Goal: Task Accomplishment & Management: Complete application form

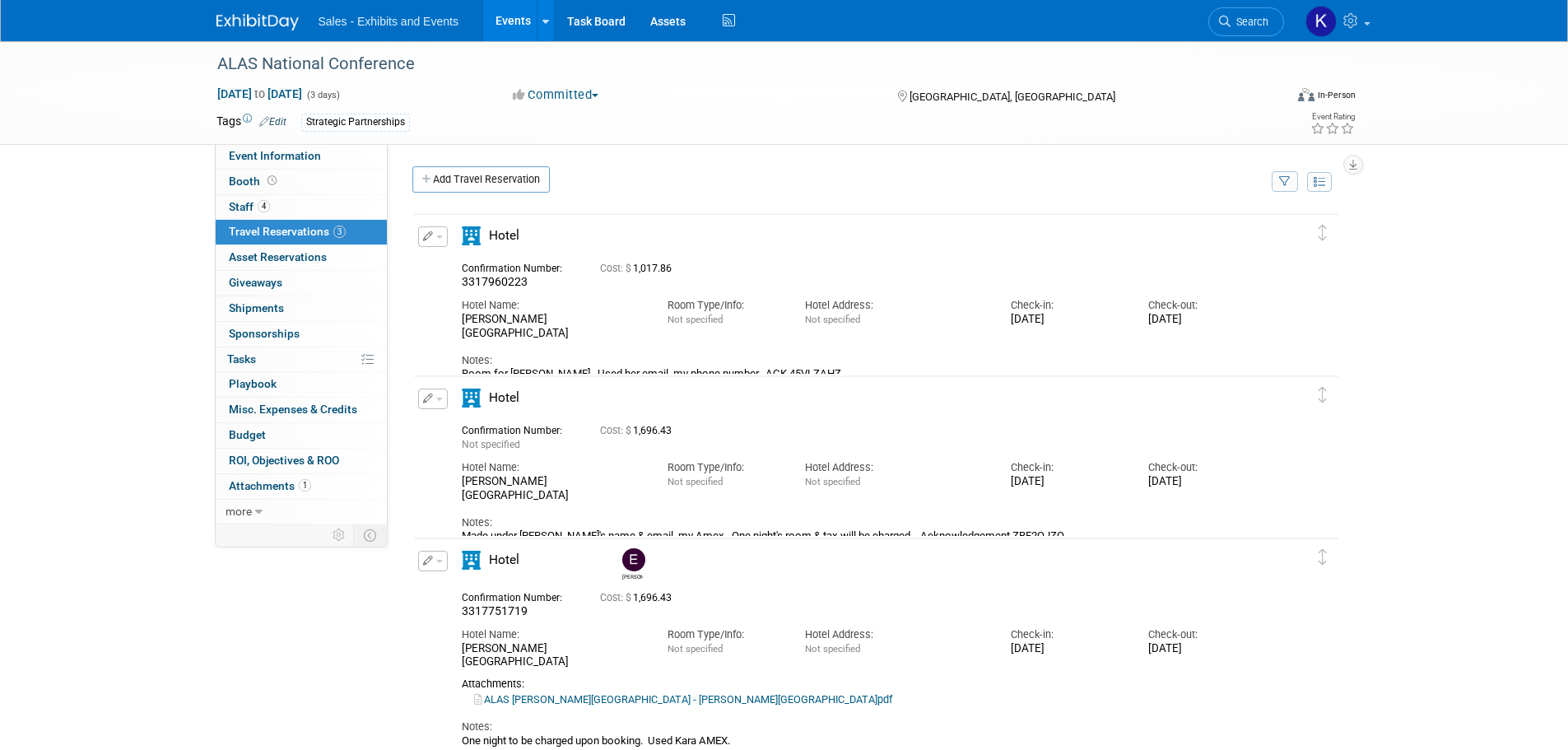
click at [264, 28] on img at bounding box center [257, 22] width 83 height 17
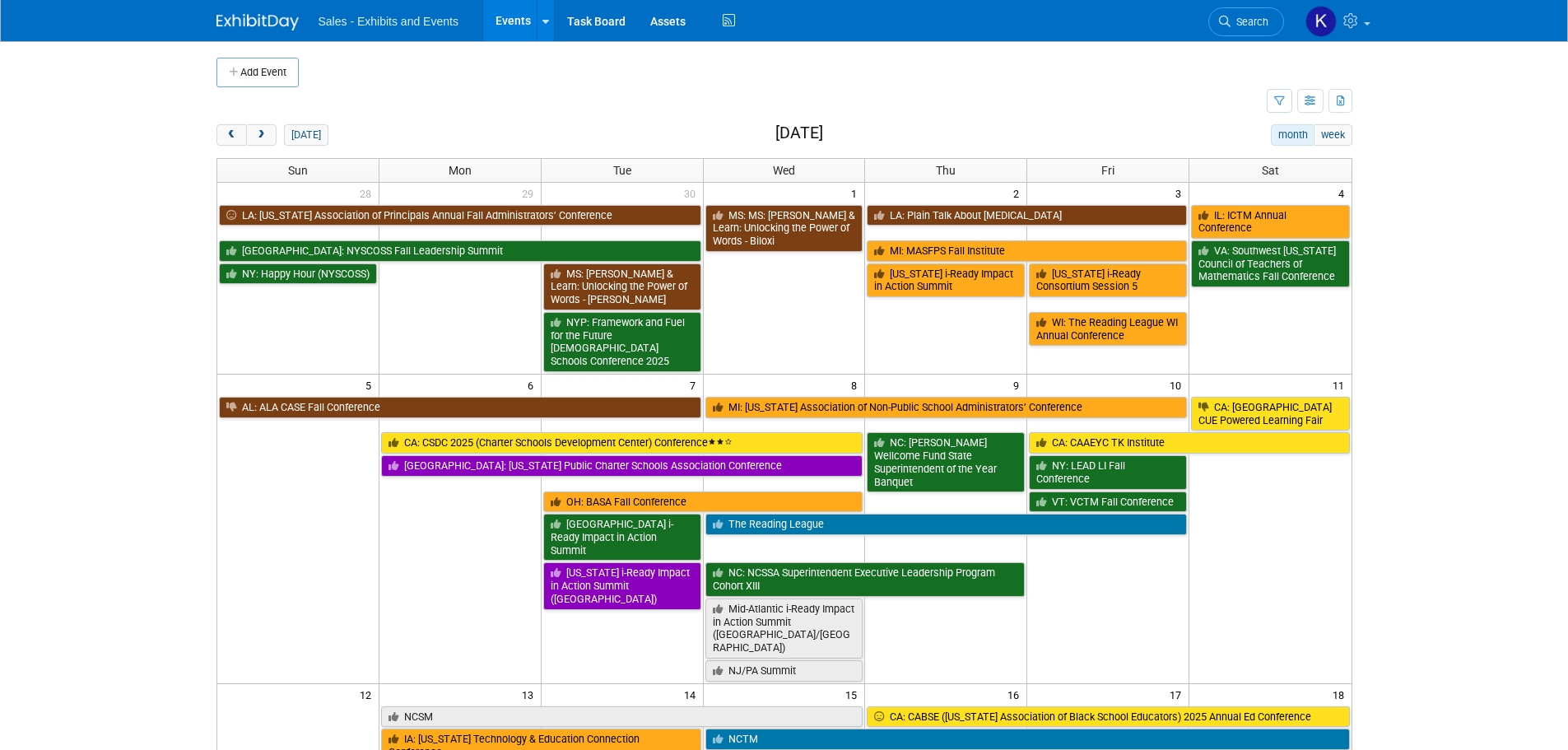
drag, startPoint x: 280, startPoint y: 79, endPoint x: 298, endPoint y: 86, distance: 19.3
click at [280, 79] on button "Add Event" at bounding box center [257, 72] width 83 height 29
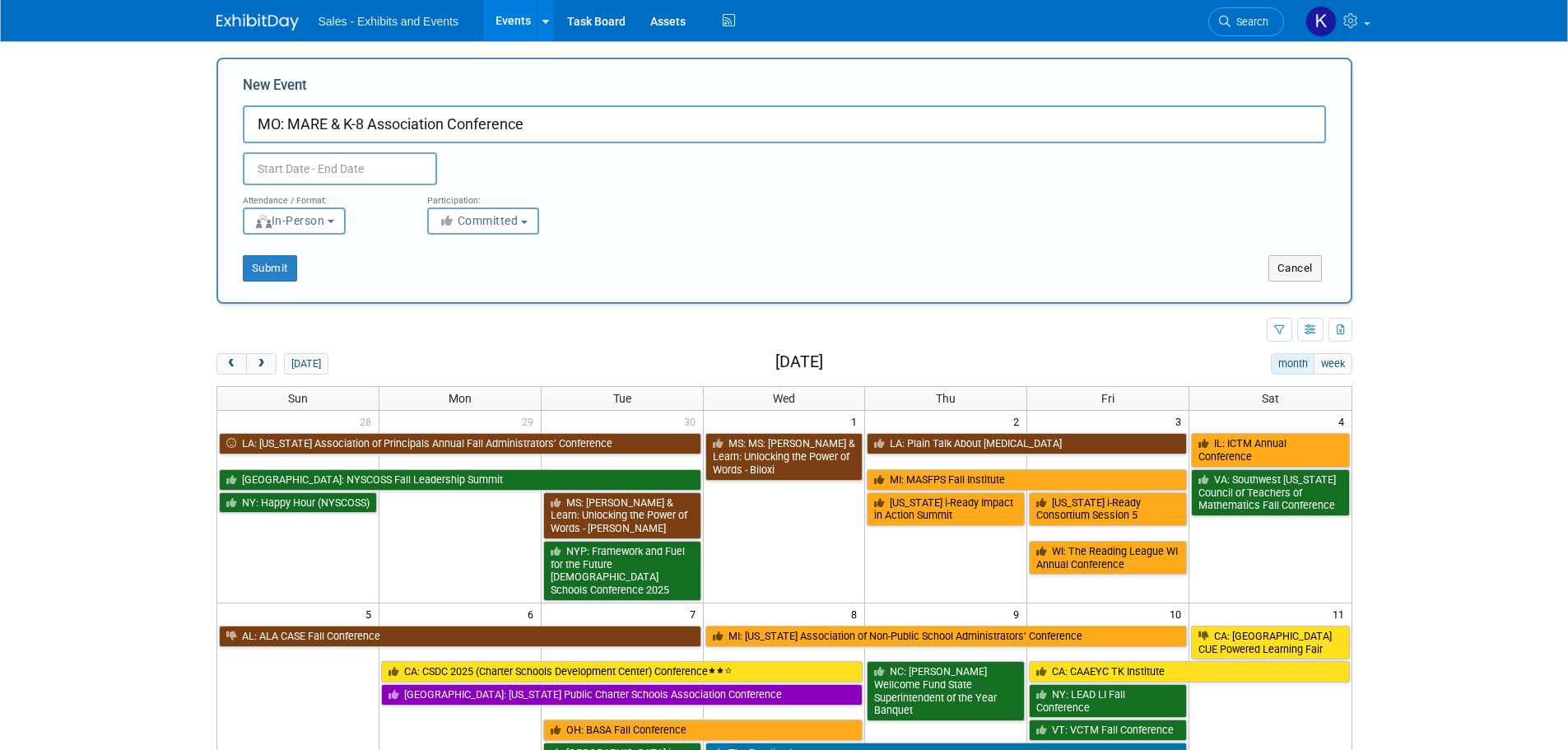
type input "MO: MARE & K-8 Association Conference"
click at [303, 157] on input "text" at bounding box center [340, 168] width 194 height 33
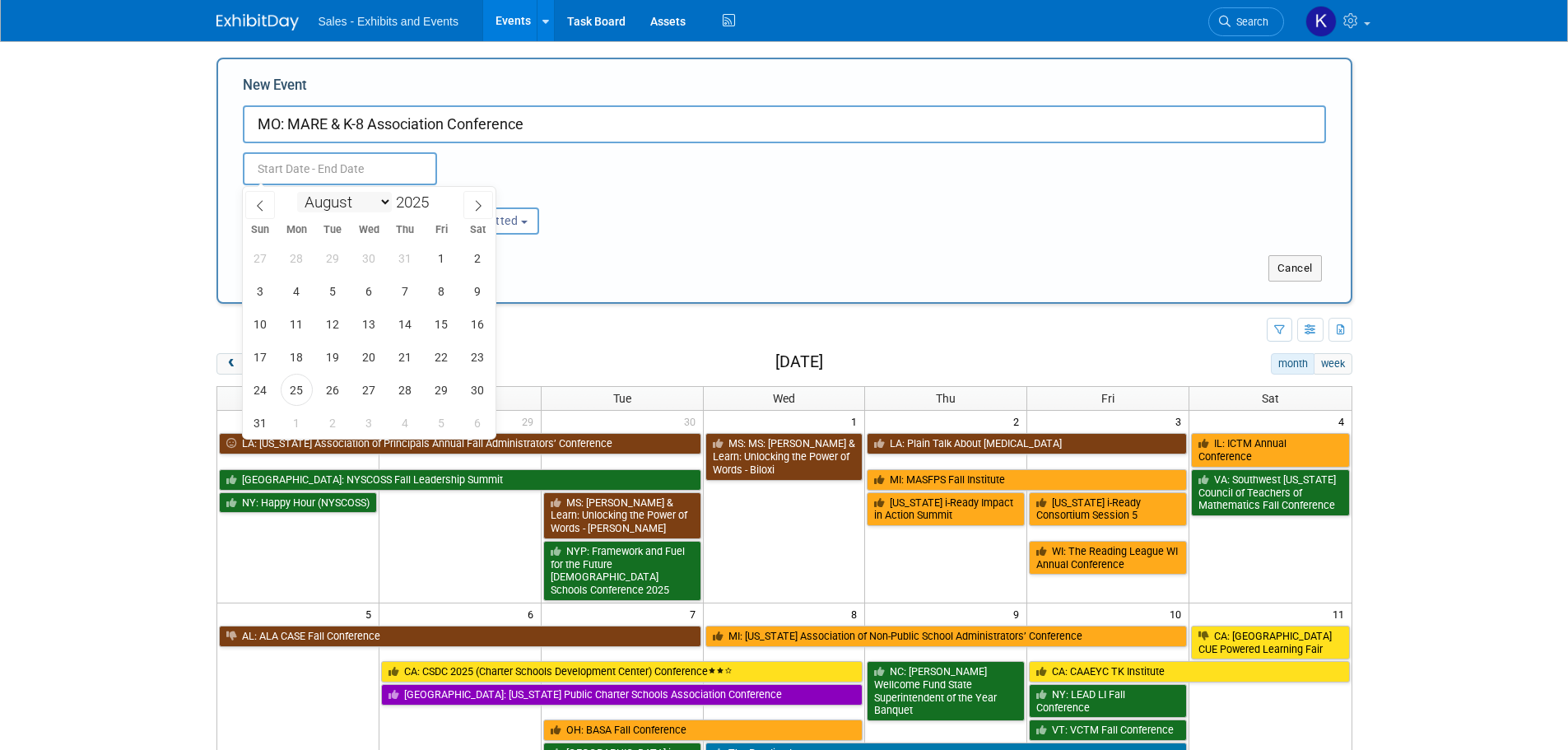
click at [382, 200] on select "January February March April May June July August September October November De…" at bounding box center [344, 202] width 94 height 20
select select "9"
click at [297, 192] on select "January February March April May June July August September October November De…" at bounding box center [344, 202] width 94 height 20
click at [371, 362] on span "22" at bounding box center [369, 357] width 32 height 32
click at [449, 365] on span "24" at bounding box center [442, 357] width 32 height 32
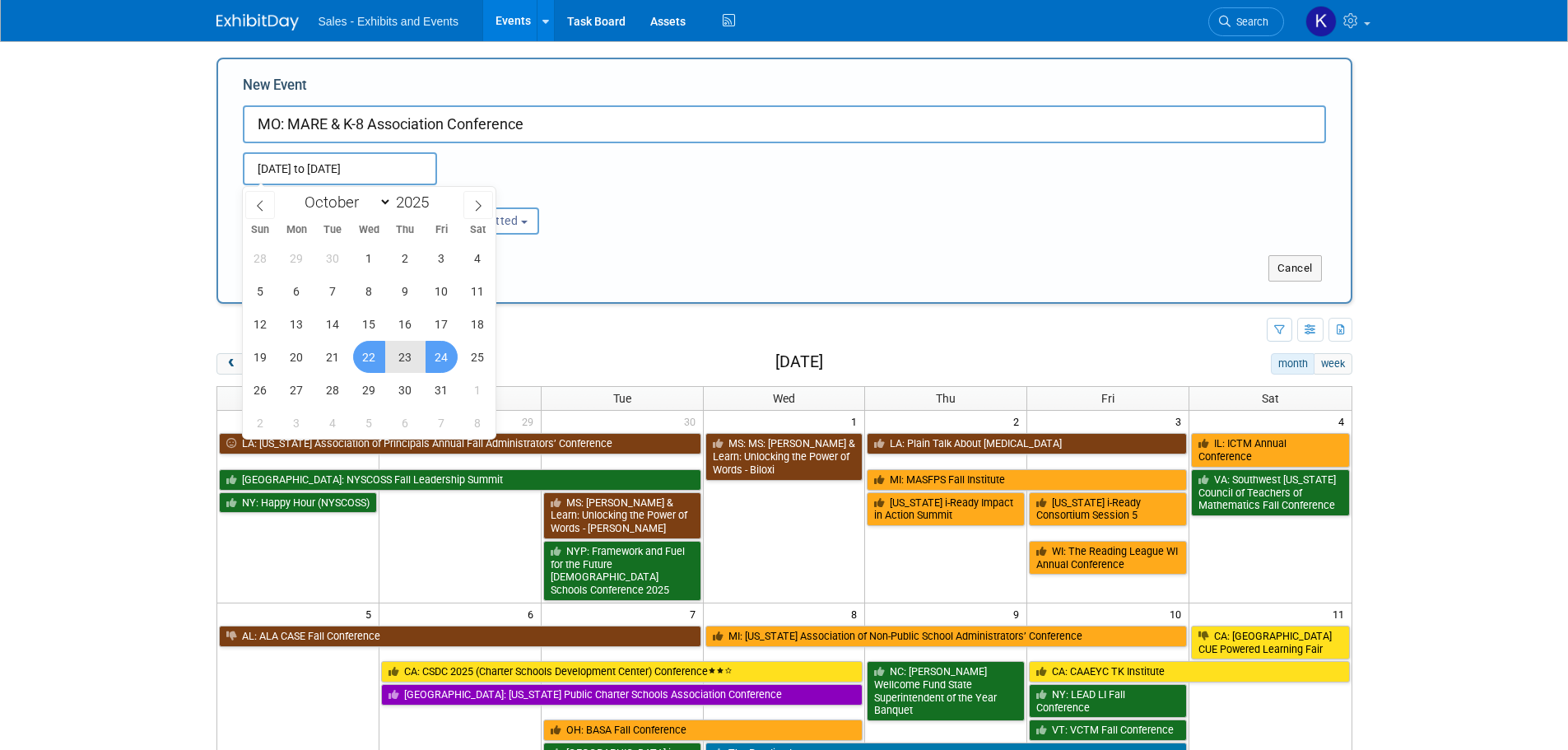
type input "Oct 22, 2025 to Oct 24, 2025"
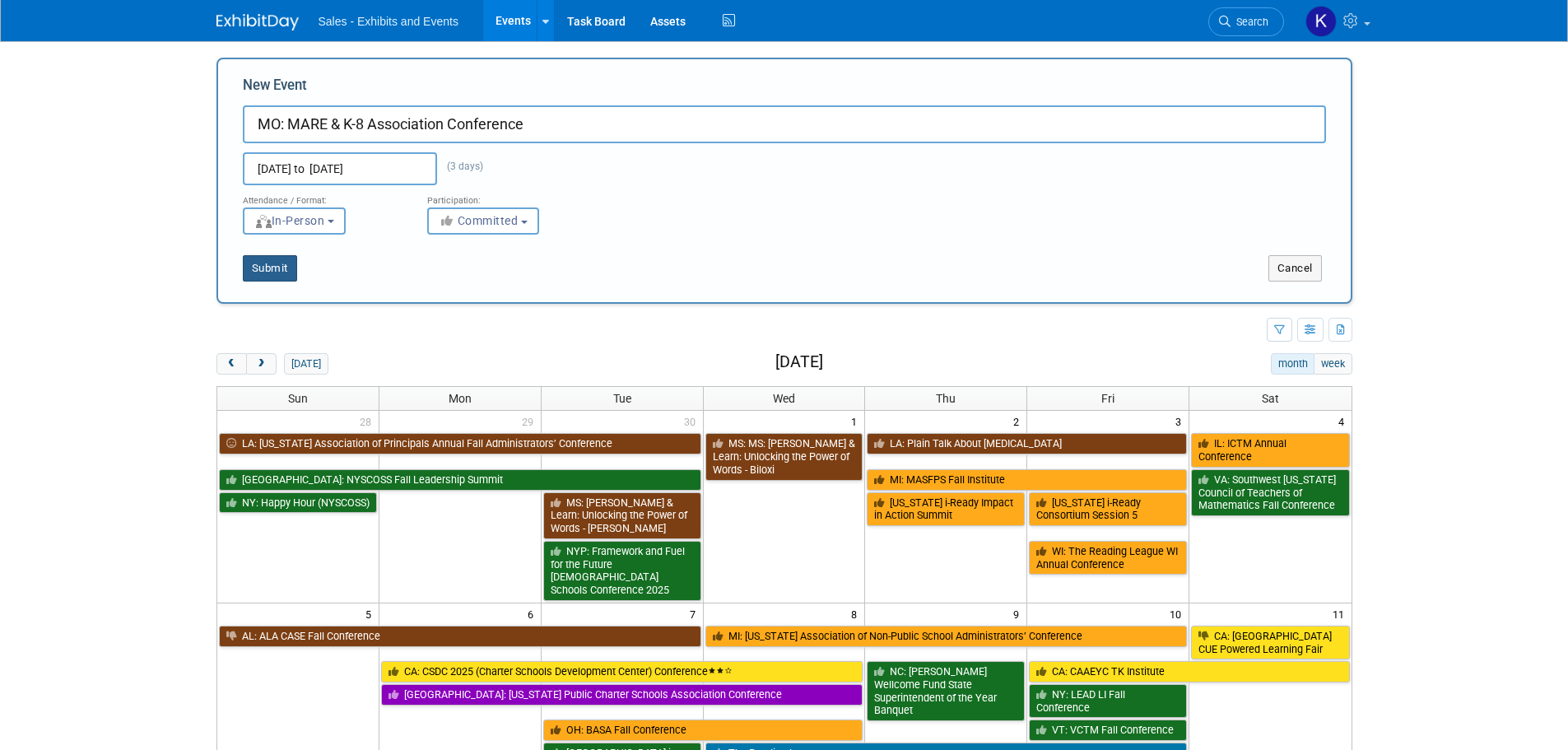
click at [277, 270] on button "Submit" at bounding box center [269, 269] width 54 height 27
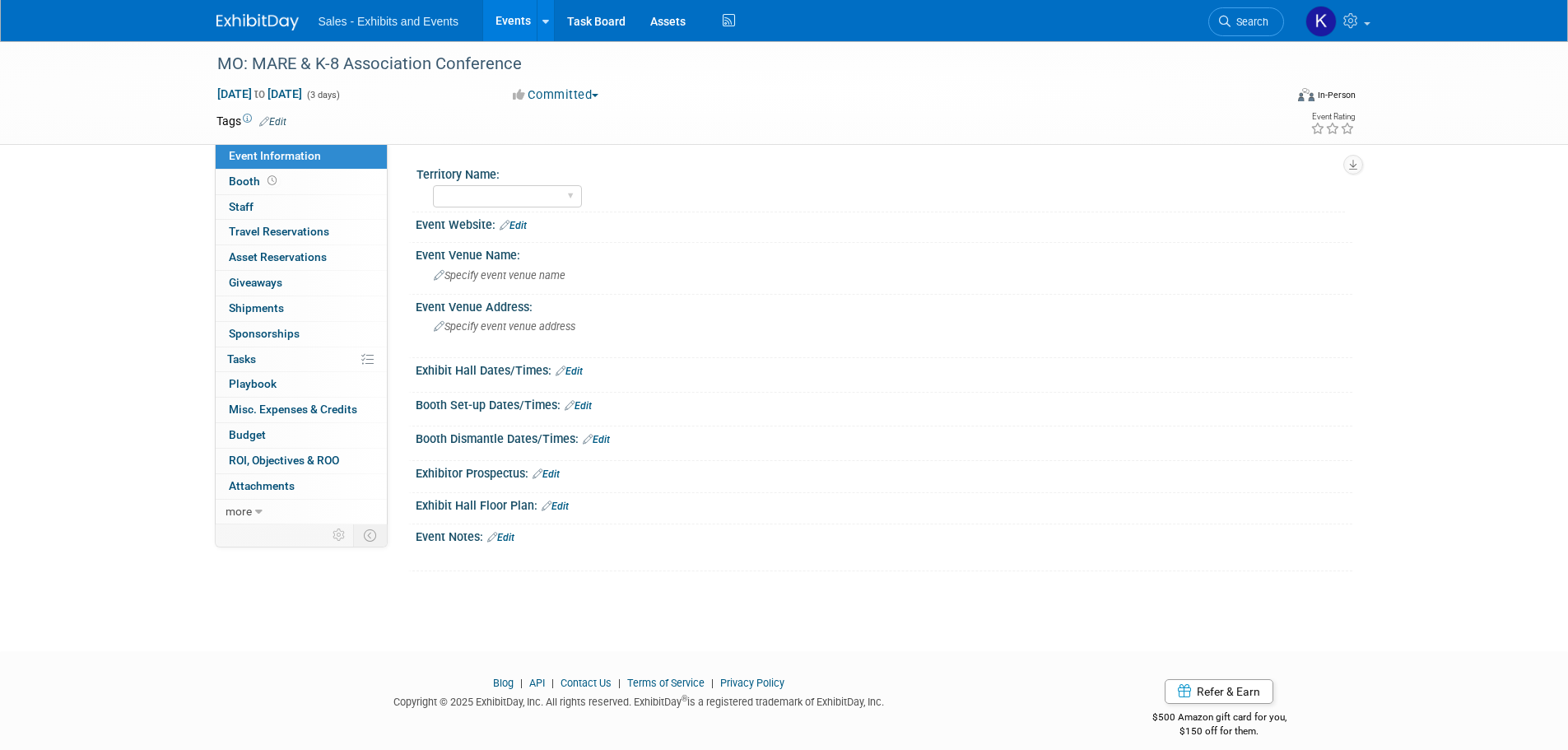
click at [284, 117] on link "Edit" at bounding box center [273, 122] width 28 height 12
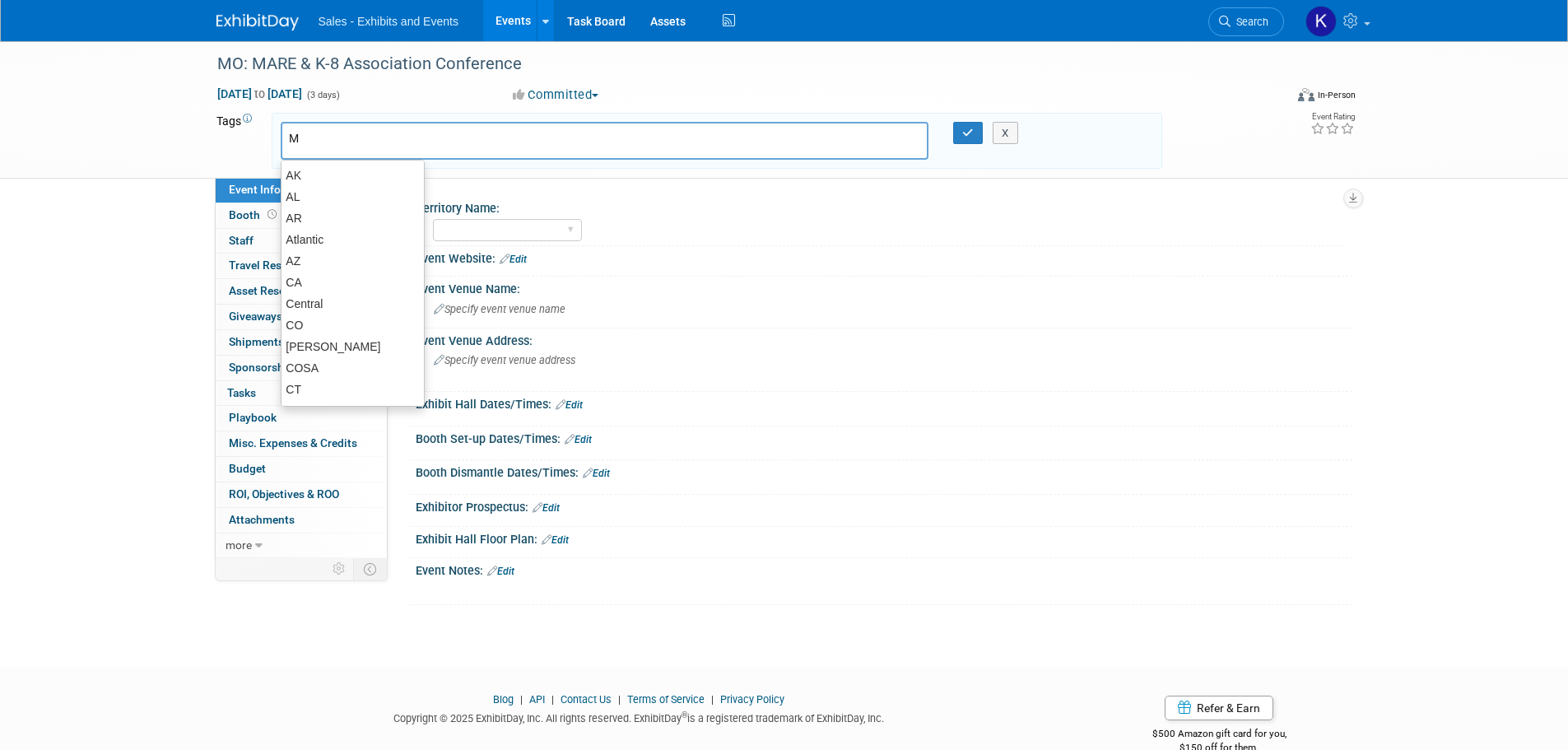
type input "MO"
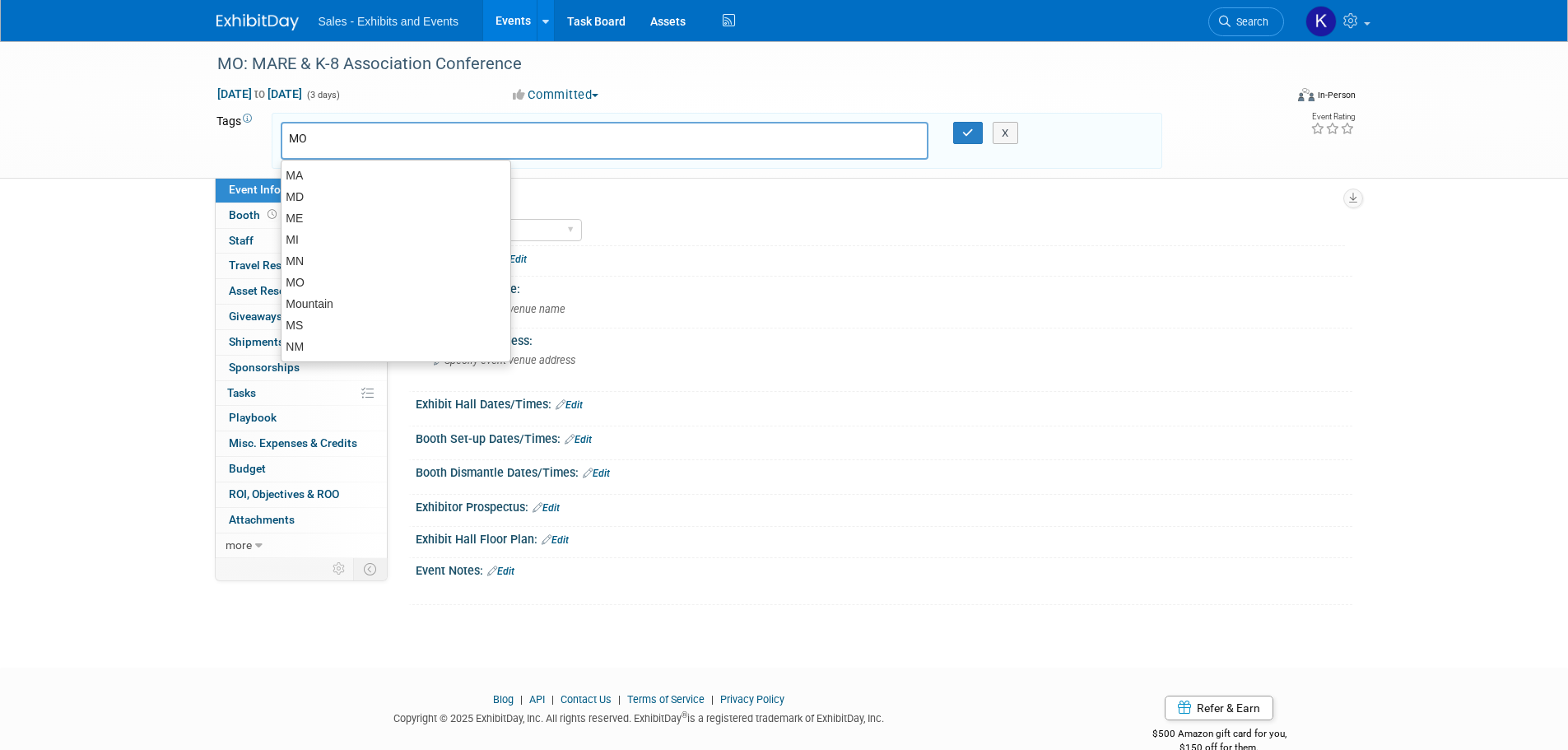
type input "MO"
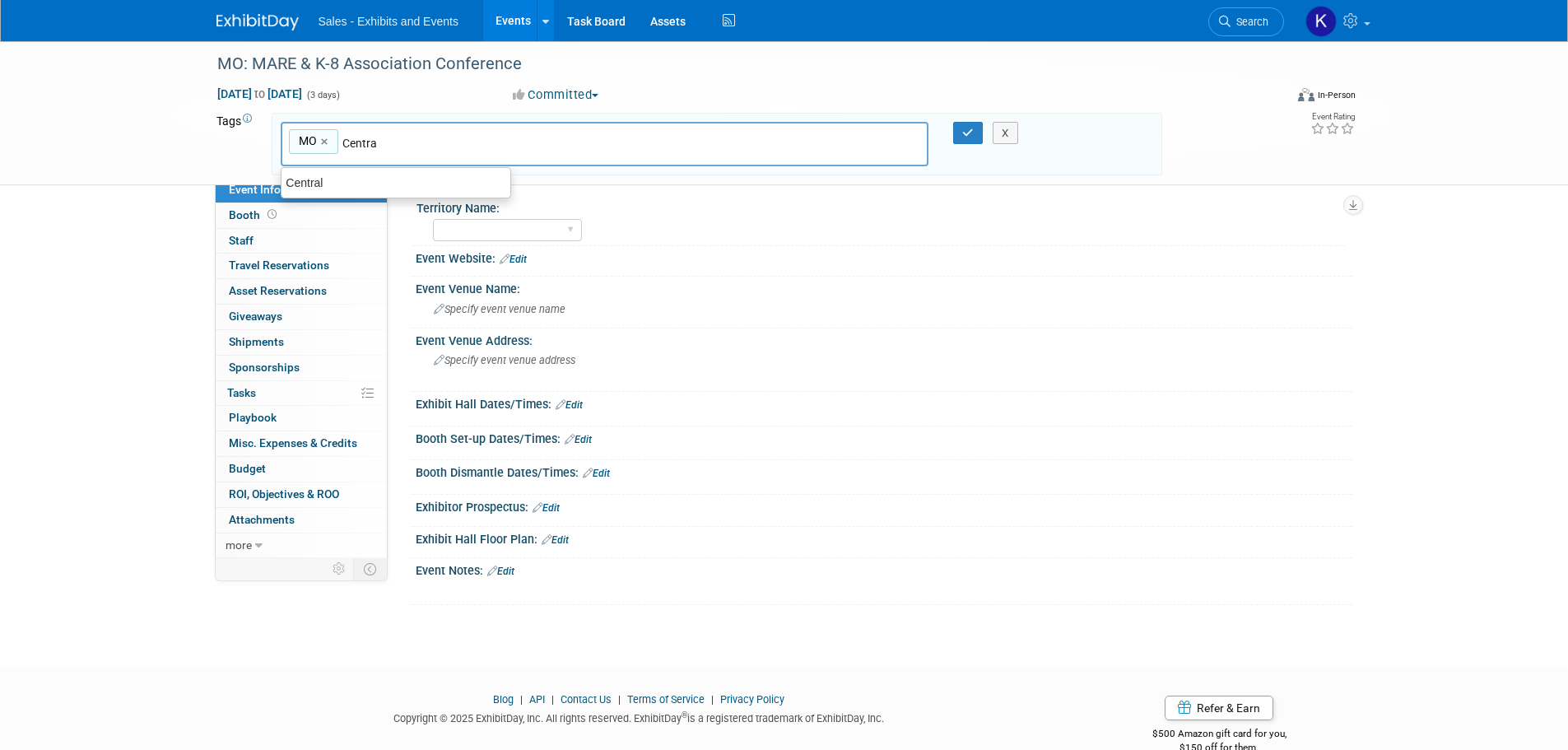
type input "Central"
type input "MO, Central"
click at [971, 135] on icon "button" at bounding box center [968, 133] width 12 height 11
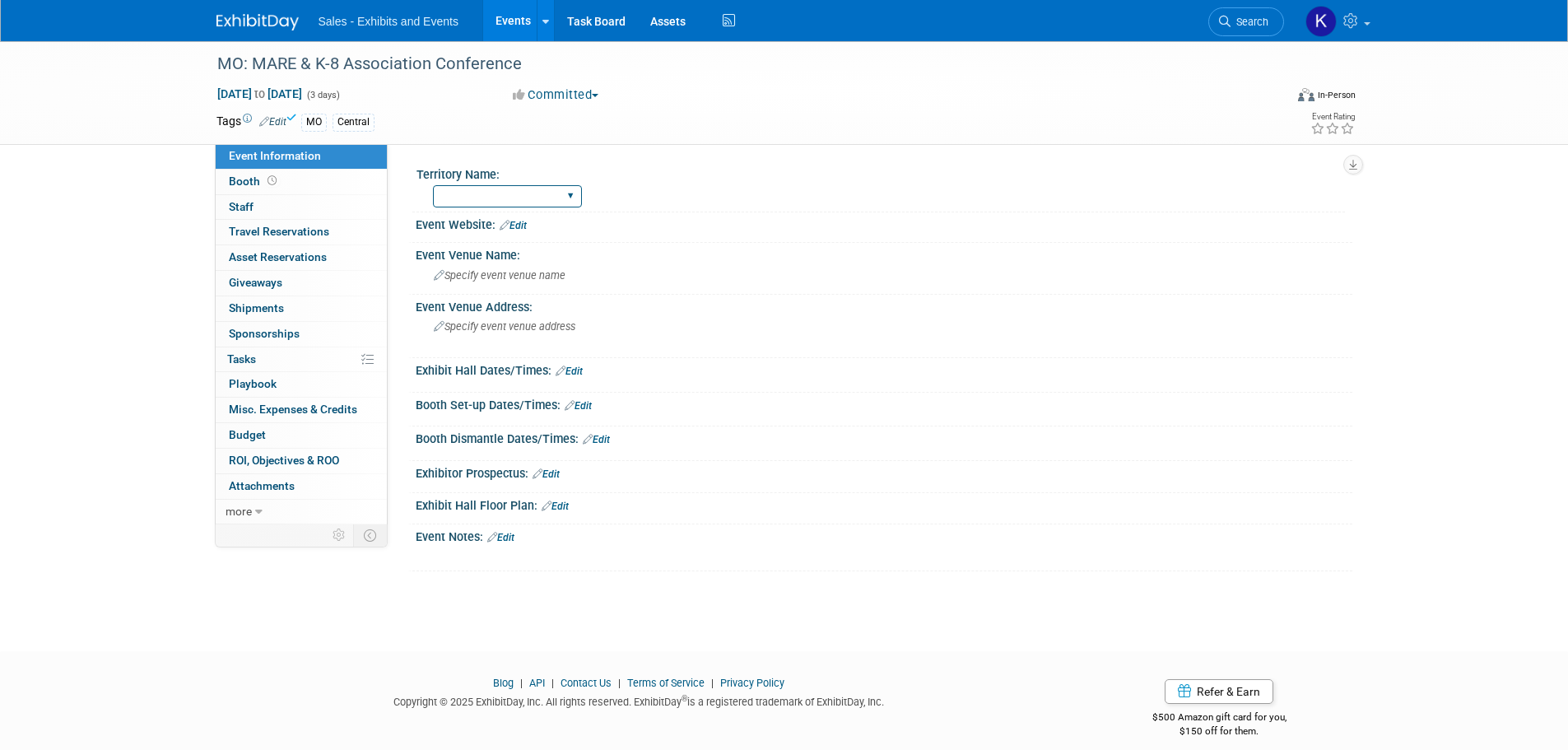
click at [565, 196] on select "Atlantic Southeast Central Southwest Pacific Mountain National Strategic Partne…" at bounding box center [508, 196] width 149 height 22
select select "Central"
click at [433, 185] on select "Atlantic Southeast Central Southwest Pacific Mountain National Strategic Partne…" at bounding box center [508, 196] width 149 height 22
click at [526, 222] on link "Edit" at bounding box center [513, 225] width 28 height 12
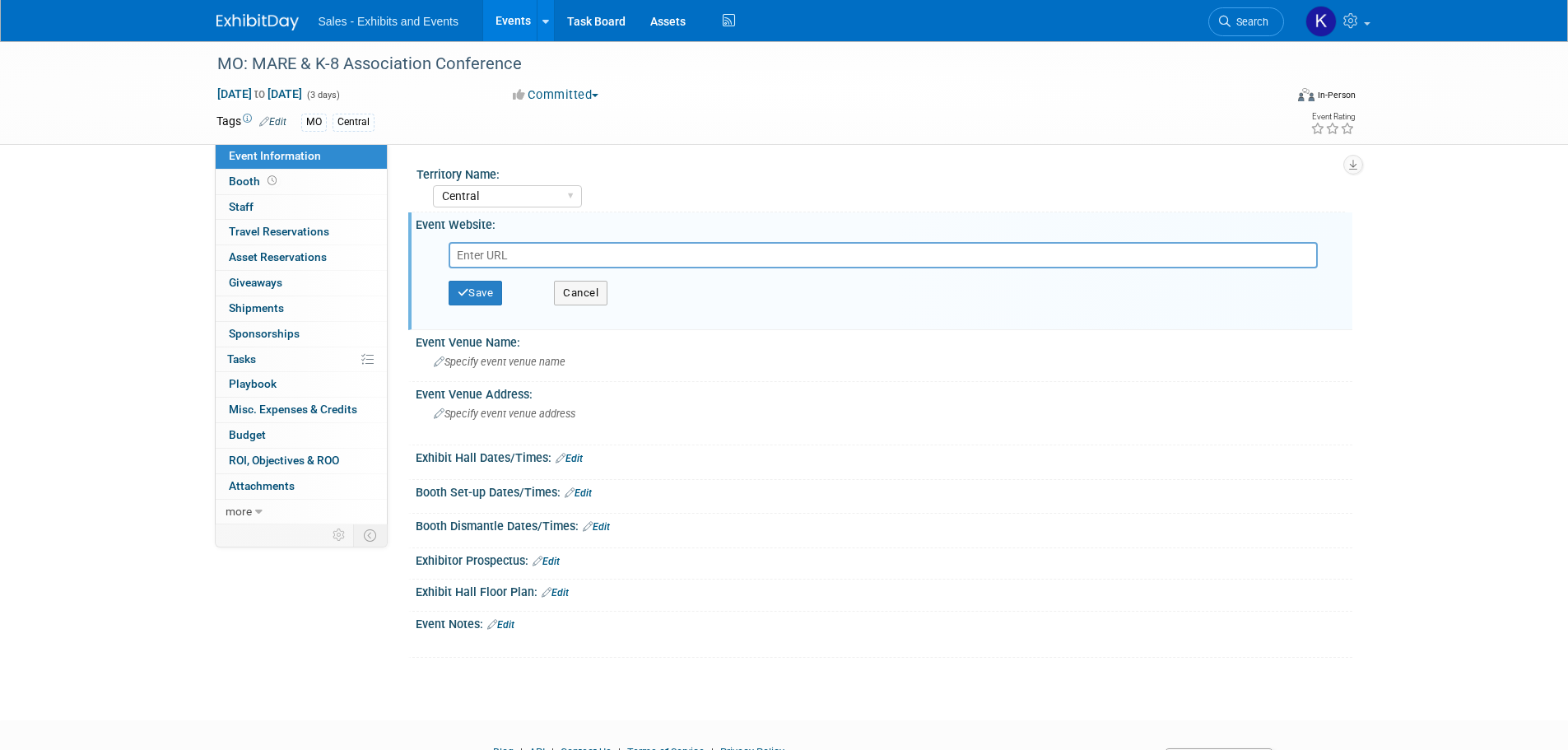
click at [526, 257] on input "text" at bounding box center [882, 255] width 869 height 27
paste input "https://moare.socs.net/vnews/display.v/ART/678e812e98e8e"
type input "https://moare.socs.net/vnews/display.v/ART/678e812e98e8e"
click at [463, 294] on icon "button" at bounding box center [463, 293] width 12 height 11
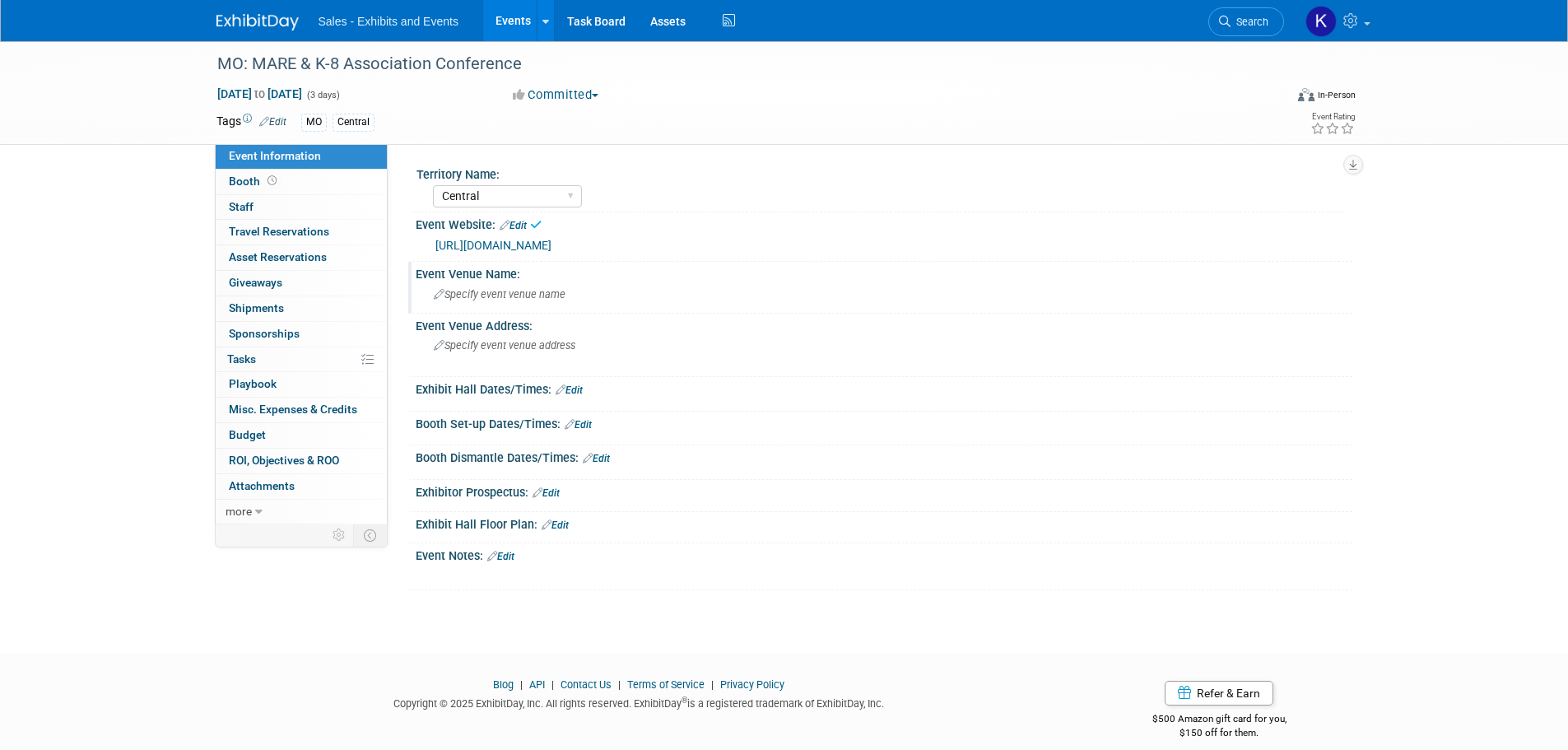
click at [558, 288] on span "Specify event venue name" at bounding box center [500, 294] width 132 height 12
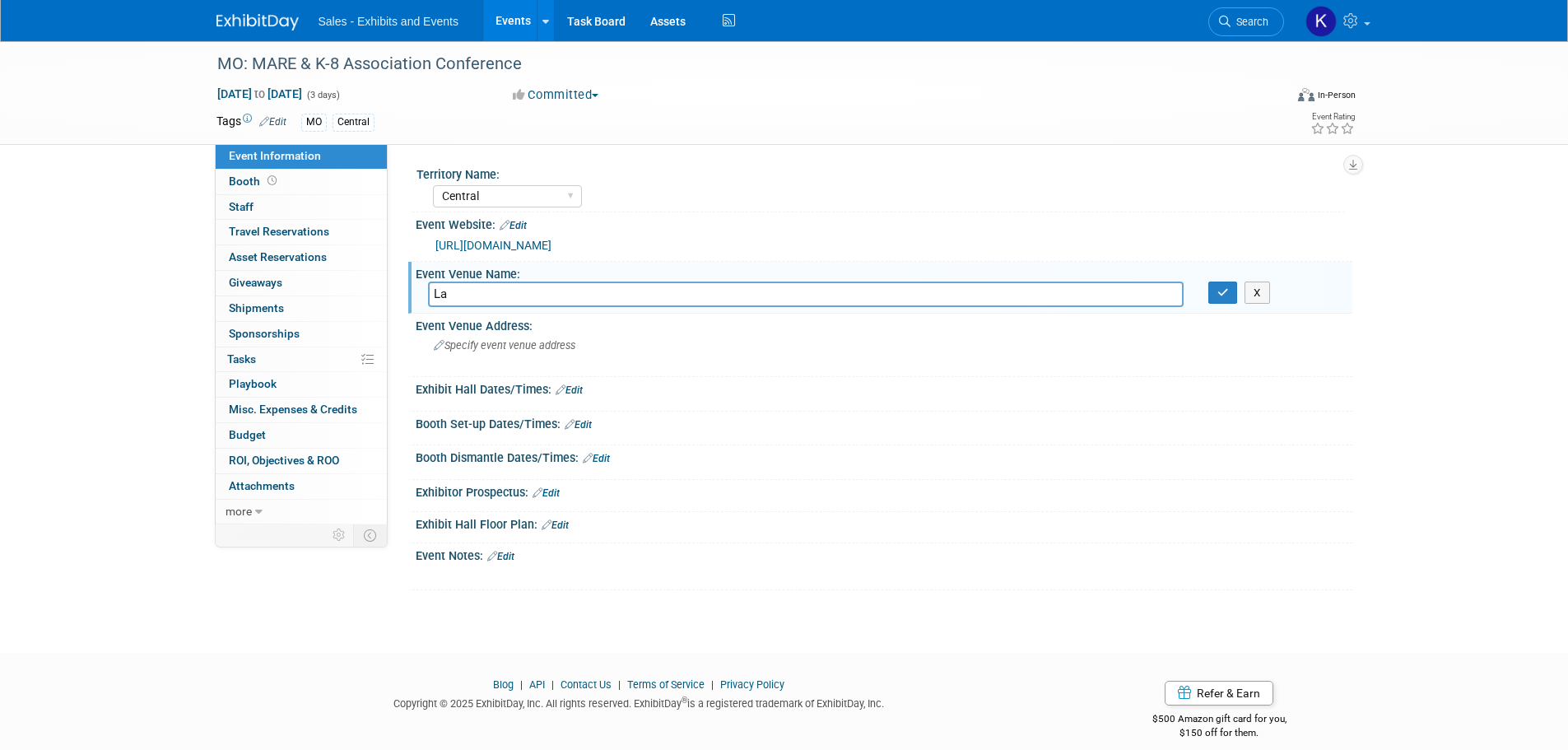
type input "L"
type input "Lodge of the Four Seasons"
click at [1223, 287] on icon "button" at bounding box center [1223, 293] width 12 height 11
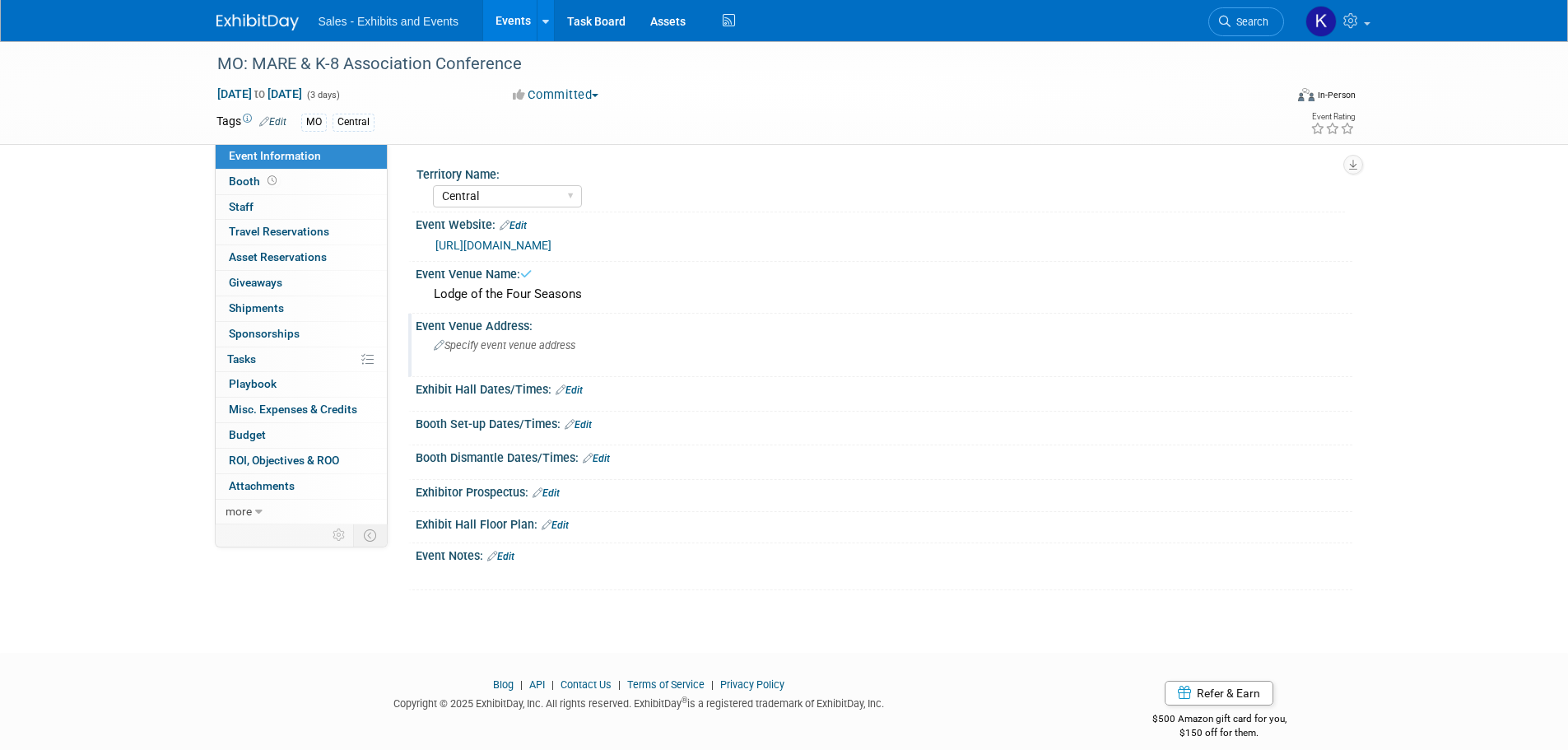
click at [549, 342] on span "Specify event venue address" at bounding box center [504, 345] width 141 height 12
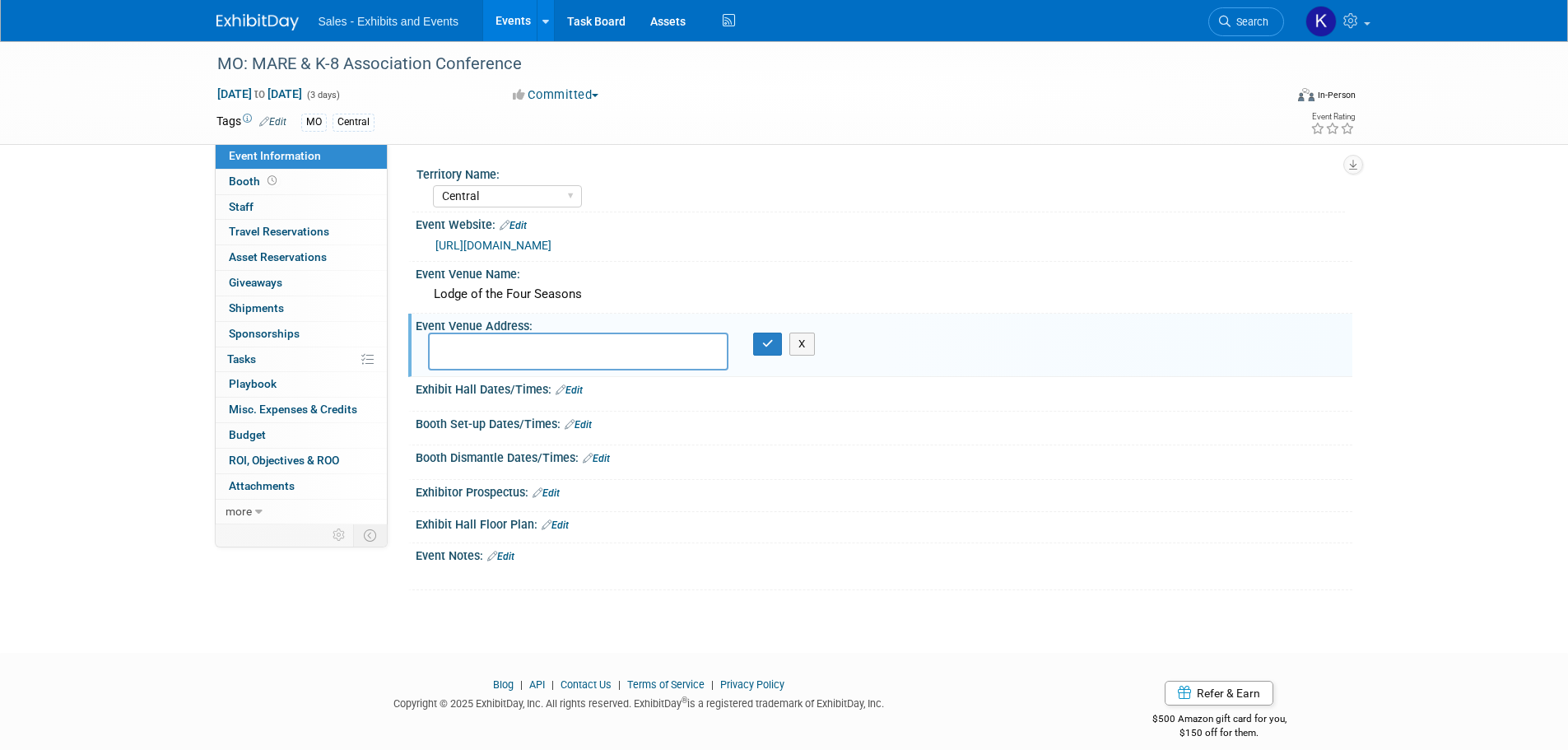
type textarea "1"
type textarea "315 Four Seasons Drive Lake Ozark, MO 65049"
click at [774, 342] on button "button" at bounding box center [768, 344] width 29 height 23
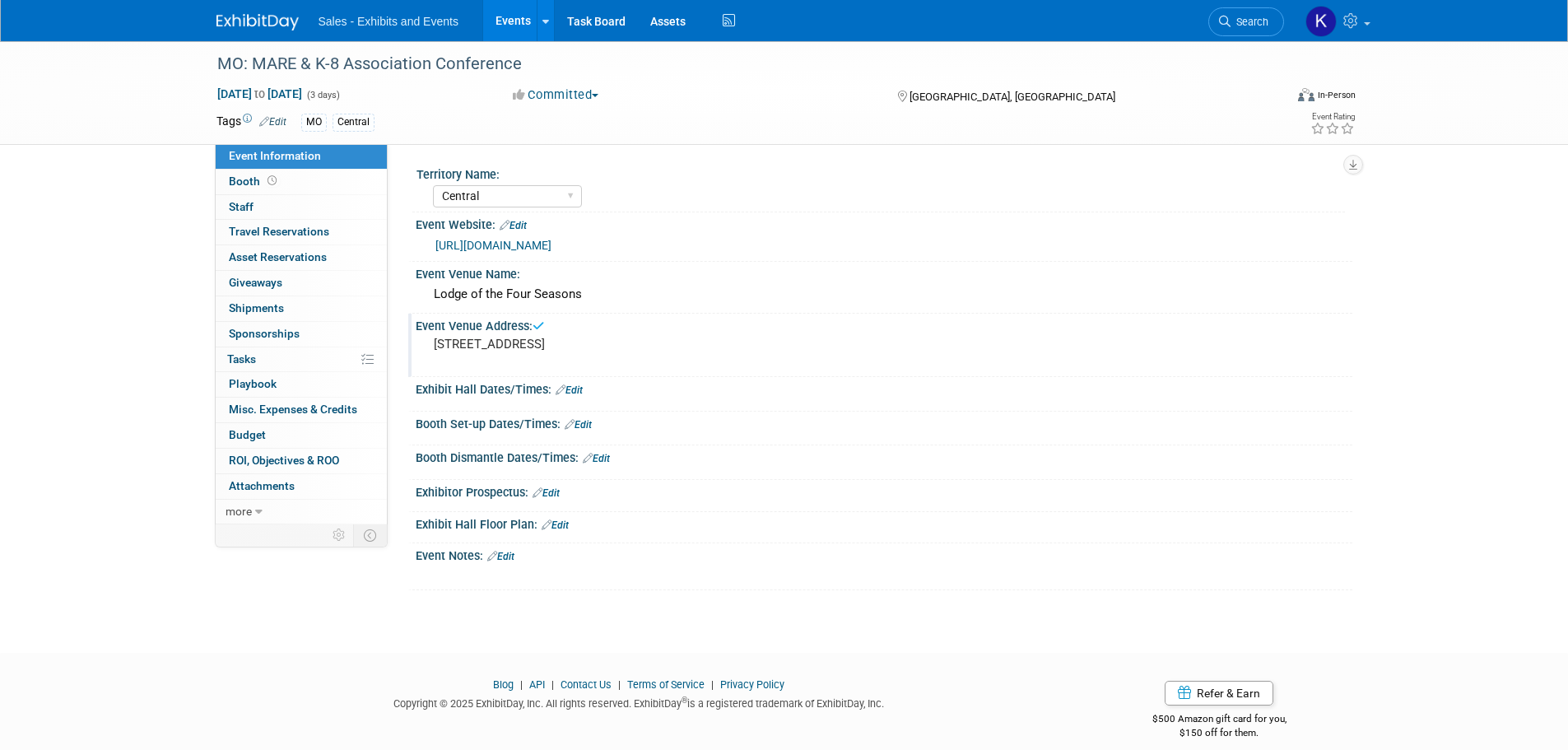
drag, startPoint x: 581, startPoint y: 386, endPoint x: 612, endPoint y: 392, distance: 31.6
click at [582, 386] on link "Edit" at bounding box center [569, 390] width 28 height 12
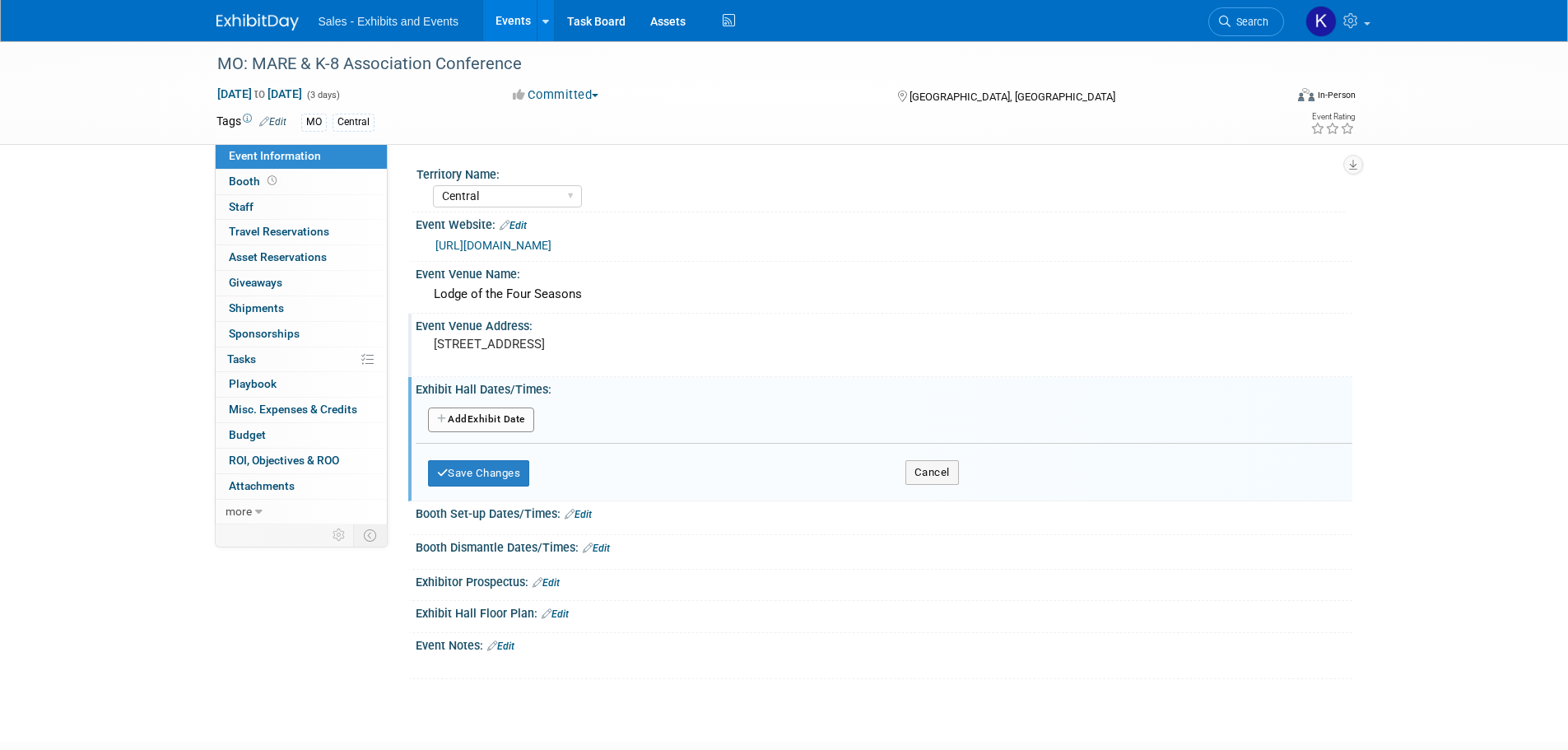
click at [524, 416] on button "Add Another Exhibit Date" at bounding box center [480, 420] width 106 height 25
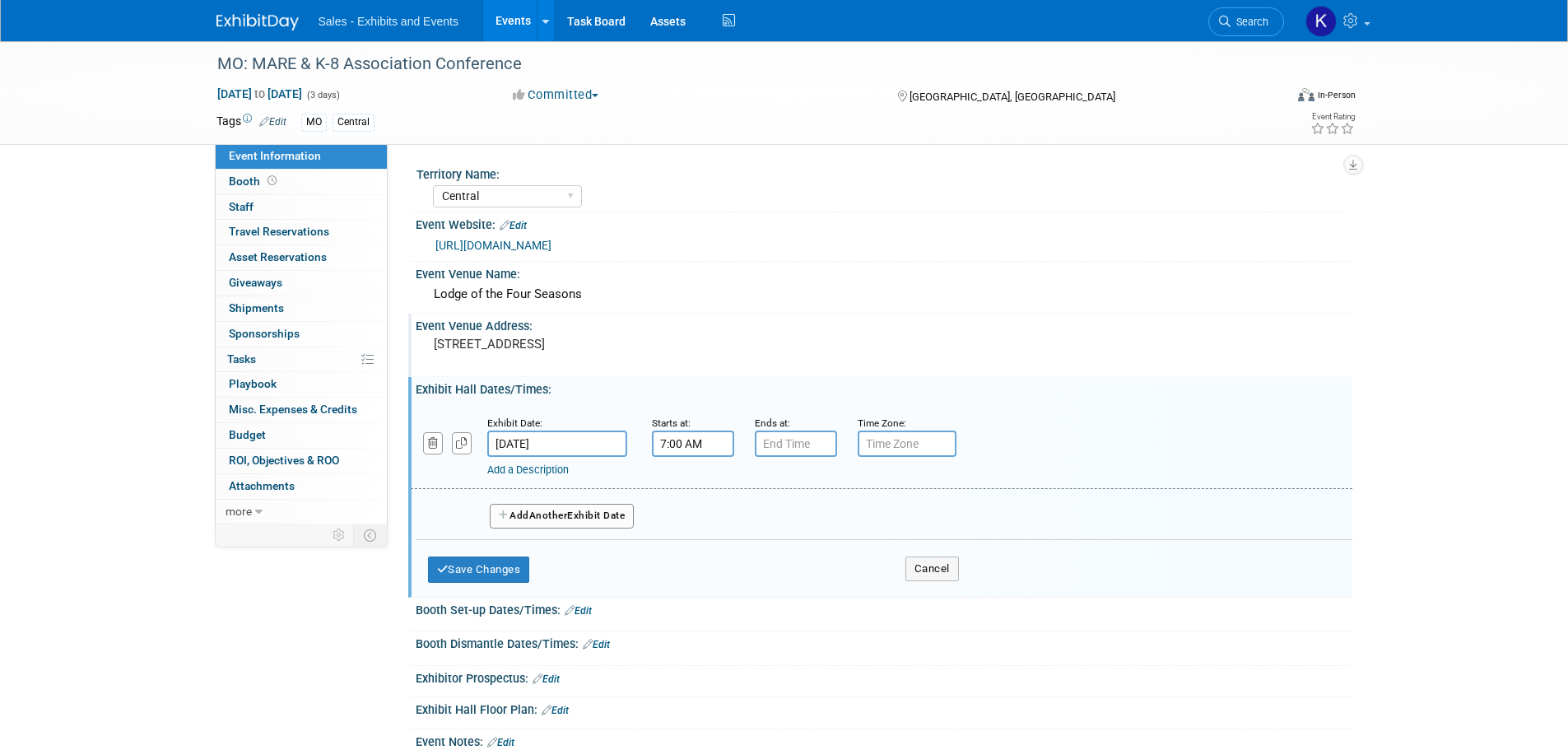
click at [698, 443] on input "7:00 AM" at bounding box center [693, 444] width 83 height 27
click at [695, 488] on span at bounding box center [690, 484] width 28 height 28
click at [691, 552] on span at bounding box center [690, 556] width 28 height 28
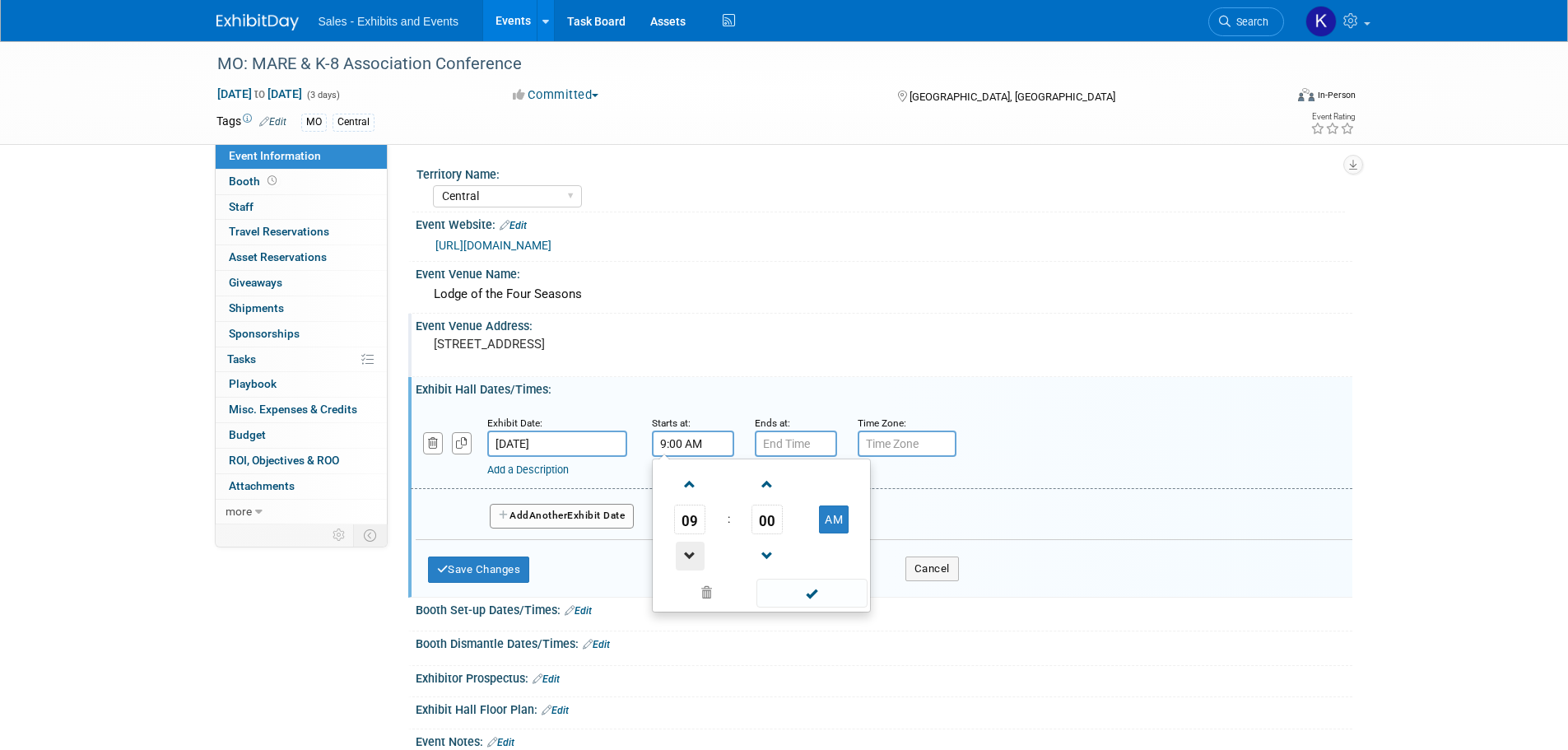
click at [691, 552] on span at bounding box center [690, 556] width 28 height 28
click at [691, 552] on span at bounding box center [690, 556] width 28 height 28
click at [691, 551] on span at bounding box center [690, 556] width 28 height 28
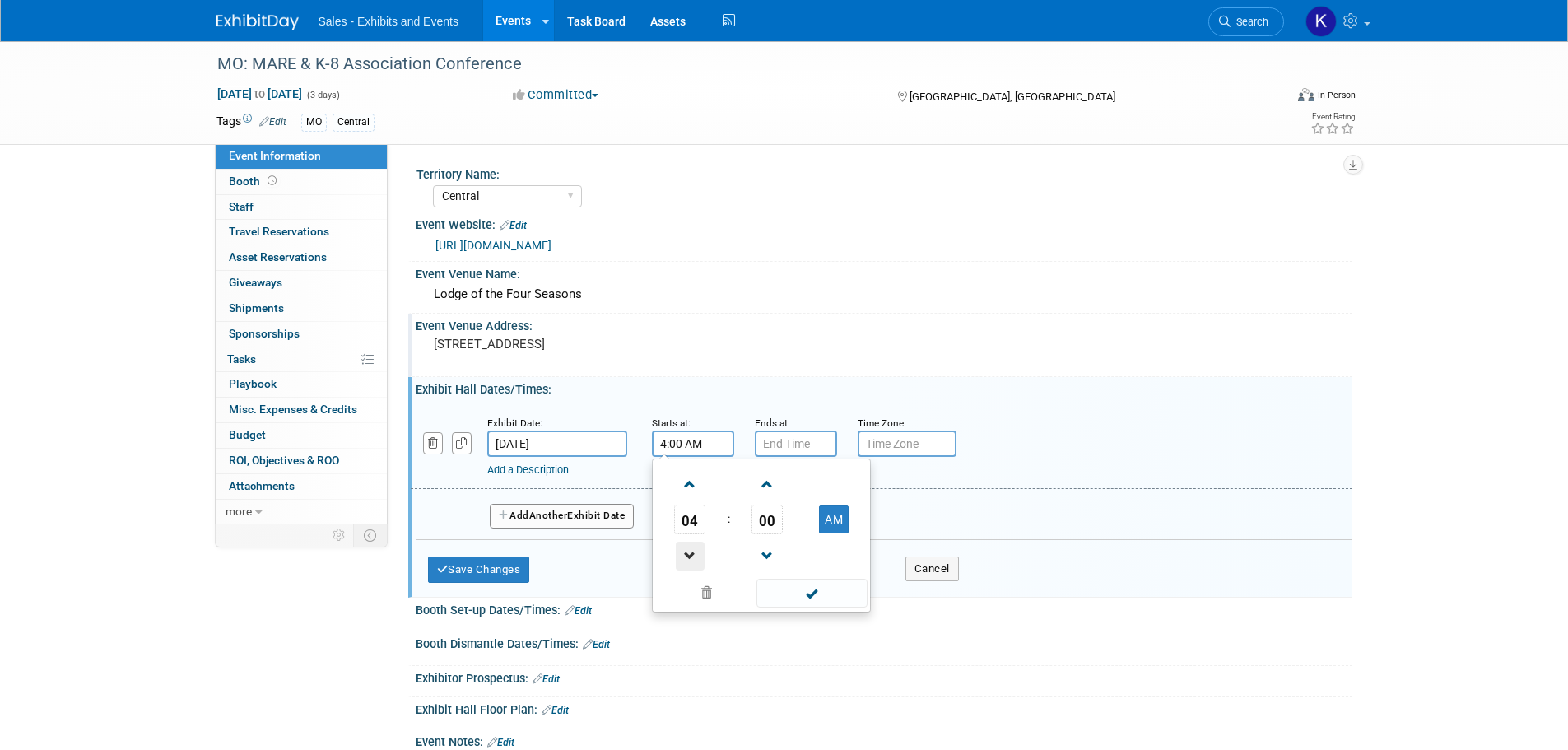
click at [691, 551] on span at bounding box center [690, 556] width 28 height 28
click at [846, 522] on button "AM" at bounding box center [833, 519] width 29 height 28
type input "3:00 PM"
click at [805, 599] on span at bounding box center [812, 593] width 111 height 28
click at [798, 445] on input "7:00 PM" at bounding box center [796, 444] width 83 height 27
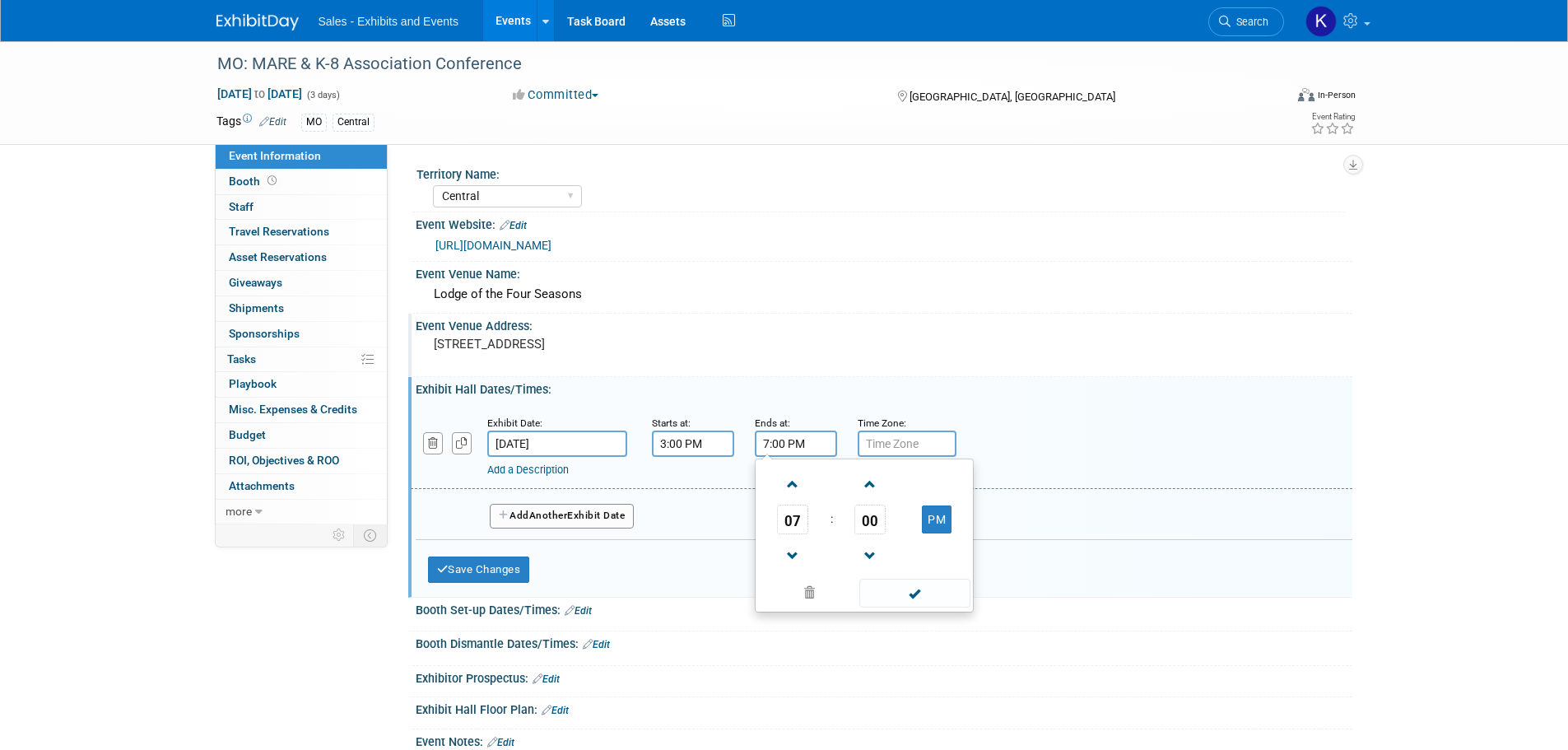
click at [863, 520] on span "00" at bounding box center [870, 519] width 31 height 29
drag, startPoint x: 890, startPoint y: 523, endPoint x: 918, endPoint y: 540, distance: 32.8
click at [891, 524] on td "30" at bounding box center [890, 529] width 52 height 44
type input "7:30 PM"
click at [928, 589] on span at bounding box center [914, 593] width 111 height 28
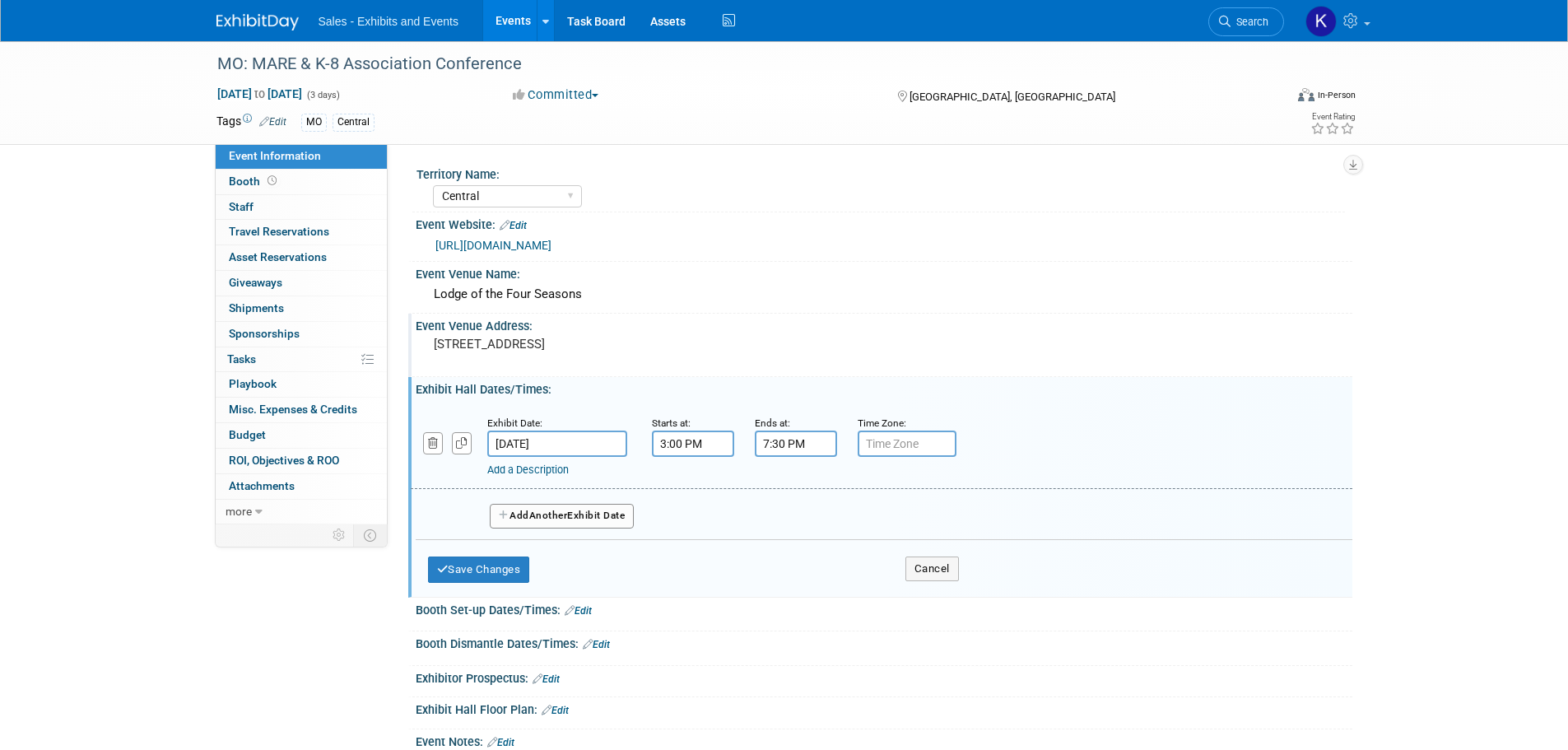
click at [548, 467] on link "Add a Description" at bounding box center [528, 470] width 82 height 12
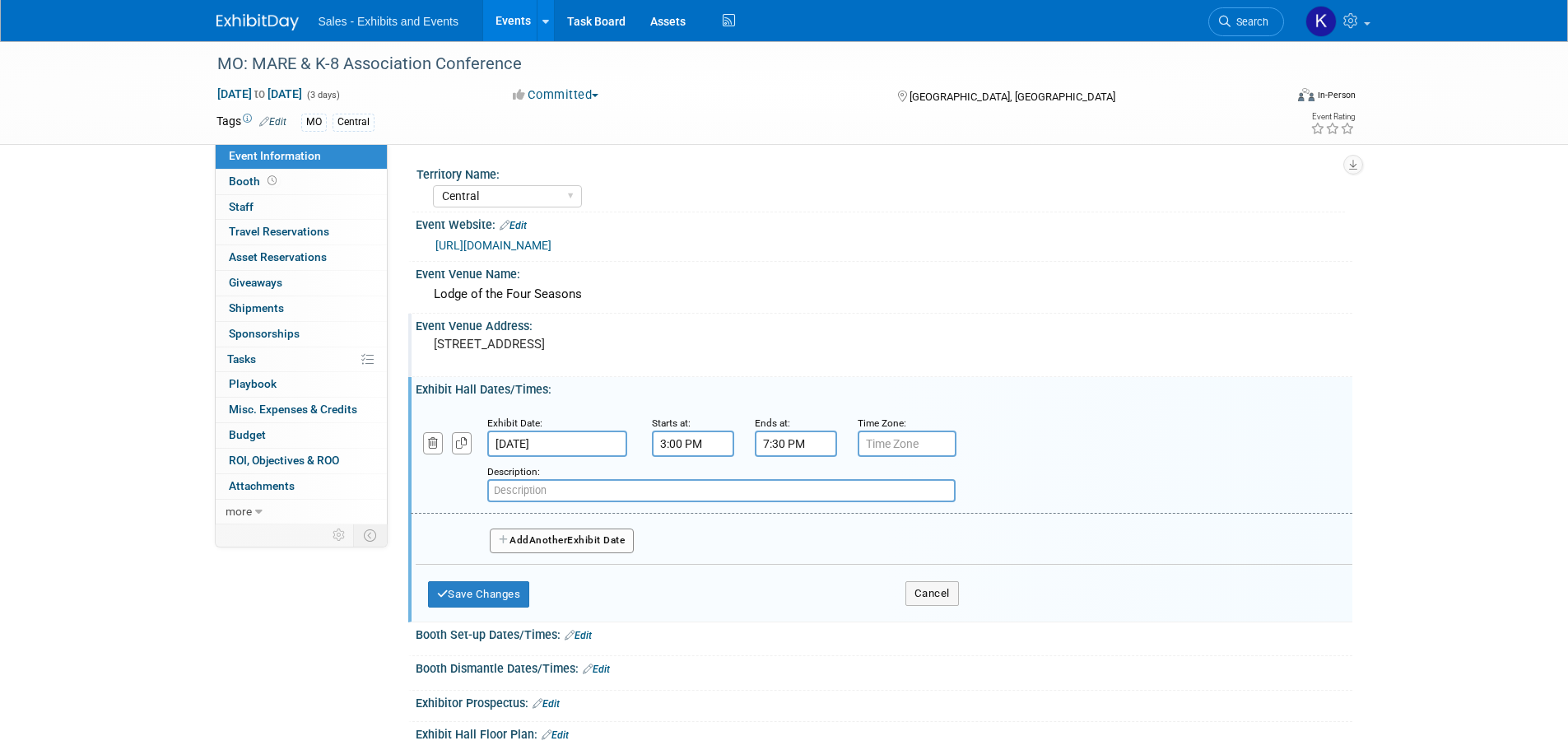
click at [599, 538] on button "Add Another Exhibit Date" at bounding box center [562, 541] width 145 height 25
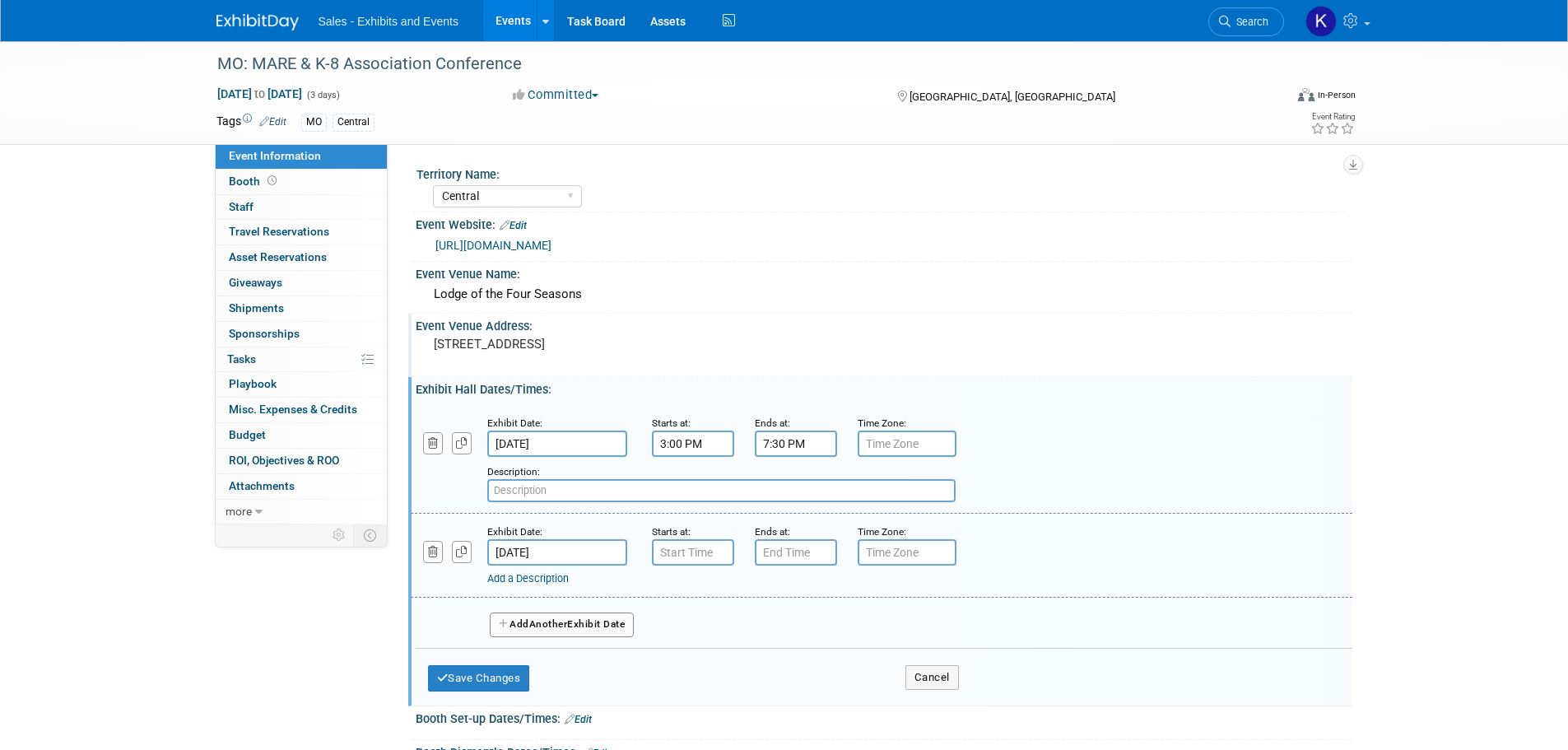
type input "7:00 AM"
click at [674, 549] on input "7:00 AM" at bounding box center [693, 552] width 83 height 27
click at [802, 560] on input "7:00 PM" at bounding box center [796, 552] width 83 height 27
click at [795, 596] on span at bounding box center [793, 593] width 28 height 28
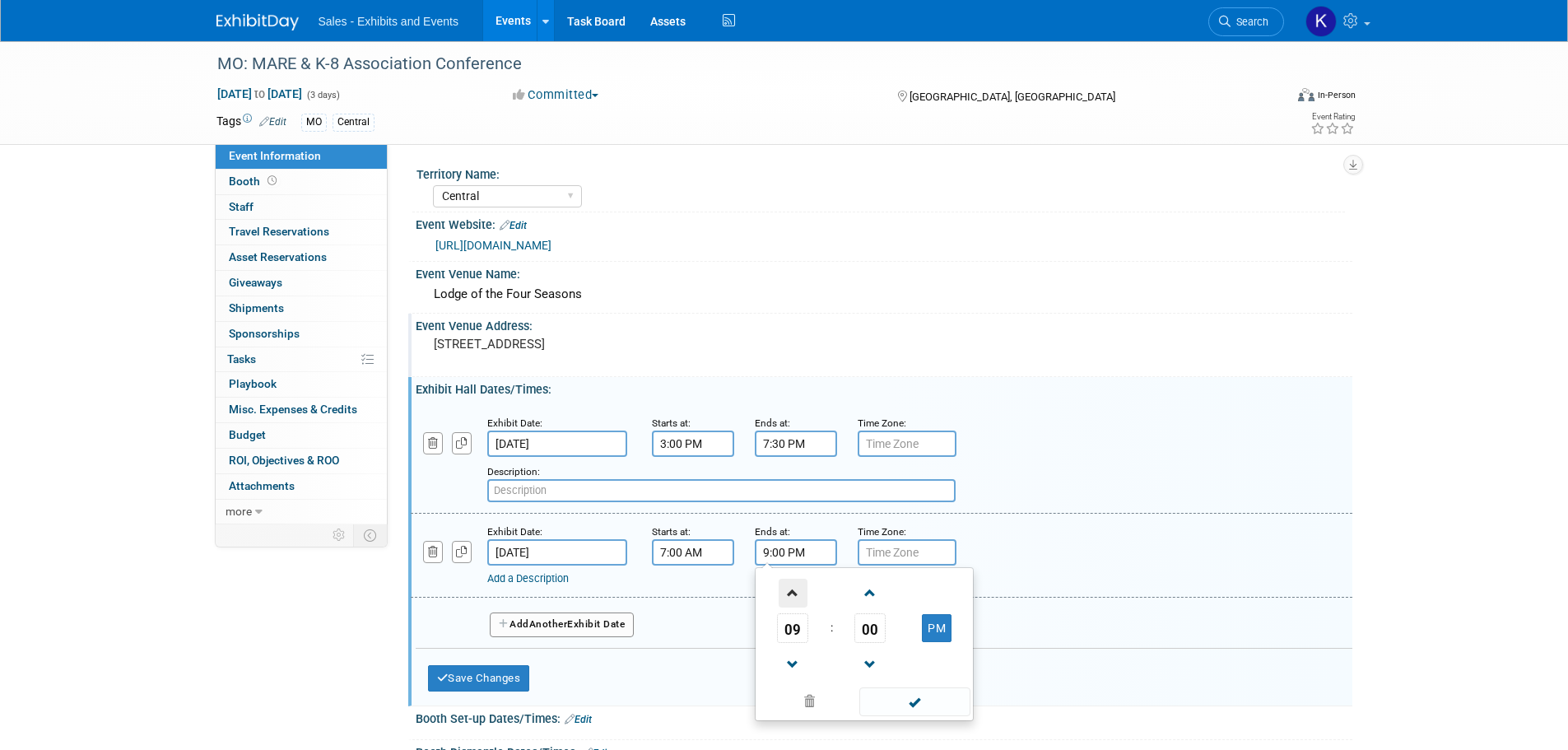
click at [795, 596] on span at bounding box center [793, 593] width 28 height 28
click at [940, 629] on button "PM" at bounding box center [937, 627] width 29 height 28
type input "10:00 AM"
click at [915, 704] on span at bounding box center [914, 702] width 111 height 28
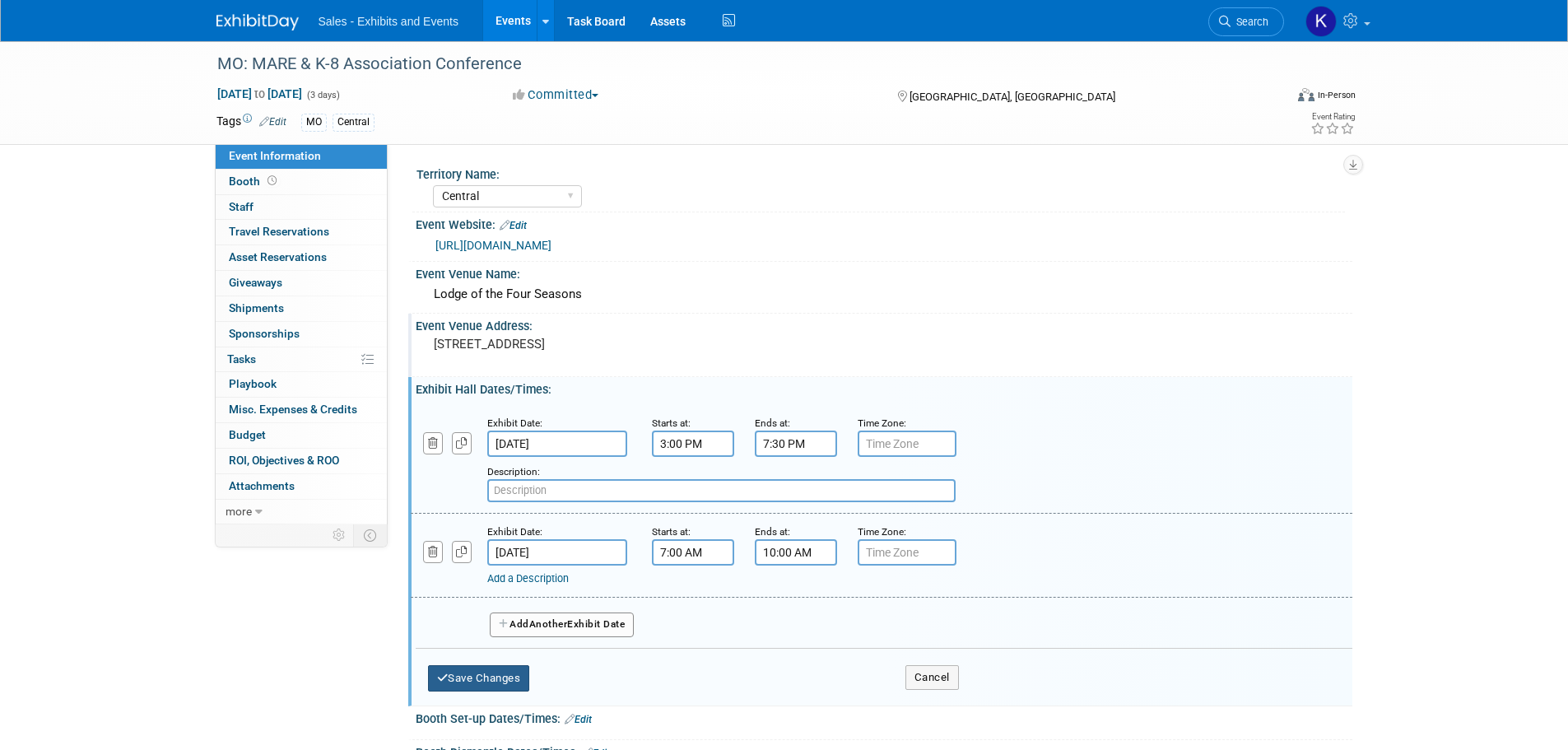
click at [496, 682] on button "Save Changes" at bounding box center [478, 679] width 102 height 27
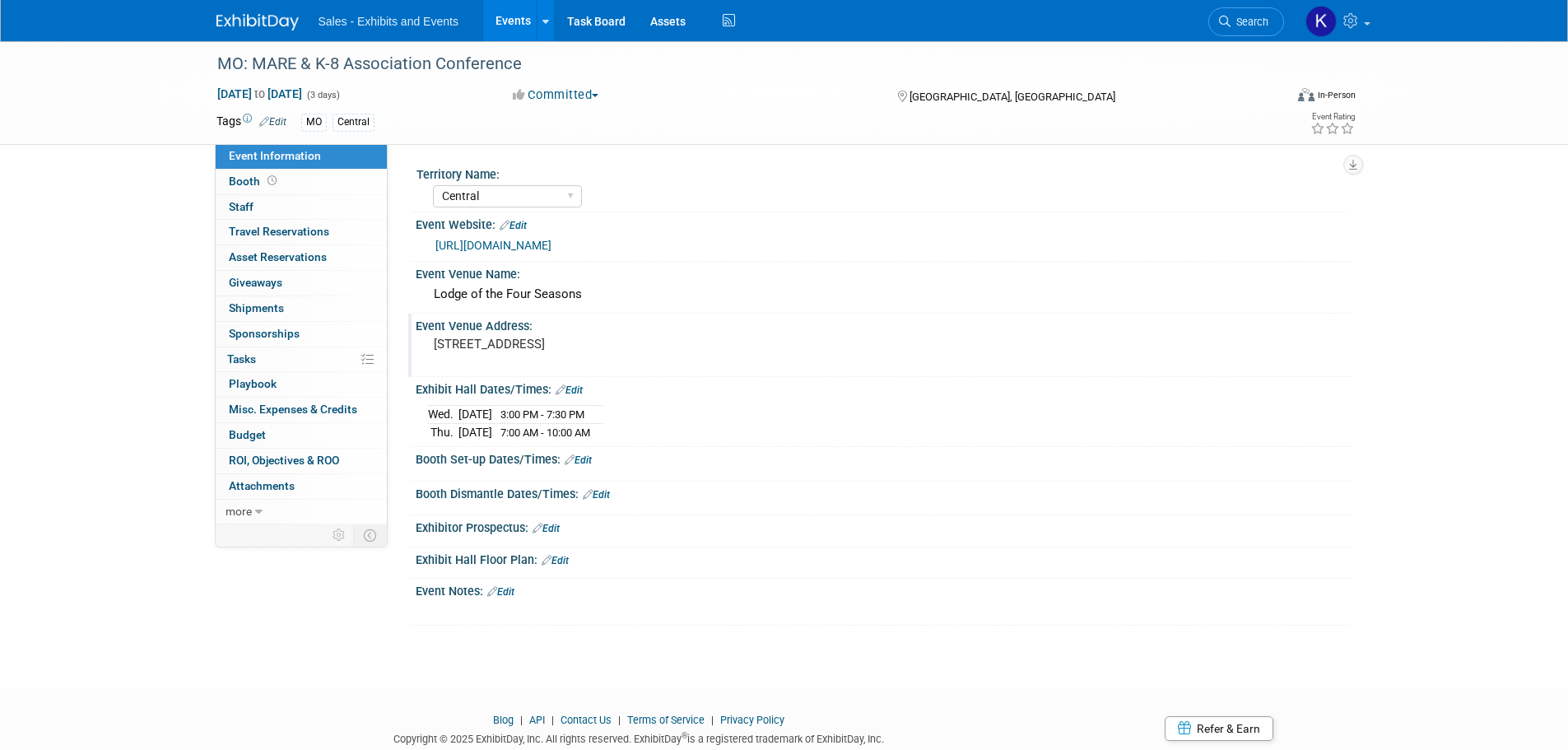
click at [591, 458] on link "Edit" at bounding box center [578, 460] width 28 height 12
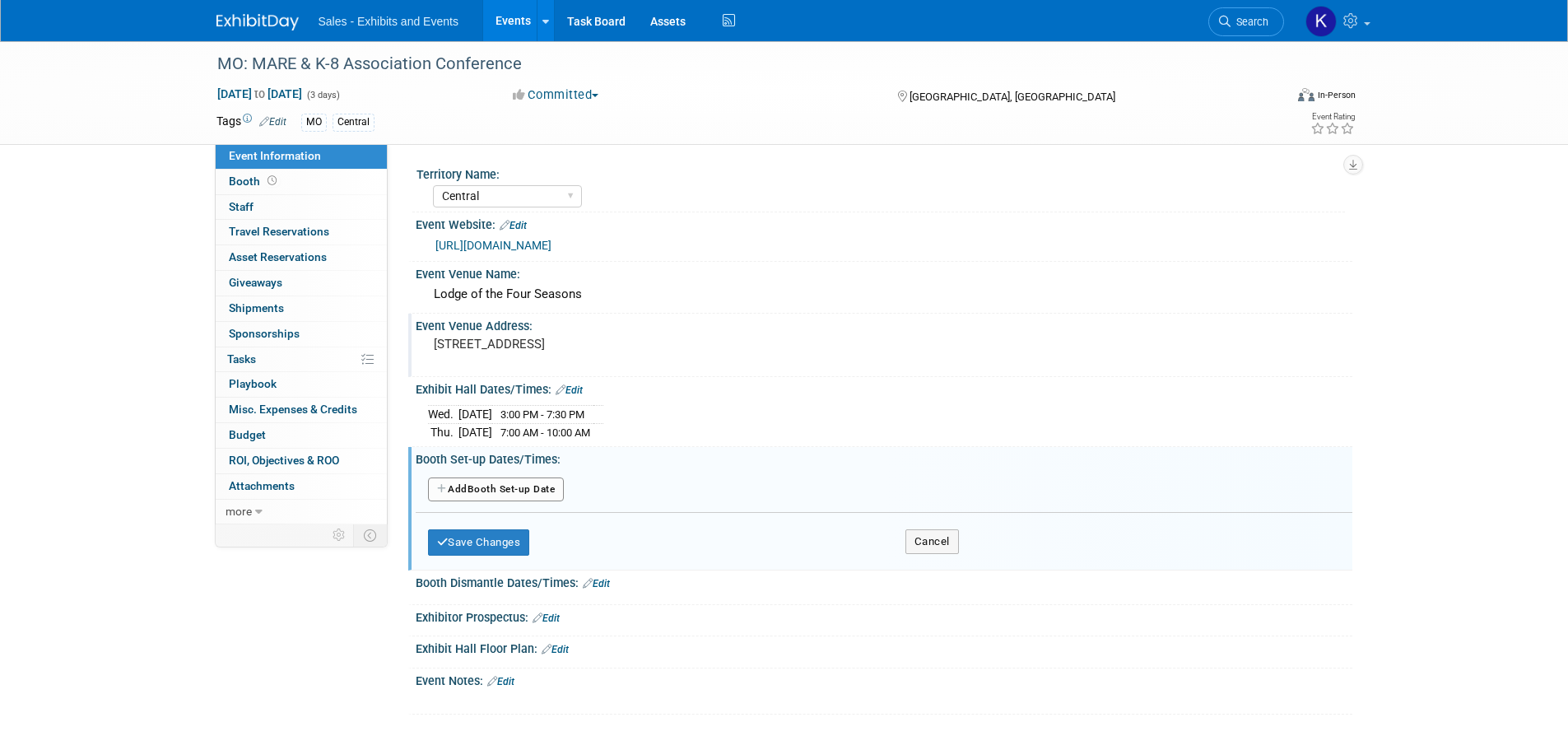
click at [532, 482] on button "Add Another Booth Set-up Date" at bounding box center [496, 490] width 137 height 25
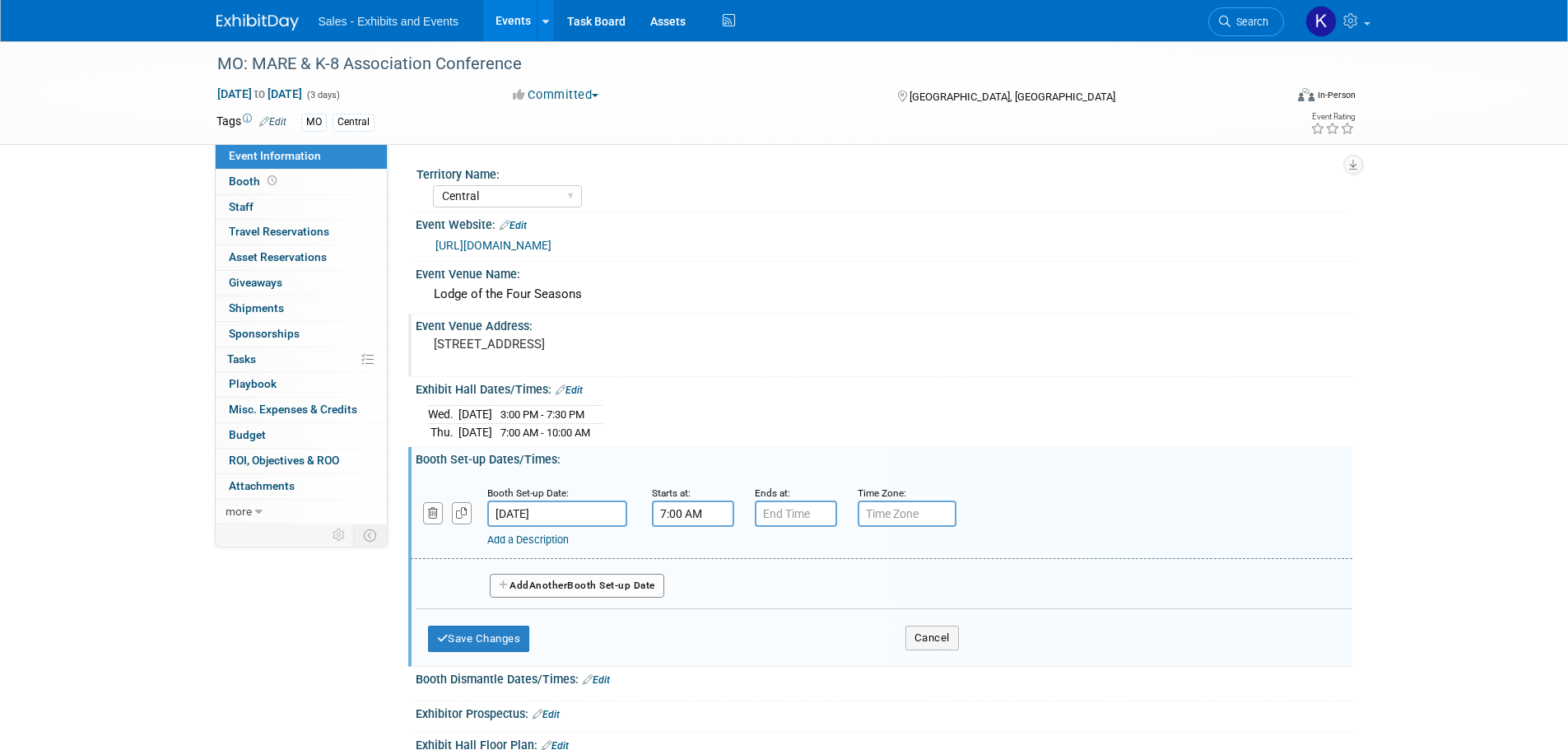
click at [713, 514] on input "7:00 AM" at bounding box center [693, 514] width 83 height 27
click at [690, 549] on span at bounding box center [690, 554] width 28 height 28
click at [691, 548] on span at bounding box center [690, 554] width 28 height 28
drag, startPoint x: 691, startPoint y: 548, endPoint x: 724, endPoint y: 560, distance: 35.1
click at [697, 548] on span at bounding box center [690, 554] width 28 height 28
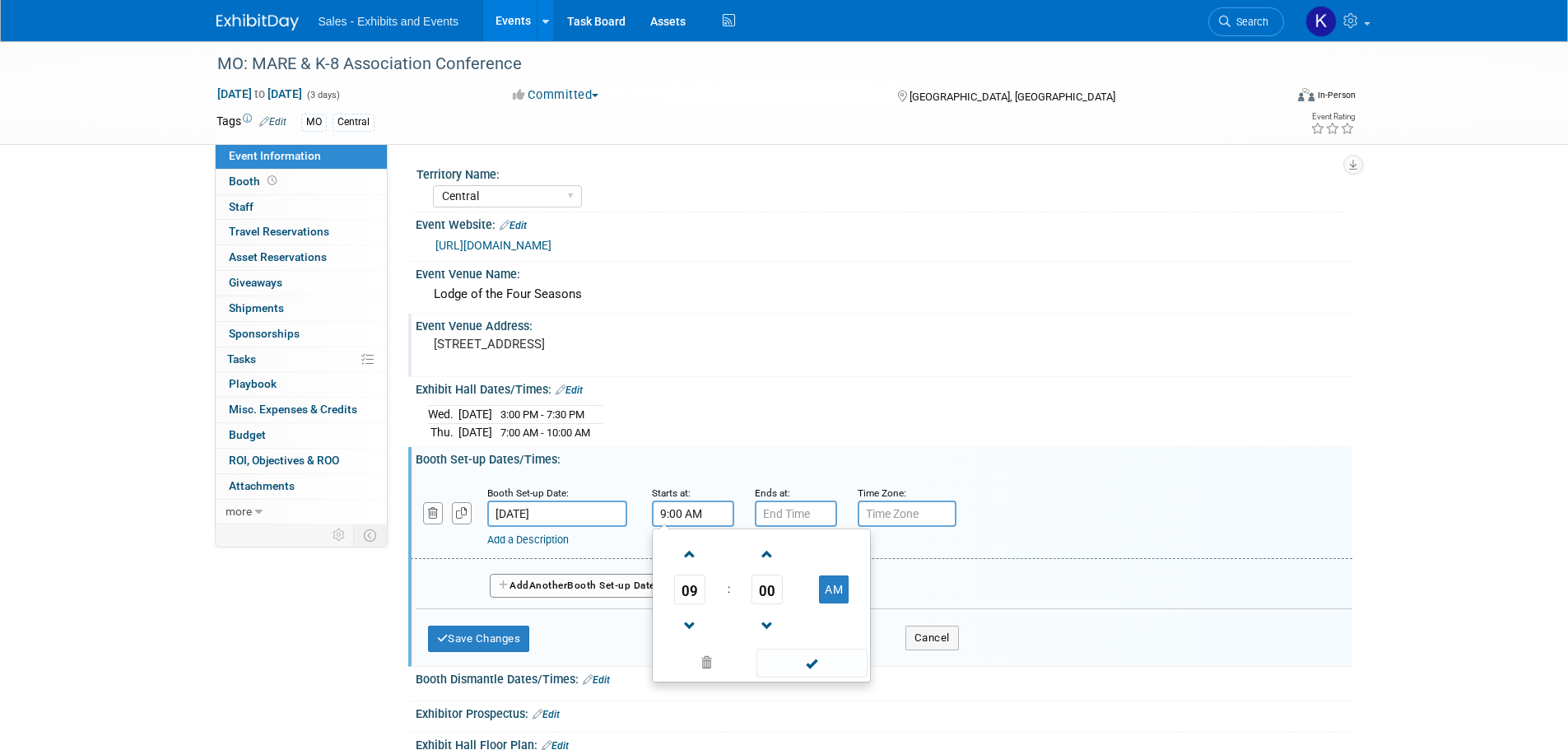
type input "10:00 AM"
click at [809, 663] on span at bounding box center [812, 663] width 111 height 28
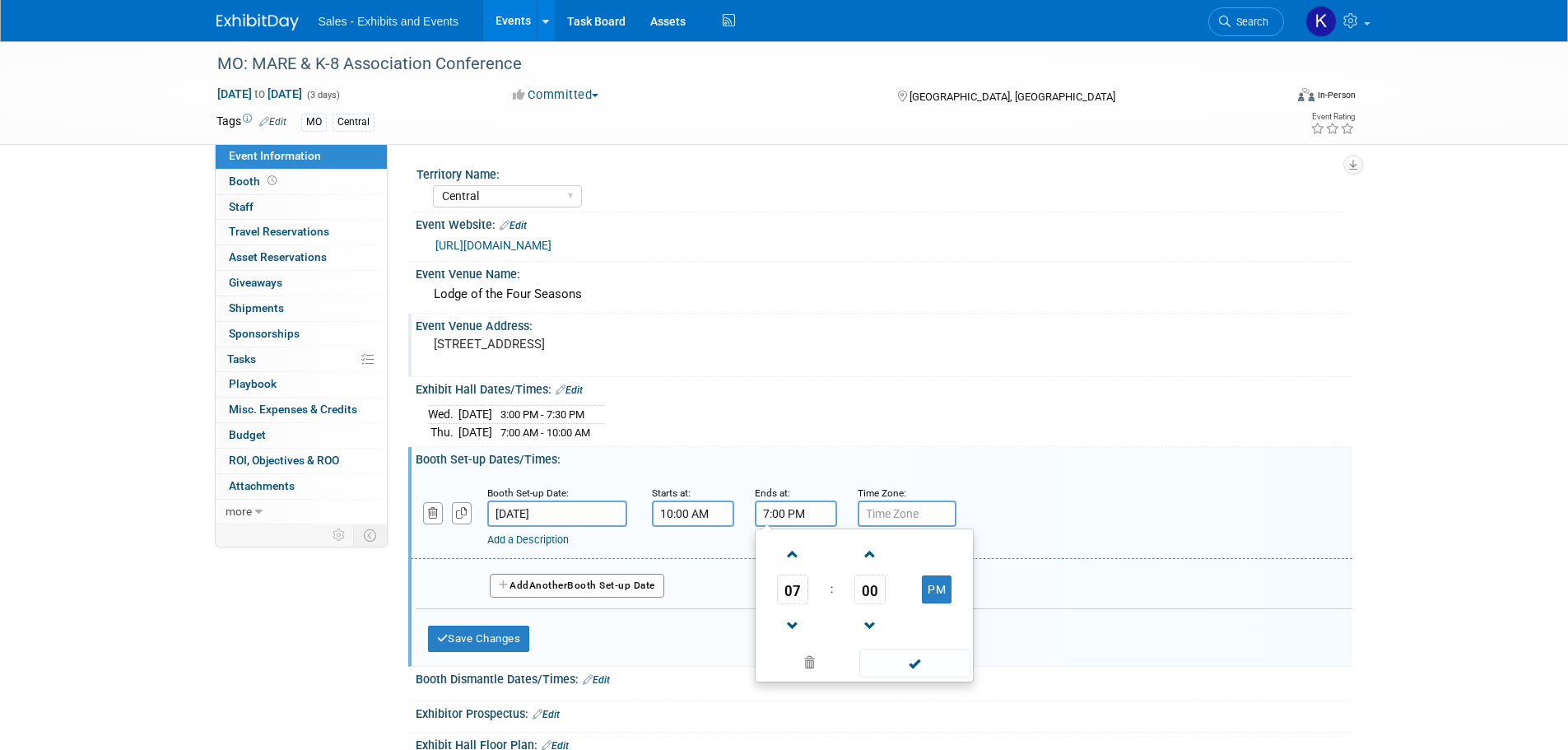
click at [794, 515] on input "7:00 PM" at bounding box center [796, 514] width 83 height 27
click at [800, 622] on span at bounding box center [793, 626] width 28 height 28
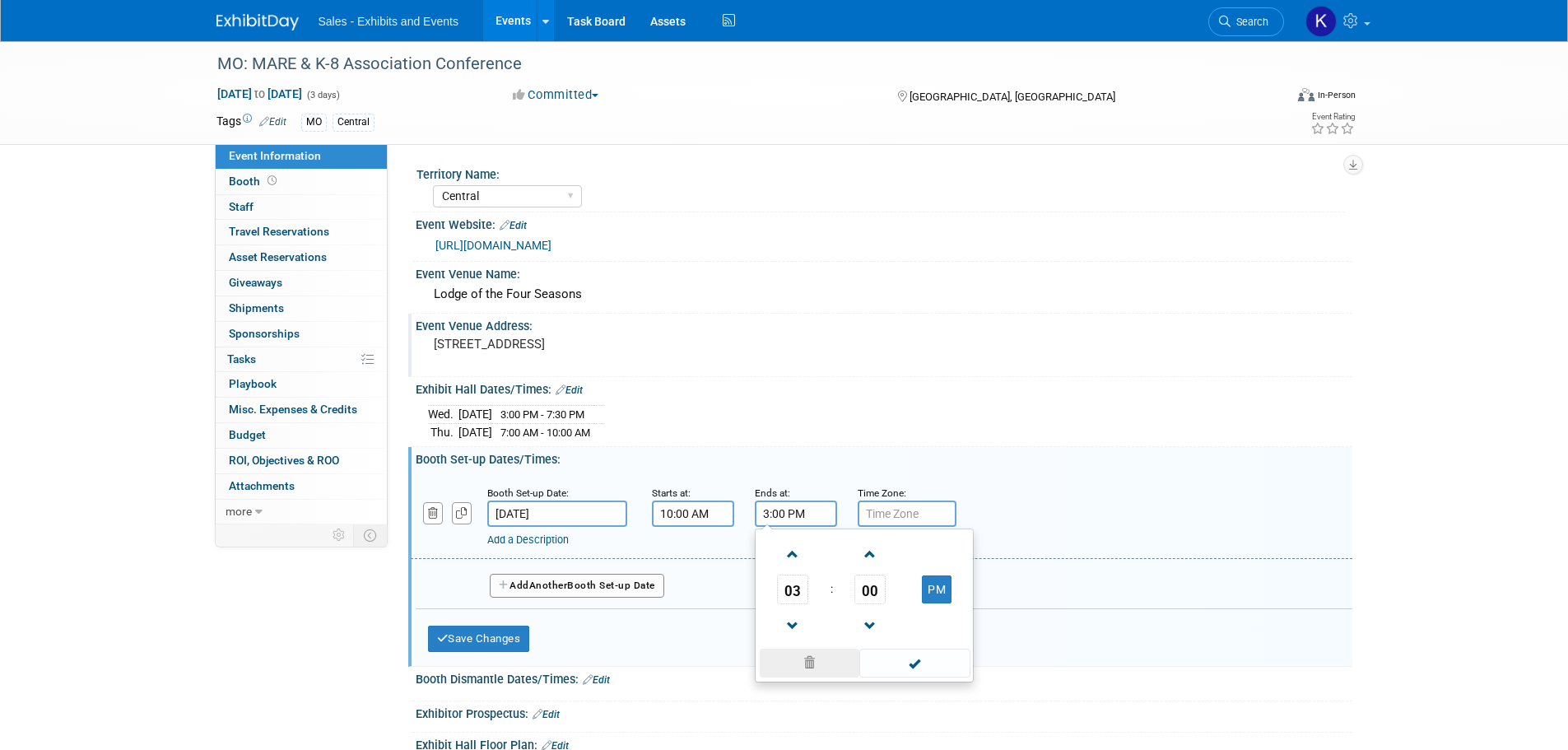
drag, startPoint x: 796, startPoint y: 627, endPoint x: 856, endPoint y: 651, distance: 64.6
click at [797, 628] on span at bounding box center [793, 626] width 28 height 28
type input "2:00 PM"
drag, startPoint x: 921, startPoint y: 664, endPoint x: 896, endPoint y: 662, distance: 25.1
click at [920, 663] on span at bounding box center [914, 663] width 111 height 28
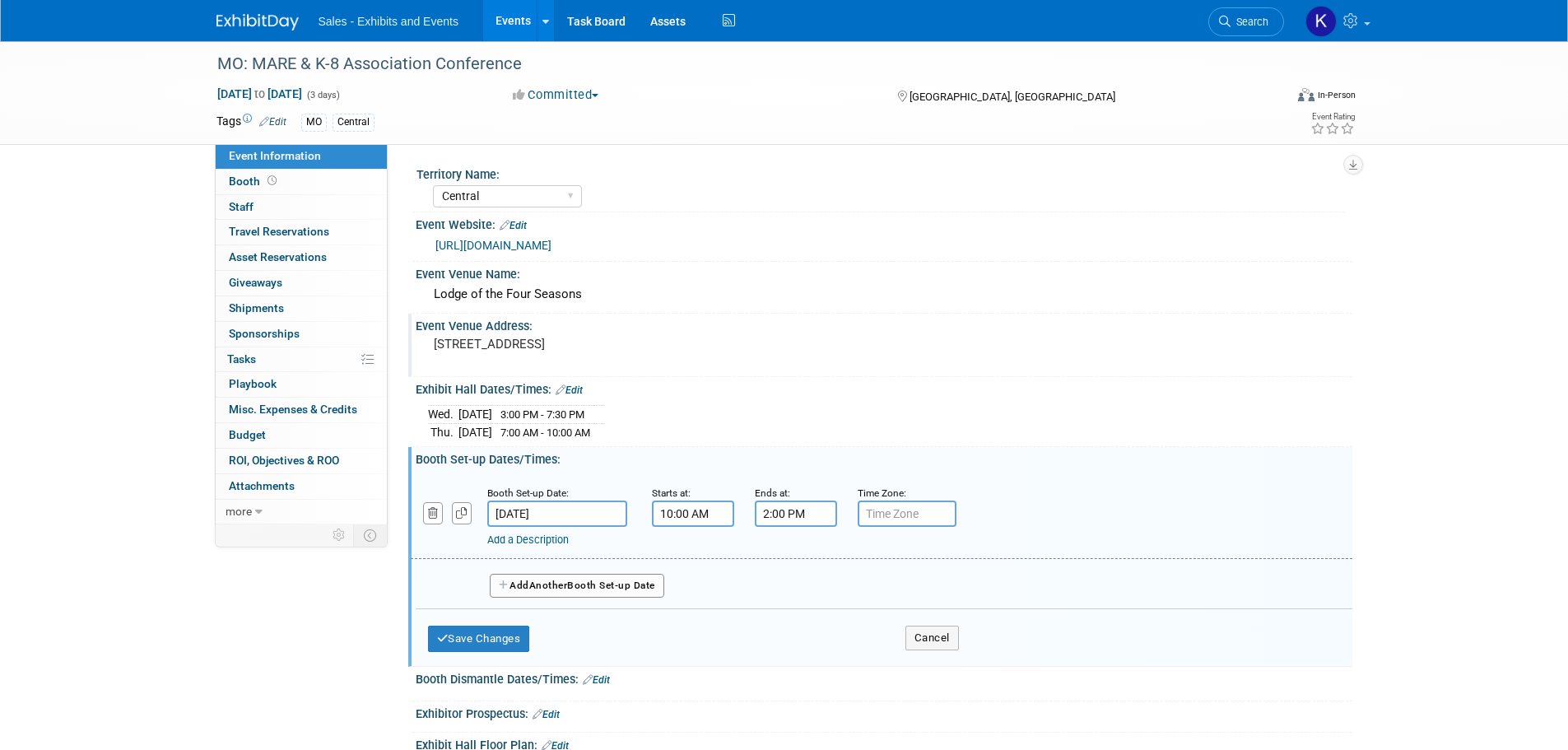
click at [492, 624] on div "Save Changes Cancel" at bounding box center [693, 634] width 531 height 51
drag, startPoint x: 512, startPoint y: 636, endPoint x: 527, endPoint y: 637, distance: 15.0
click at [519, 637] on button "Save Changes" at bounding box center [478, 639] width 102 height 27
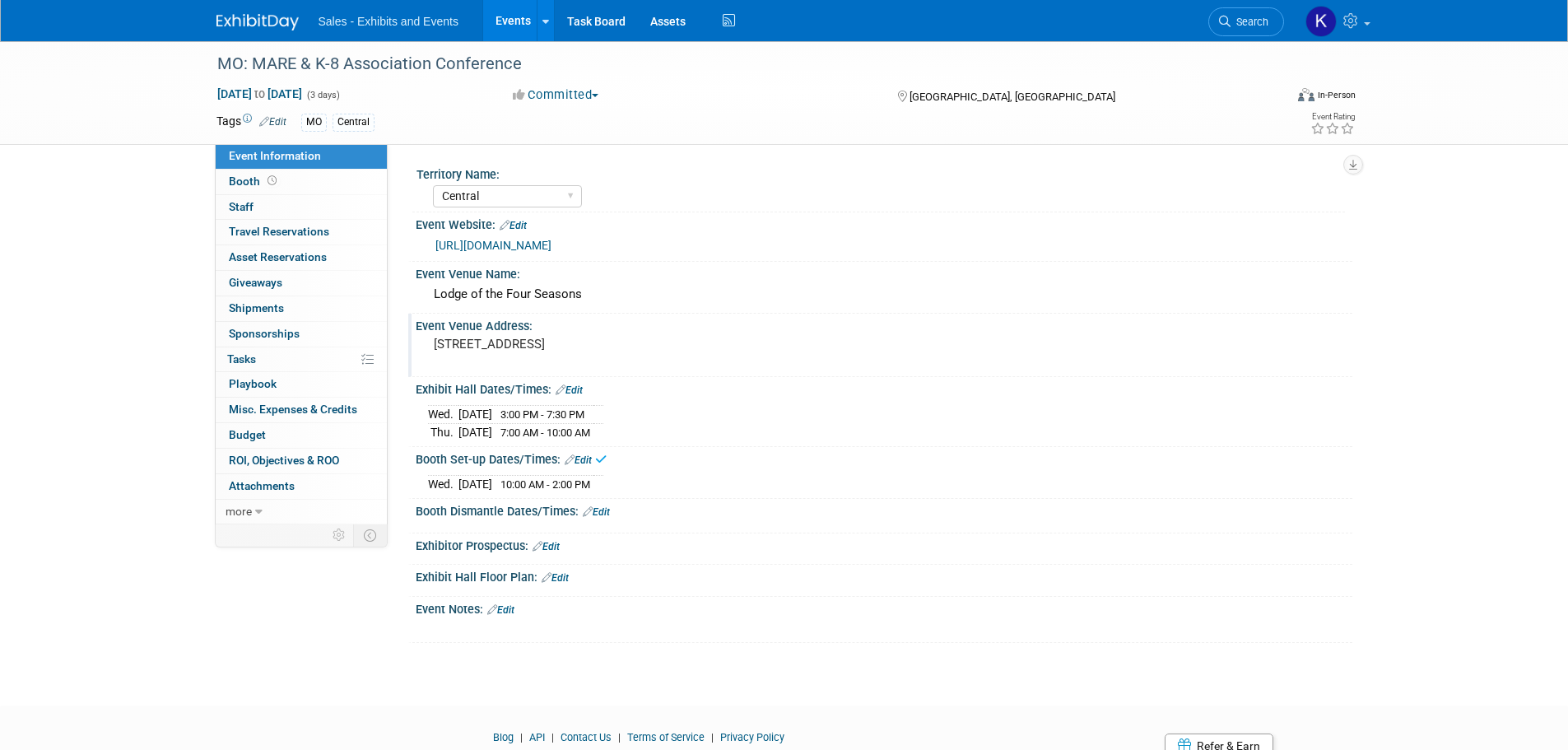
click at [603, 508] on link "Edit" at bounding box center [596, 512] width 28 height 12
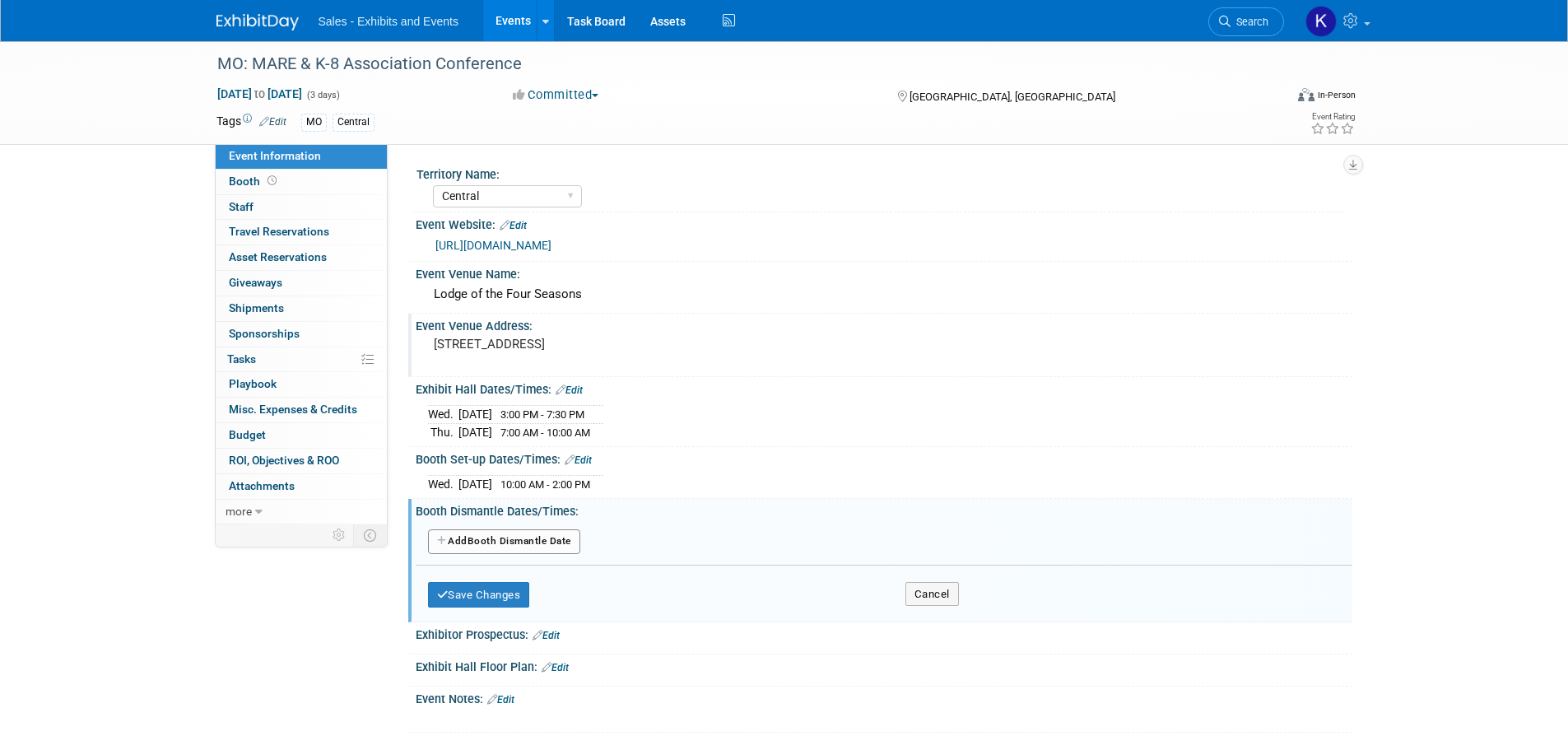
click at [543, 536] on button "Add Another Booth Dismantle Date" at bounding box center [503, 542] width 152 height 25
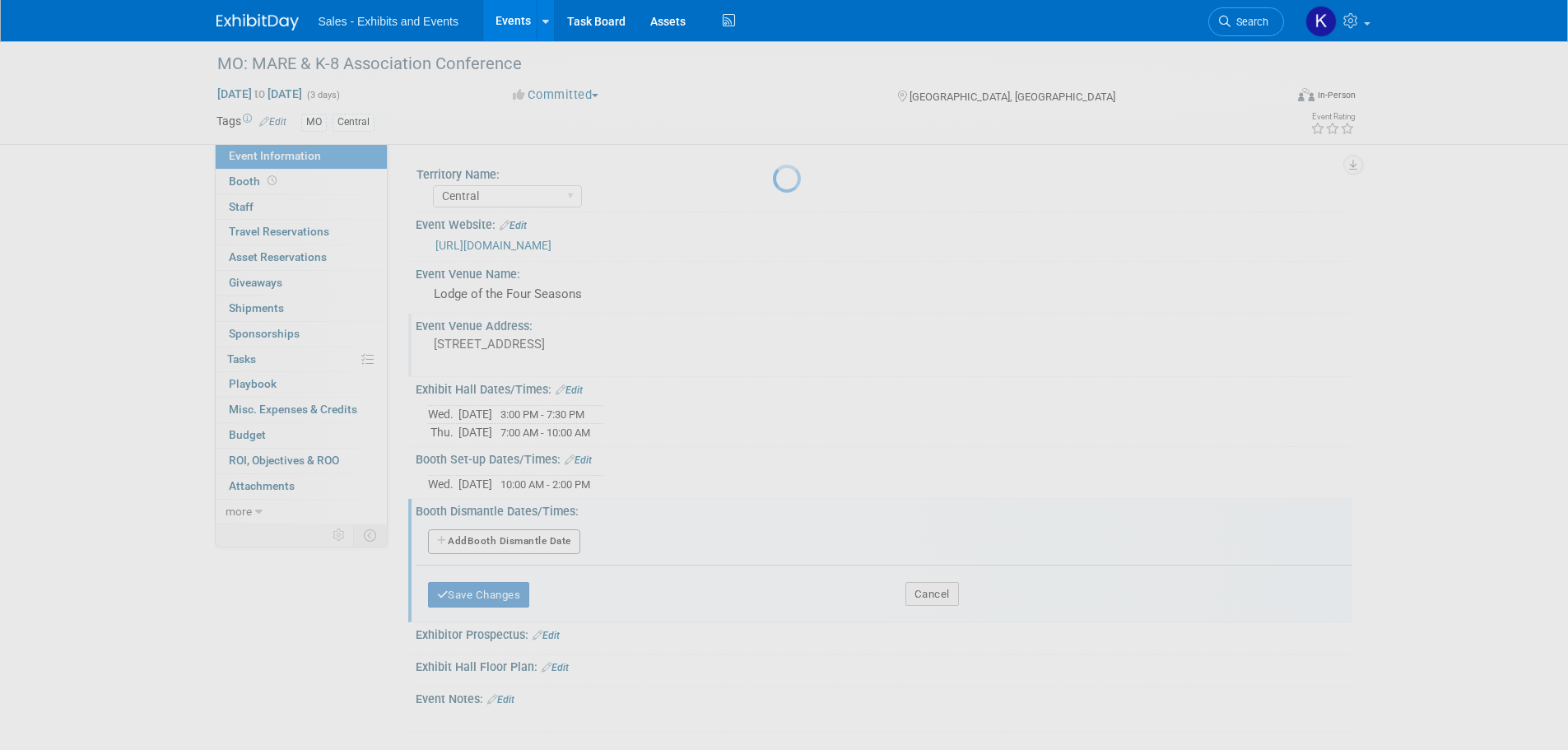
select select "9"
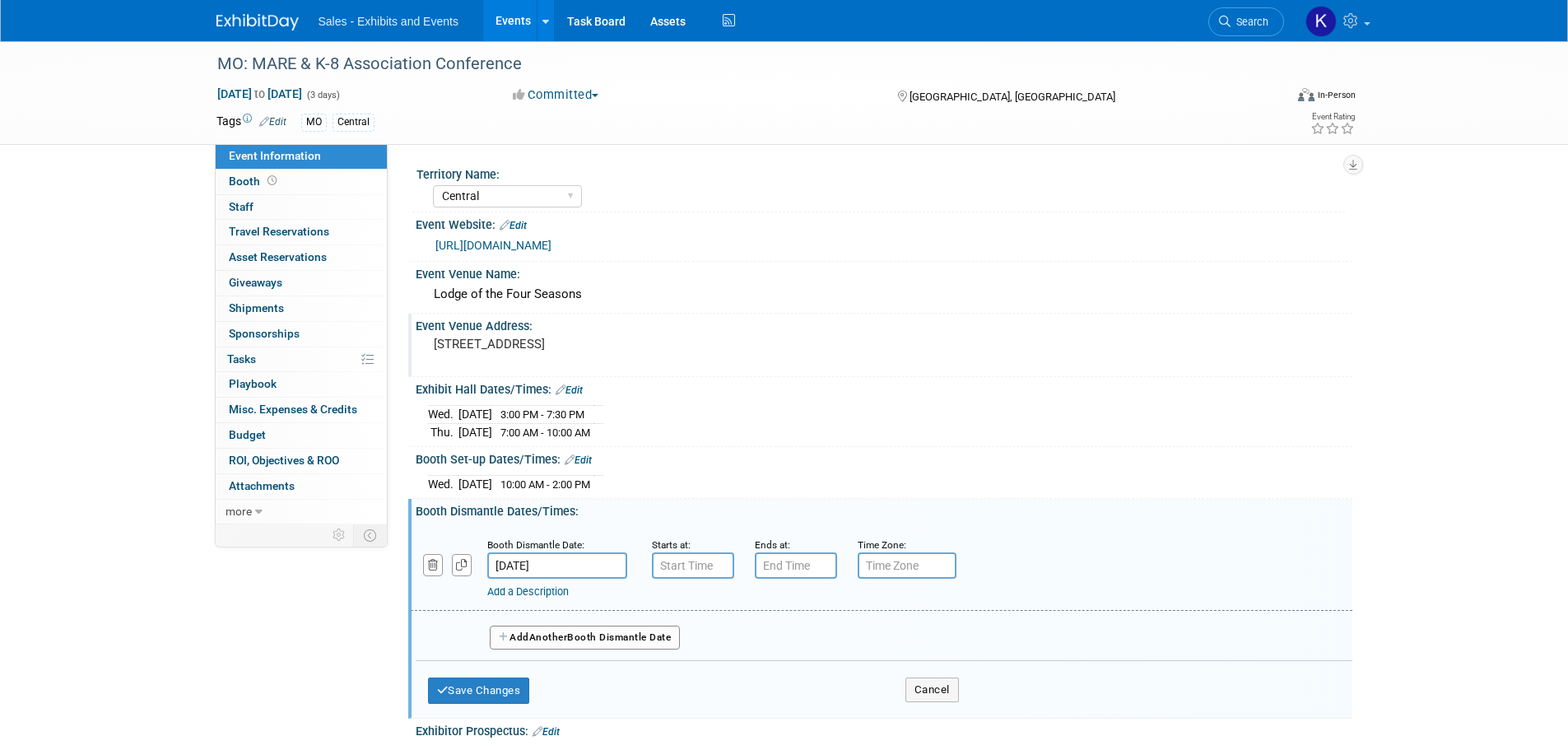
click at [596, 562] on input "Oct 24, 2025" at bounding box center [557, 566] width 140 height 27
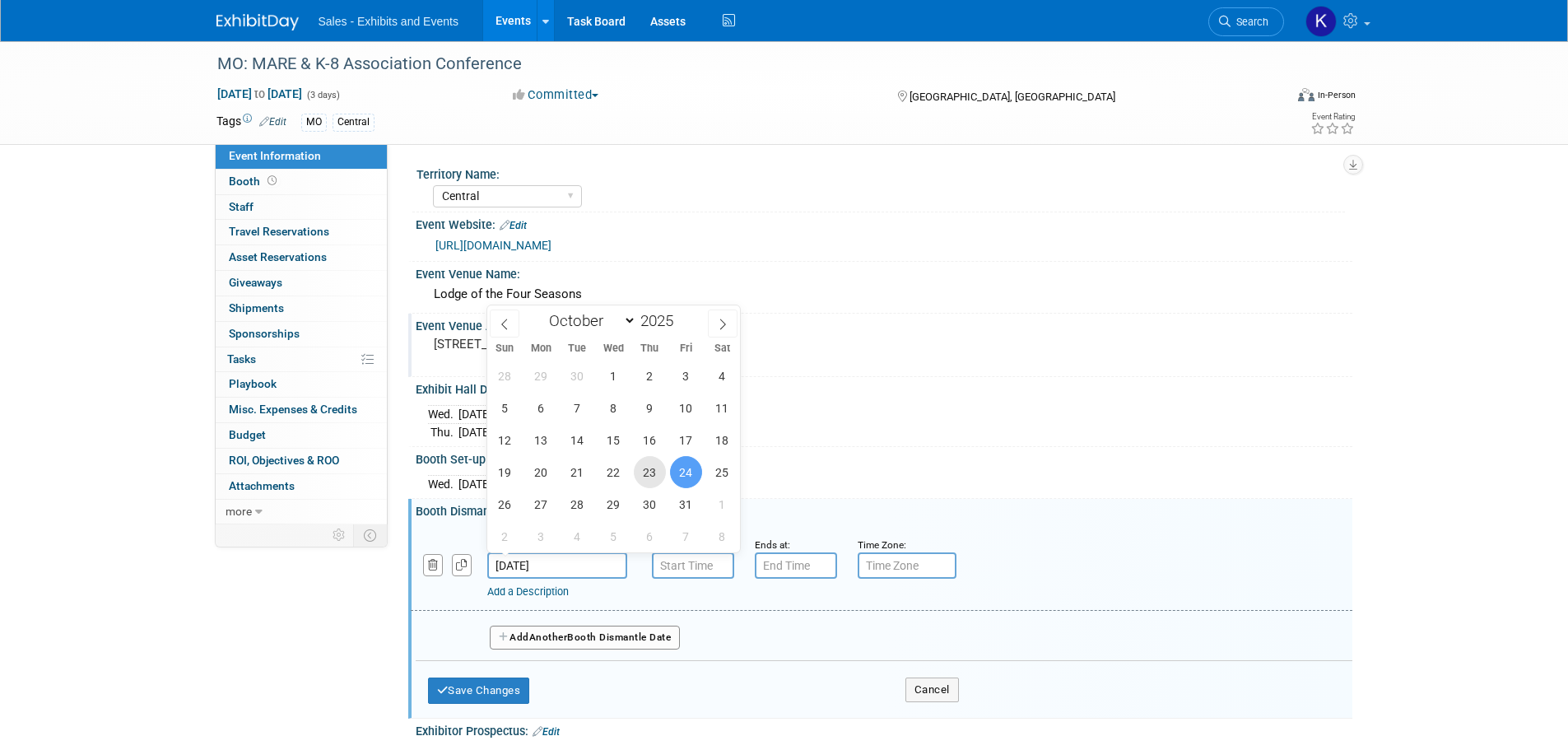
click at [660, 483] on span "23" at bounding box center [650, 472] width 32 height 32
type input "Oct 23, 2025"
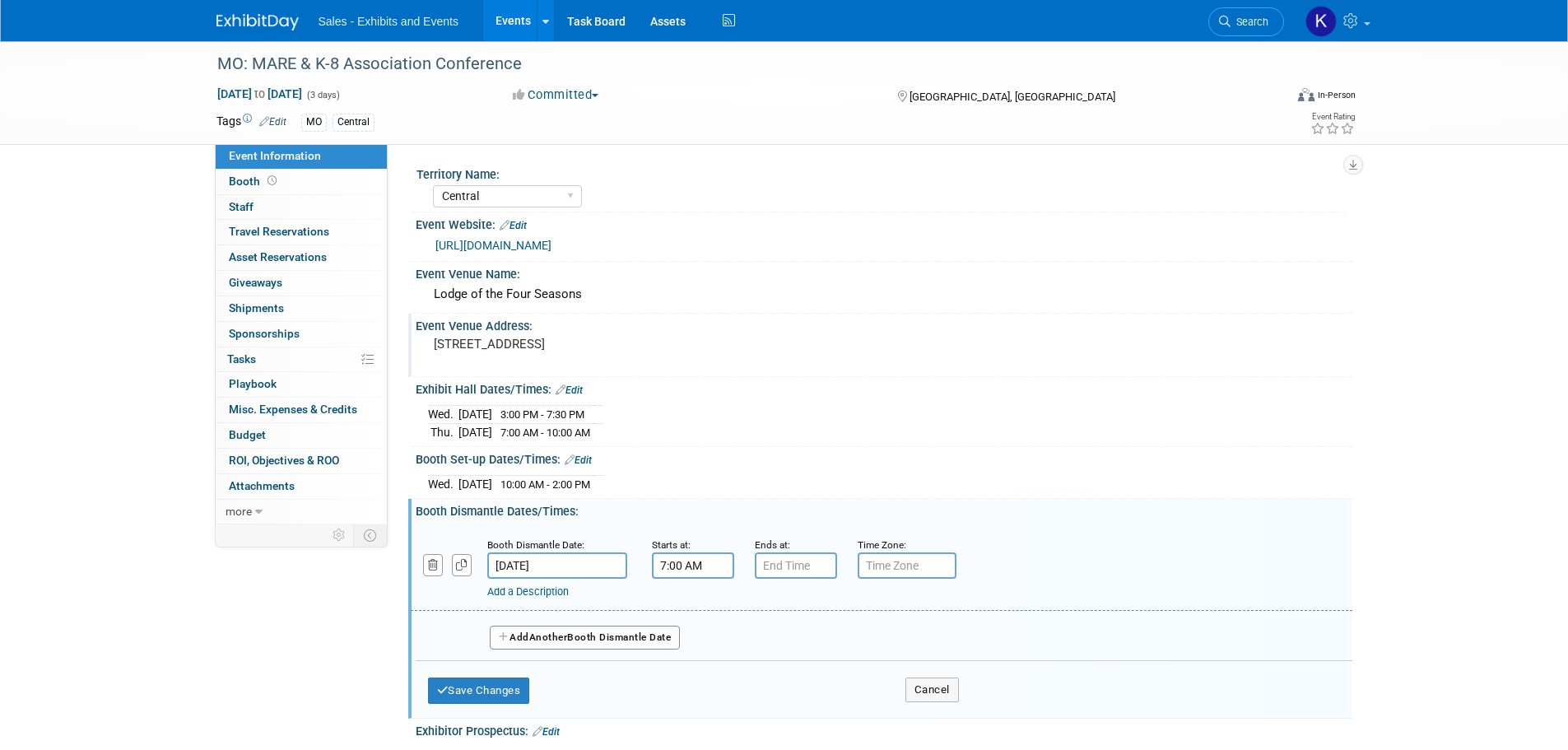
click at [670, 560] on input "7:00 AM" at bounding box center [693, 566] width 83 height 27
click at [686, 596] on span at bounding box center [690, 606] width 28 height 28
click at [686, 597] on span at bounding box center [690, 606] width 28 height 28
type input "10:00 AM"
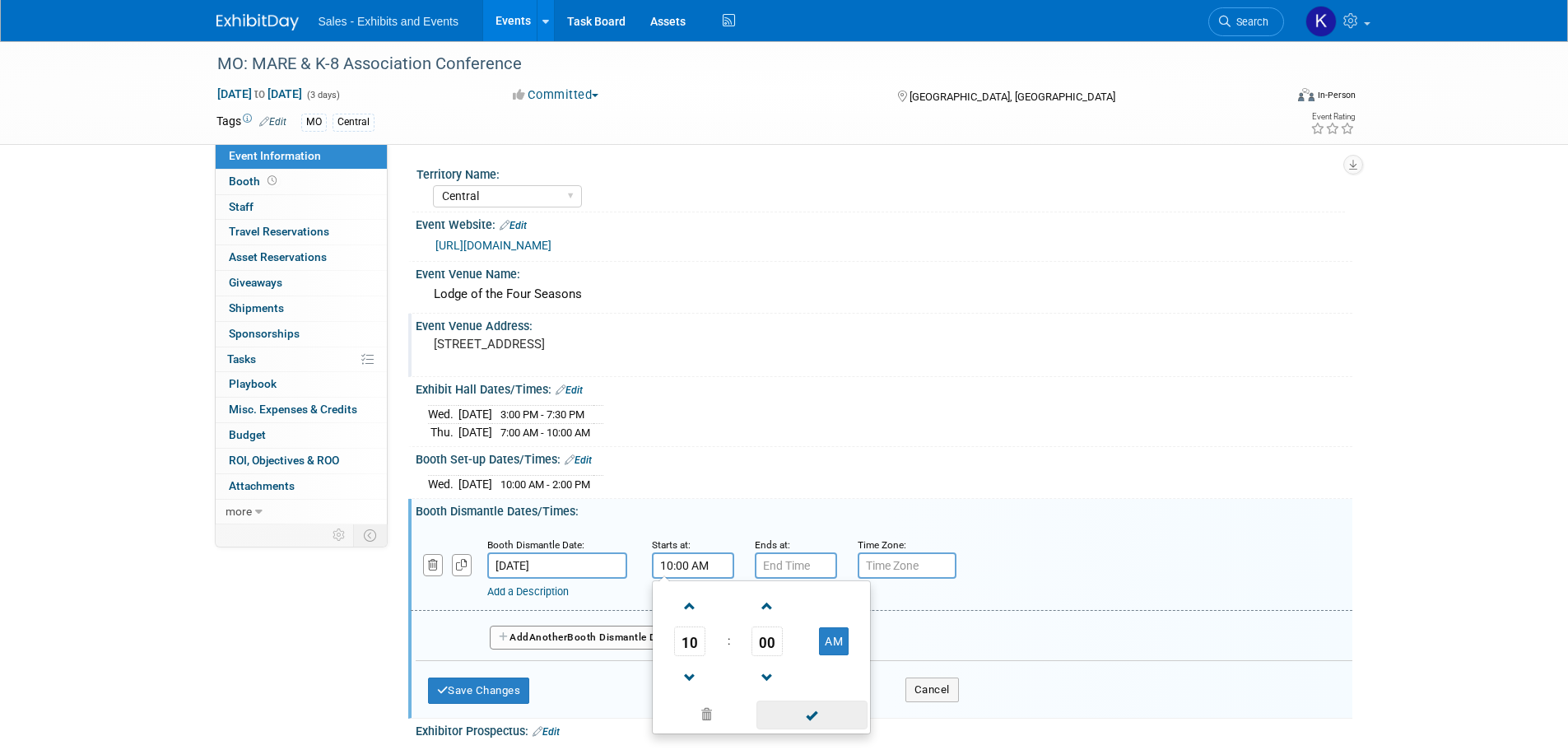
click at [804, 716] on span at bounding box center [812, 715] width 111 height 28
click at [791, 566] on input "7:00 PM" at bounding box center [796, 566] width 83 height 27
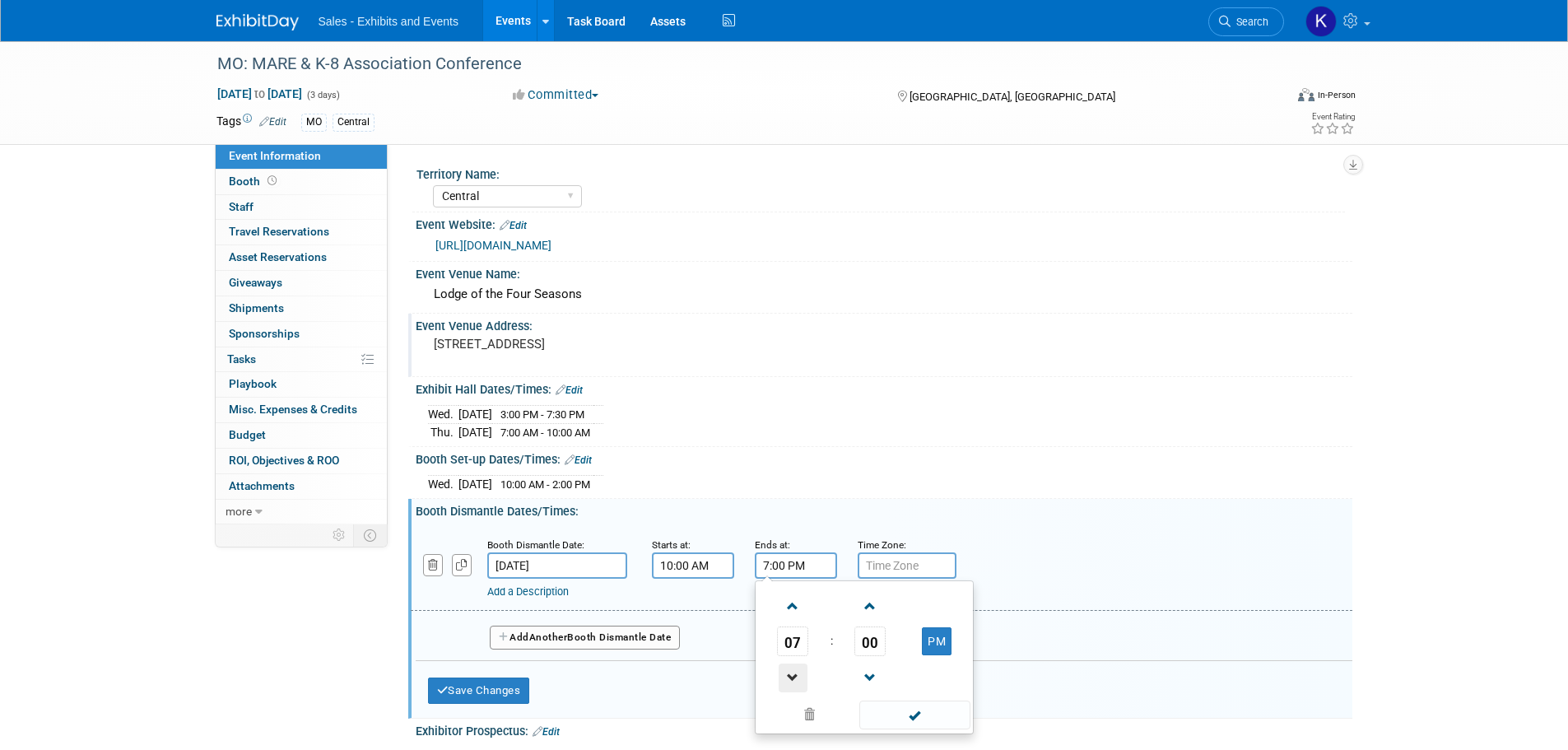
click at [800, 670] on span at bounding box center [793, 678] width 28 height 28
click at [800, 669] on span at bounding box center [793, 678] width 28 height 28
click at [800, 669] on span at bounding box center [793, 678] width 28 height 28
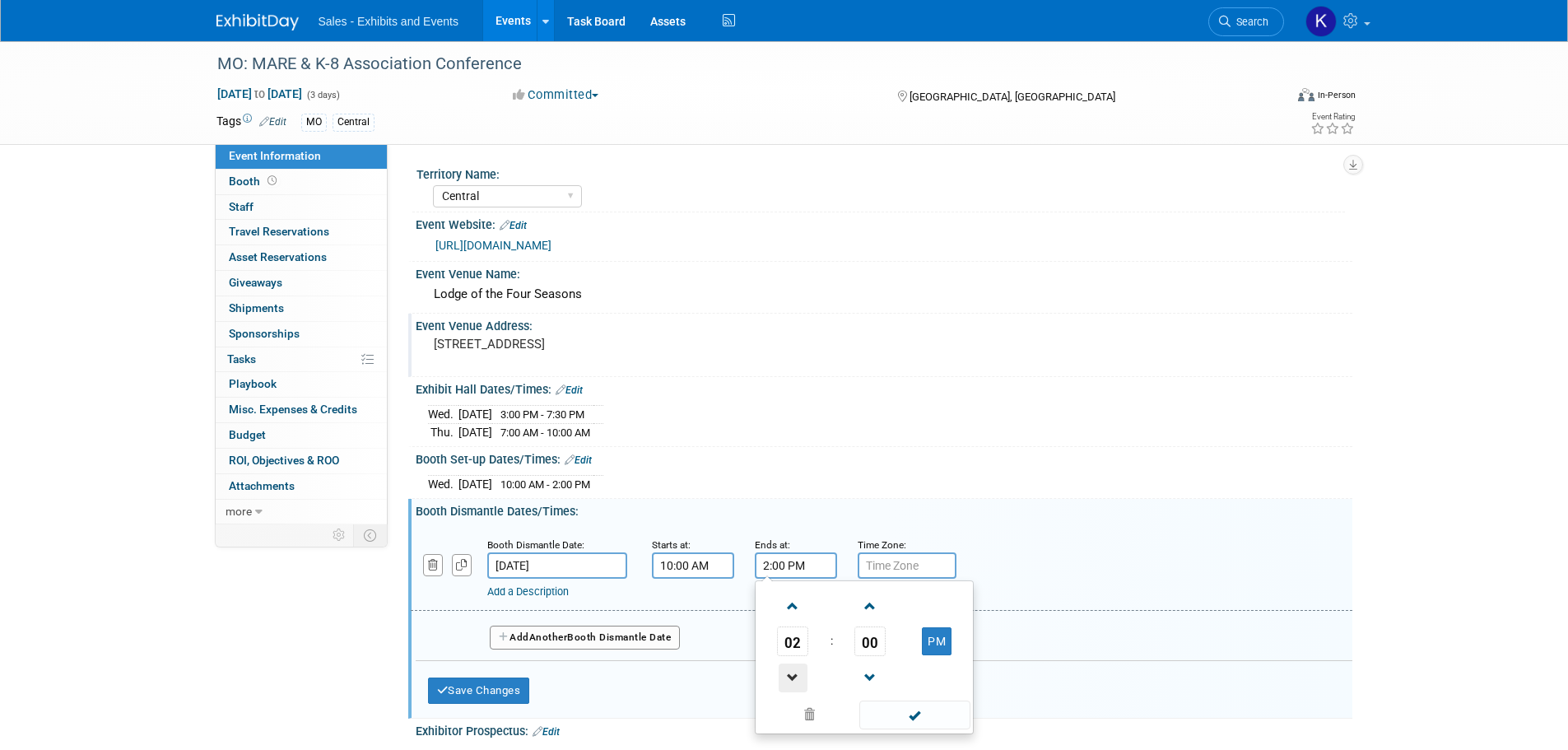
click at [800, 669] on span at bounding box center [793, 678] width 28 height 28
click at [801, 669] on span at bounding box center [793, 678] width 28 height 28
type input "12:00 PM"
click at [906, 714] on span at bounding box center [914, 715] width 111 height 28
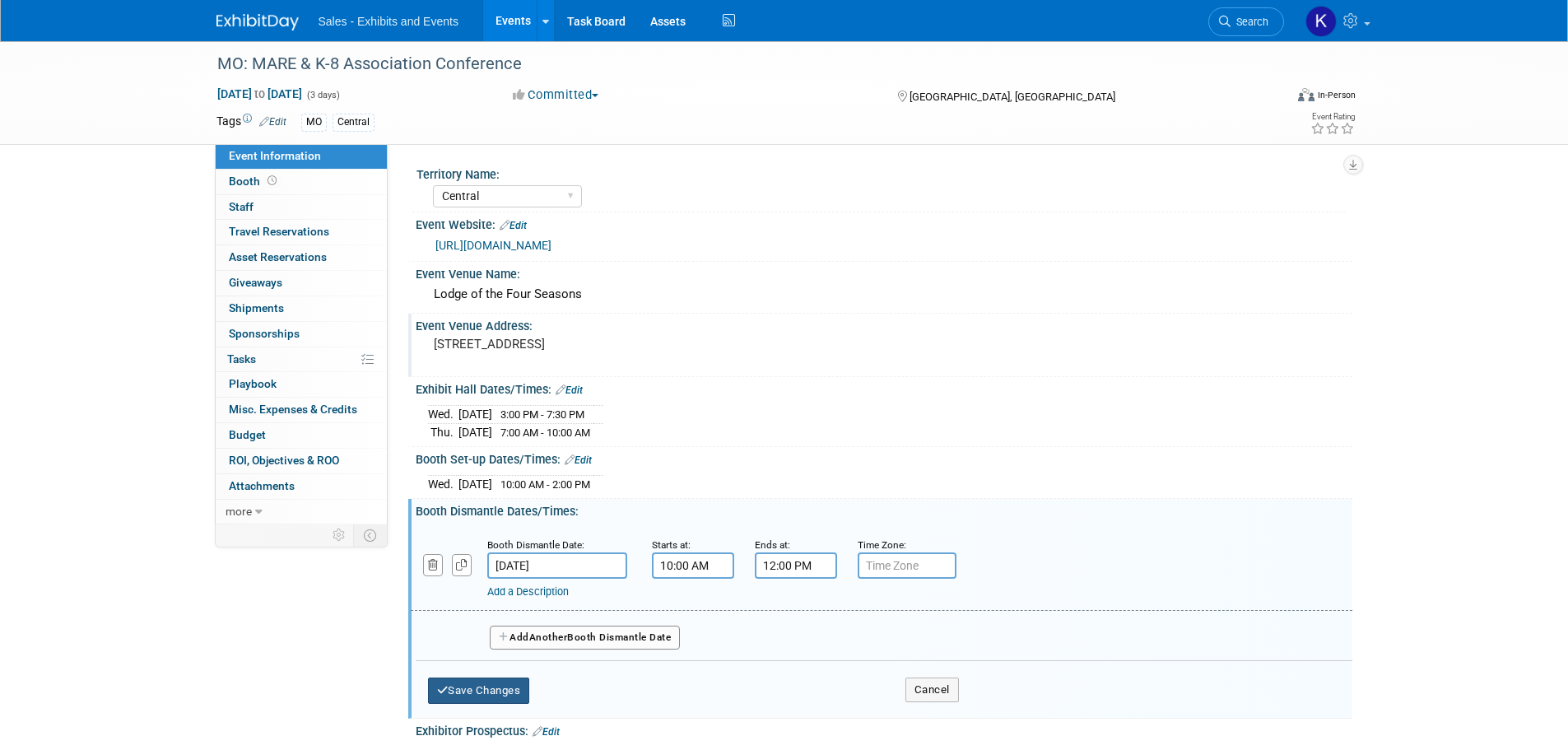
drag, startPoint x: 498, startPoint y: 691, endPoint x: 551, endPoint y: 688, distance: 53.1
click at [502, 691] on button "Save Changes" at bounding box center [478, 691] width 102 height 27
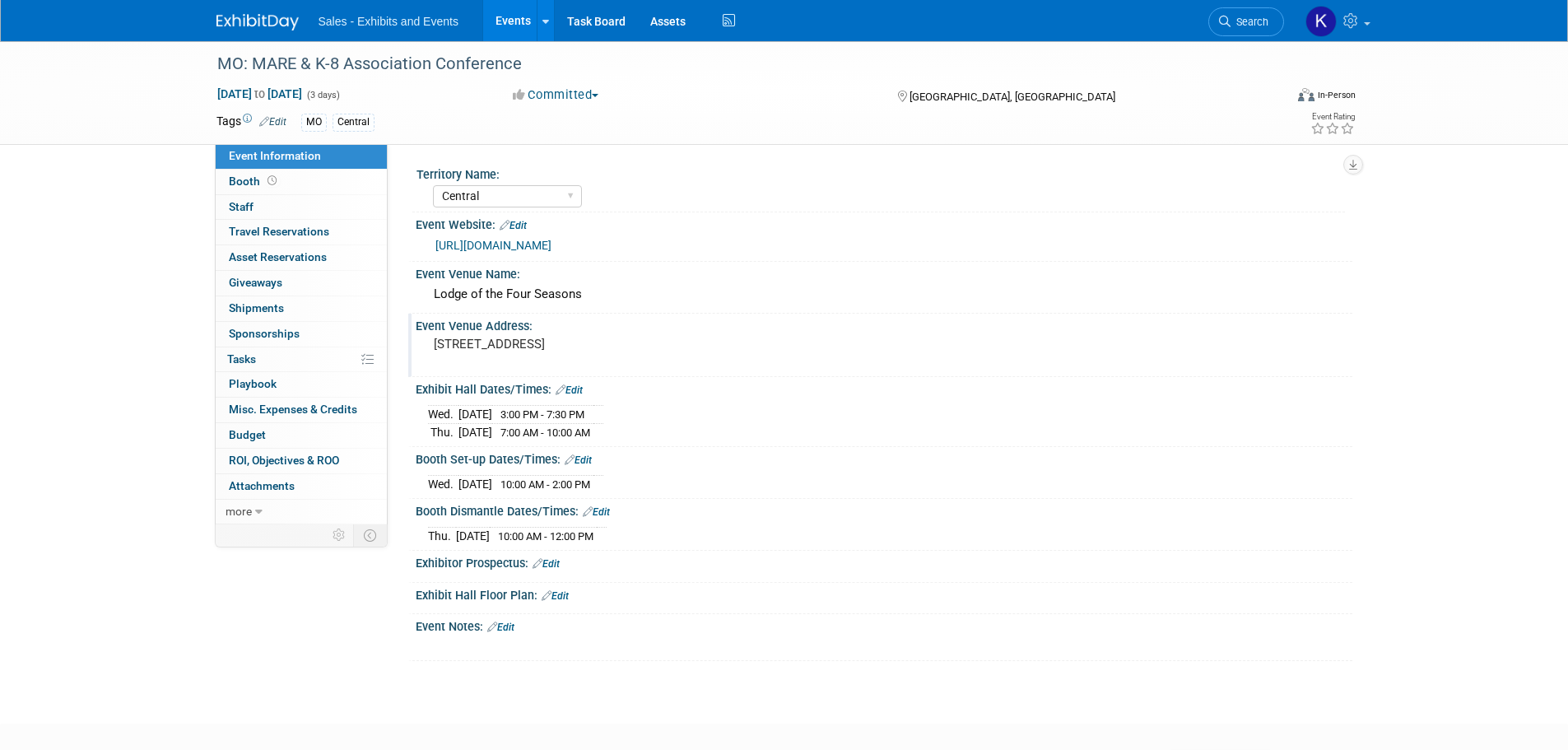
click at [518, 634] on div "X" at bounding box center [882, 638] width 916 height 8
click at [513, 622] on link "Edit" at bounding box center [501, 627] width 28 height 12
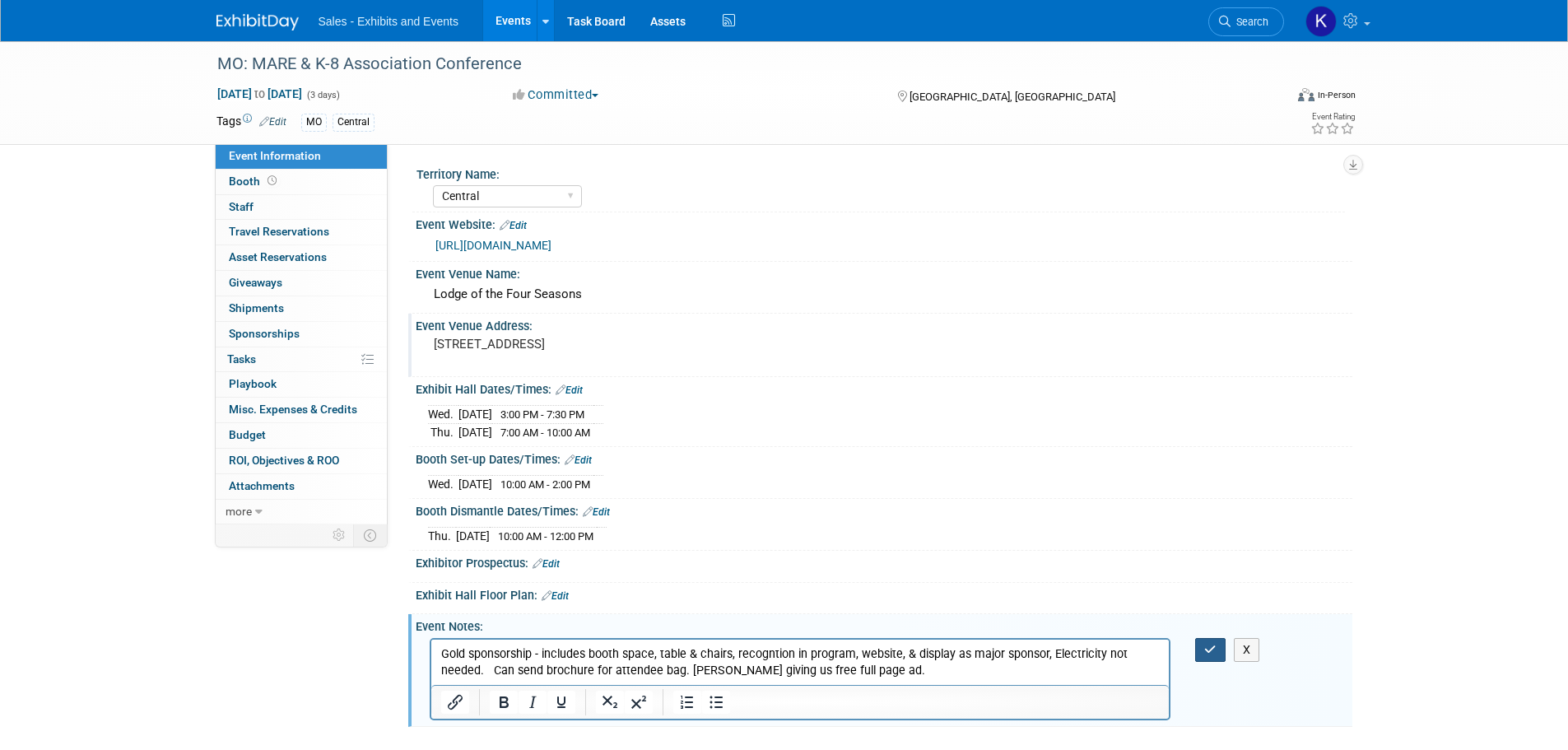
click at [1203, 651] on button "button" at bounding box center [1210, 649] width 30 height 24
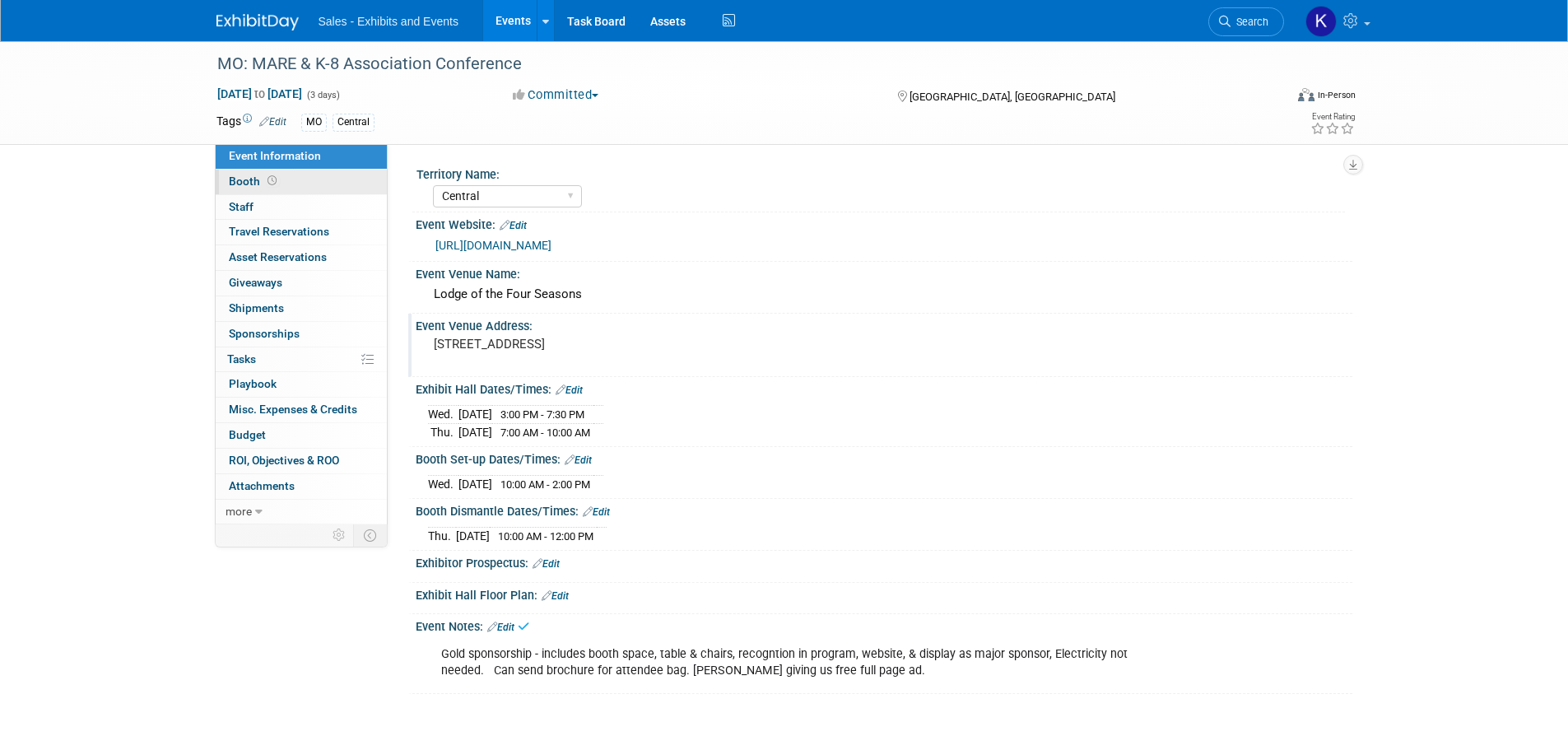
click at [235, 181] on span "Booth" at bounding box center [253, 181] width 51 height 13
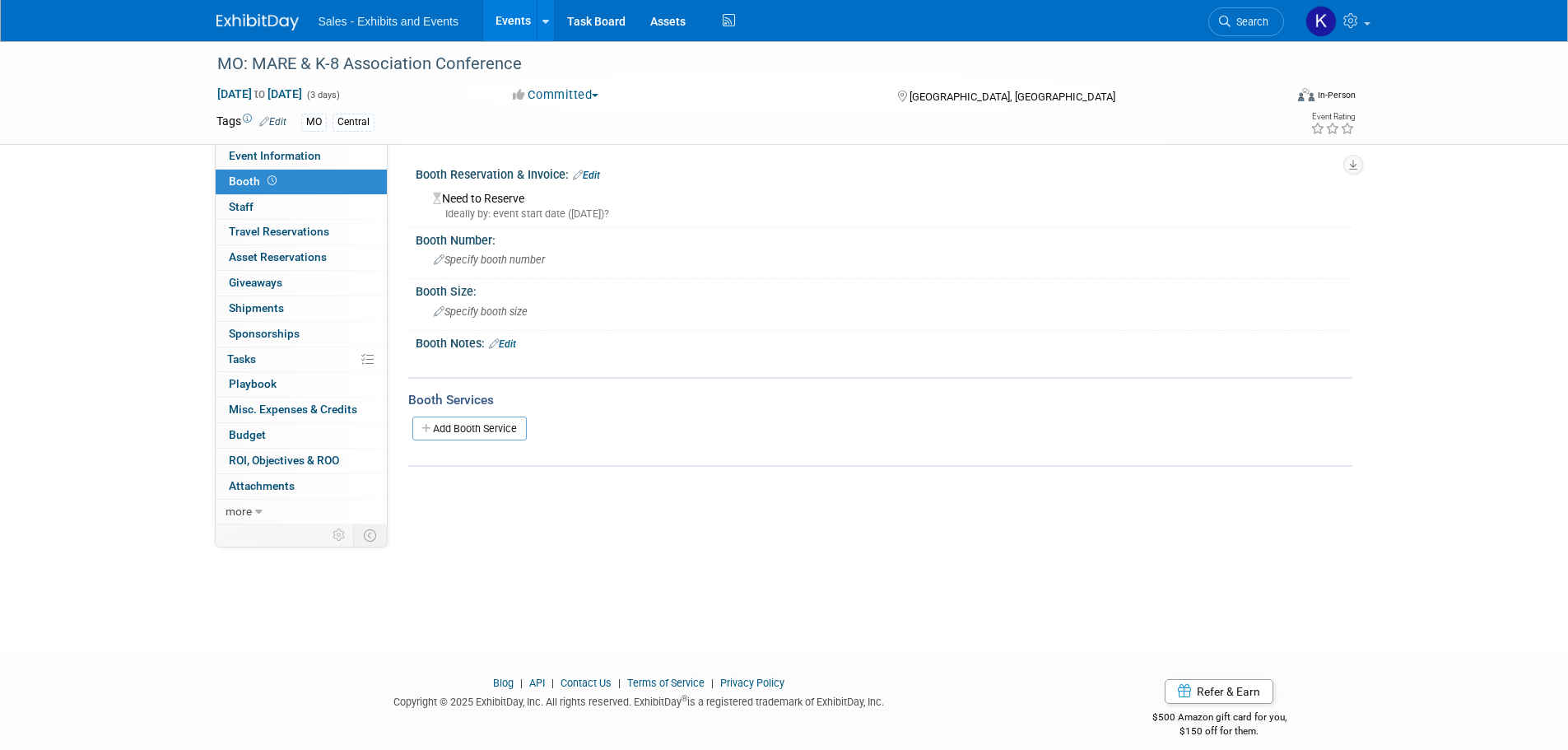
click at [596, 173] on link "Edit" at bounding box center [586, 175] width 28 height 12
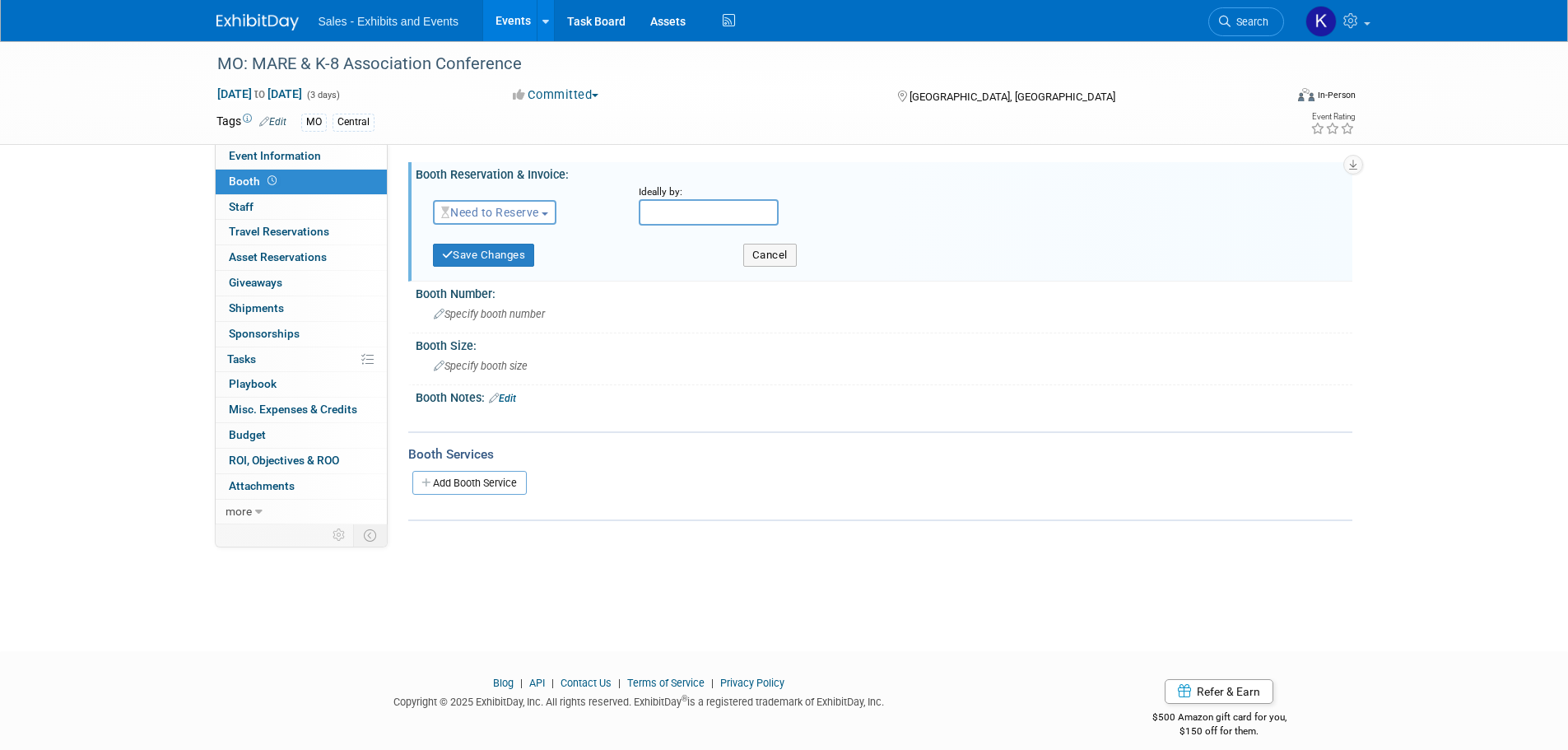
click at [518, 204] on button "Need to Reserve" at bounding box center [495, 213] width 125 height 25
drag, startPoint x: 511, startPoint y: 262, endPoint x: 591, endPoint y: 305, distance: 90.8
click at [511, 262] on link "Reserved" at bounding box center [522, 263] width 176 height 23
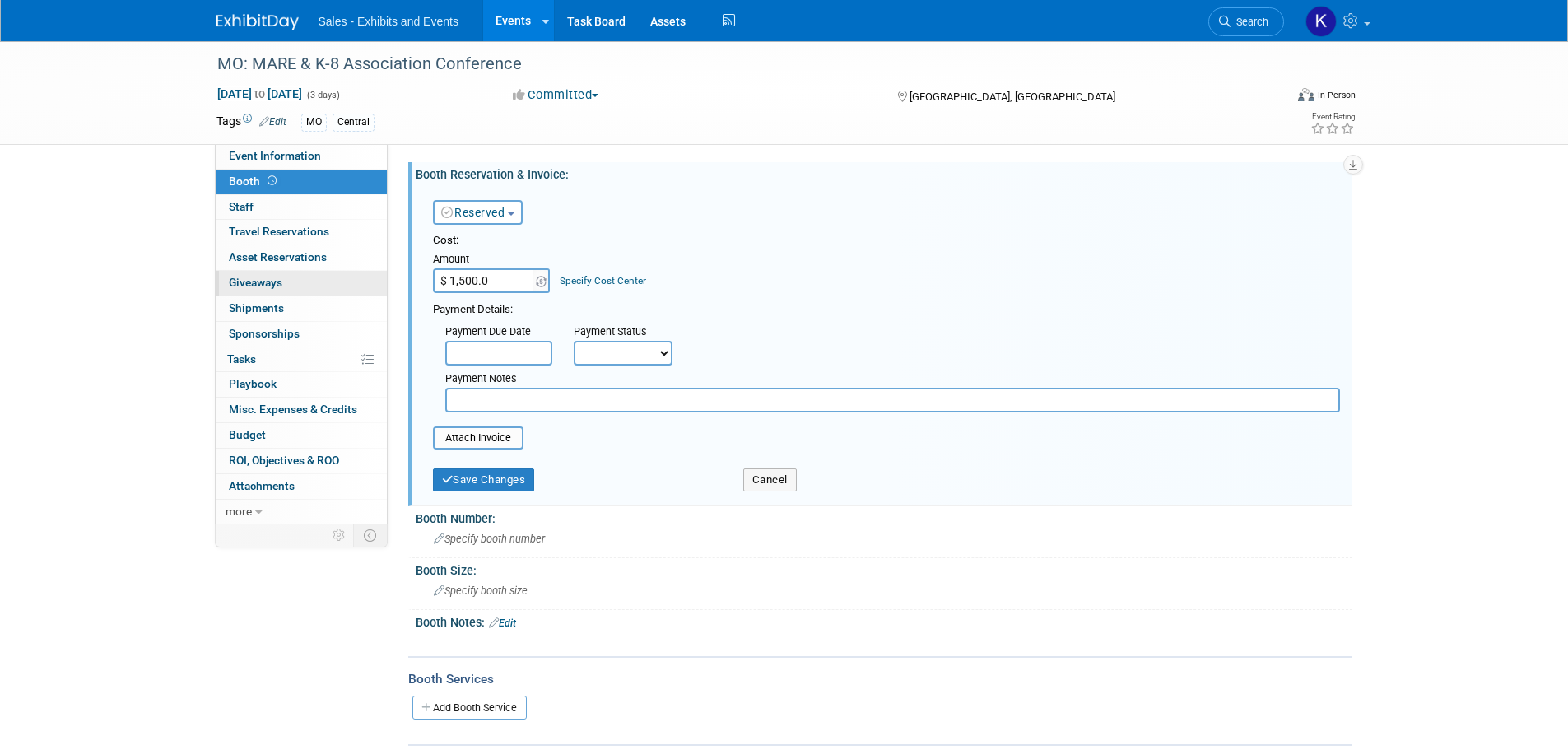
type input "$ 1,500.00"
click at [481, 401] on input "text" at bounding box center [893, 400] width 895 height 25
type input "Invoice requested."
click at [476, 480] on button "Save Changes" at bounding box center [484, 480] width 102 height 23
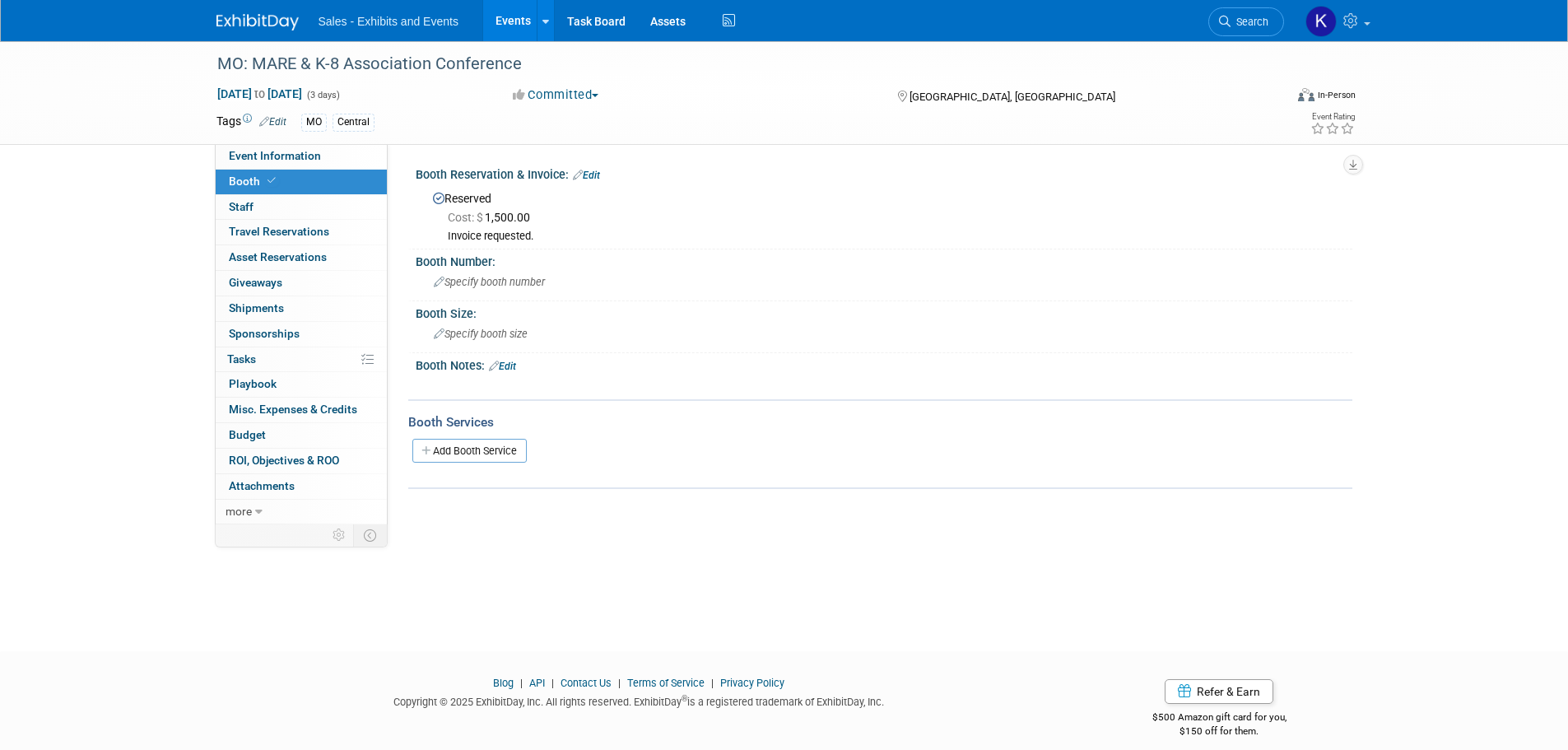
drag, startPoint x: 511, startPoint y: 368, endPoint x: 522, endPoint y: 375, distance: 13.0
click at [511, 368] on link "Edit" at bounding box center [503, 366] width 28 height 12
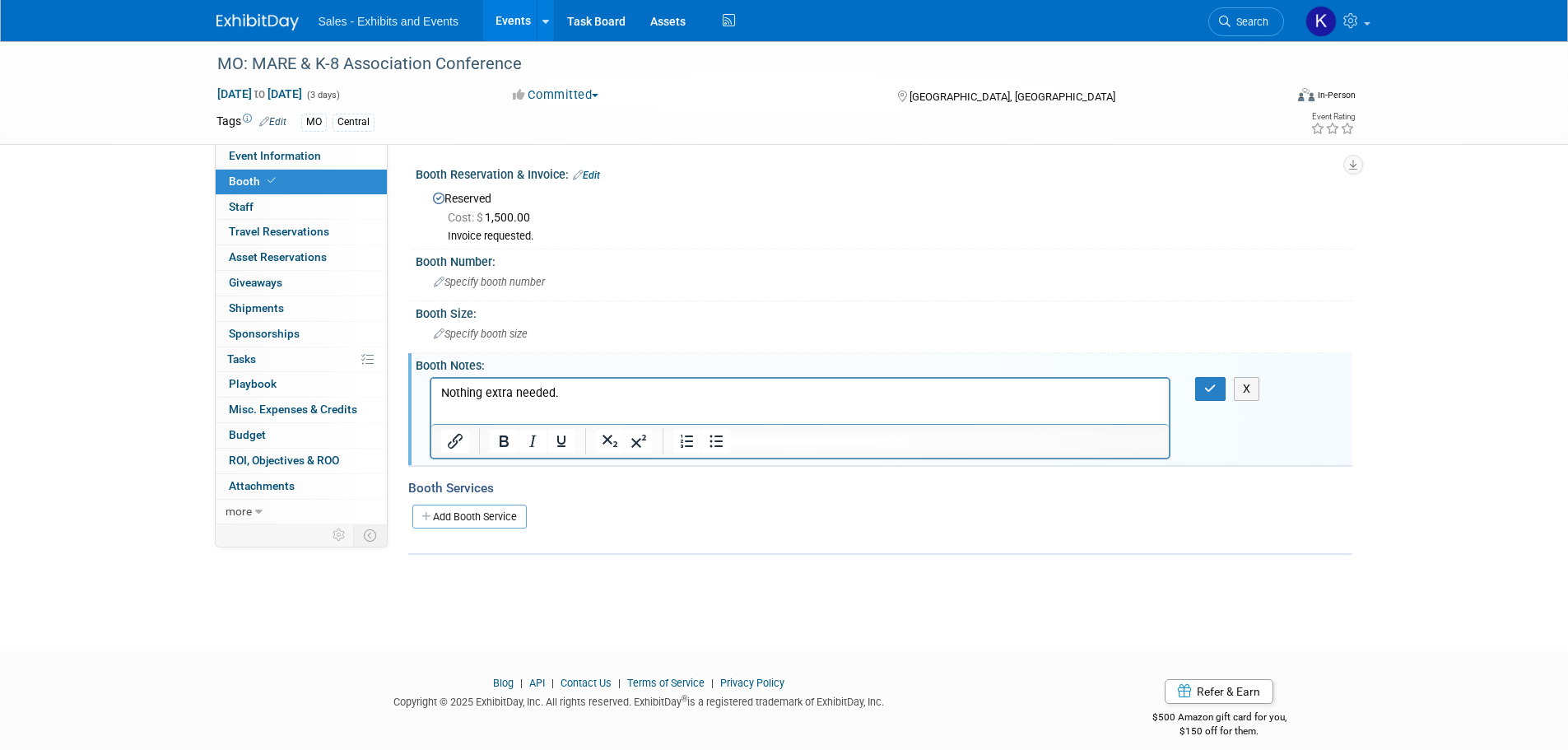
click at [1214, 402] on div "X" at bounding box center [883, 416] width 937 height 88
click at [1211, 389] on icon "button" at bounding box center [1210, 388] width 12 height 12
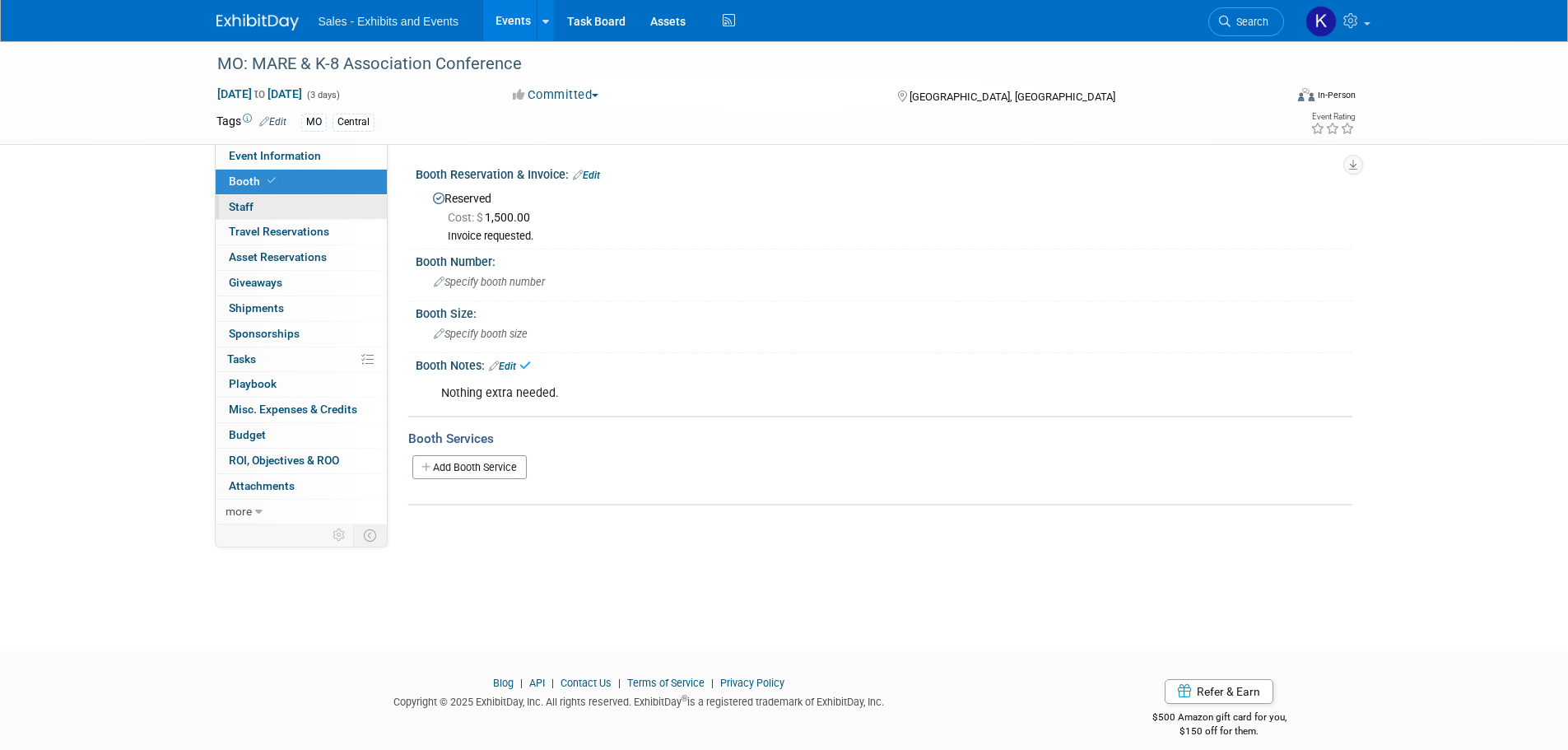
click at [244, 200] on span "Staff 0" at bounding box center [241, 206] width 25 height 13
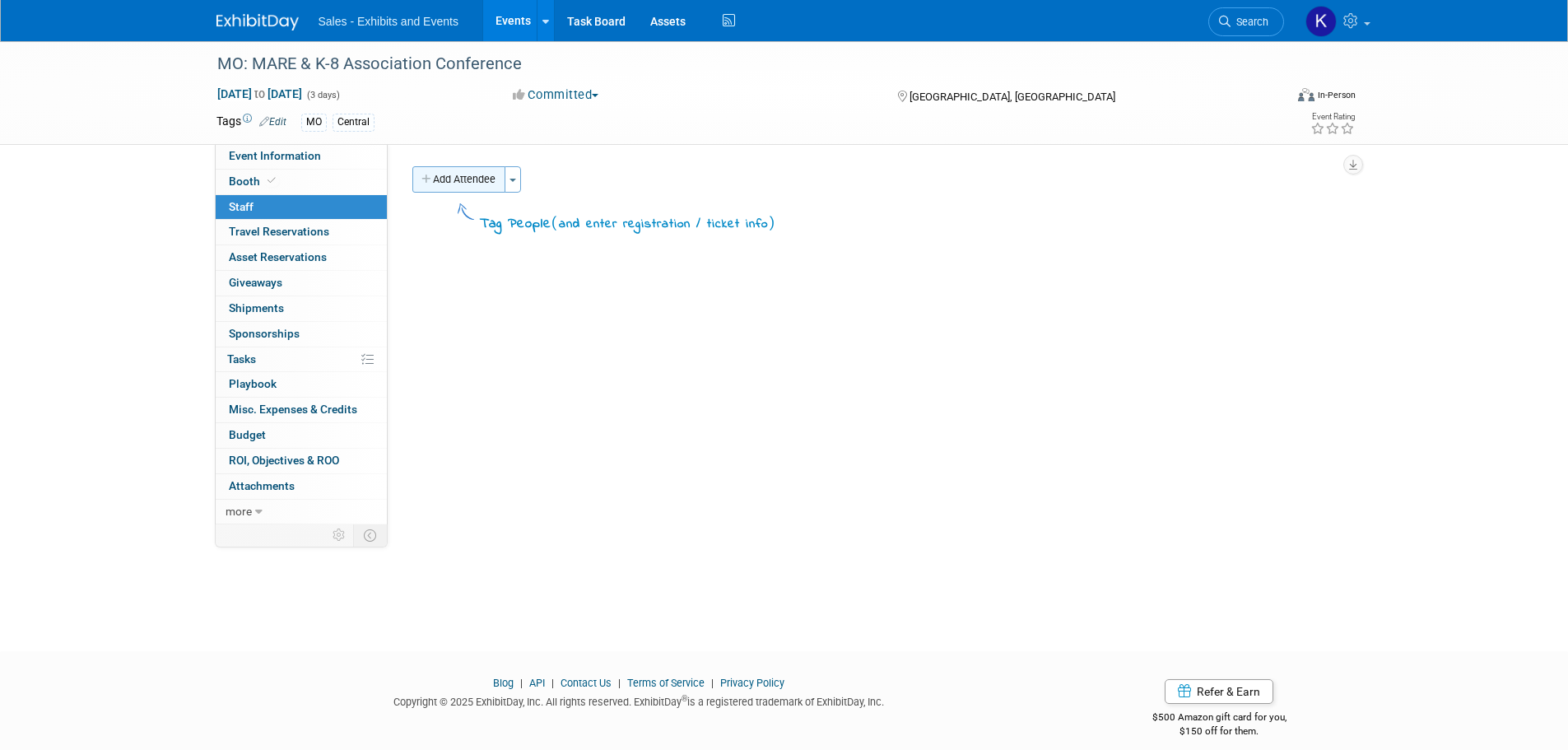
drag, startPoint x: 477, startPoint y: 187, endPoint x: 536, endPoint y: 213, distance: 64.5
click at [477, 189] on button "Add Attendee" at bounding box center [459, 180] width 93 height 27
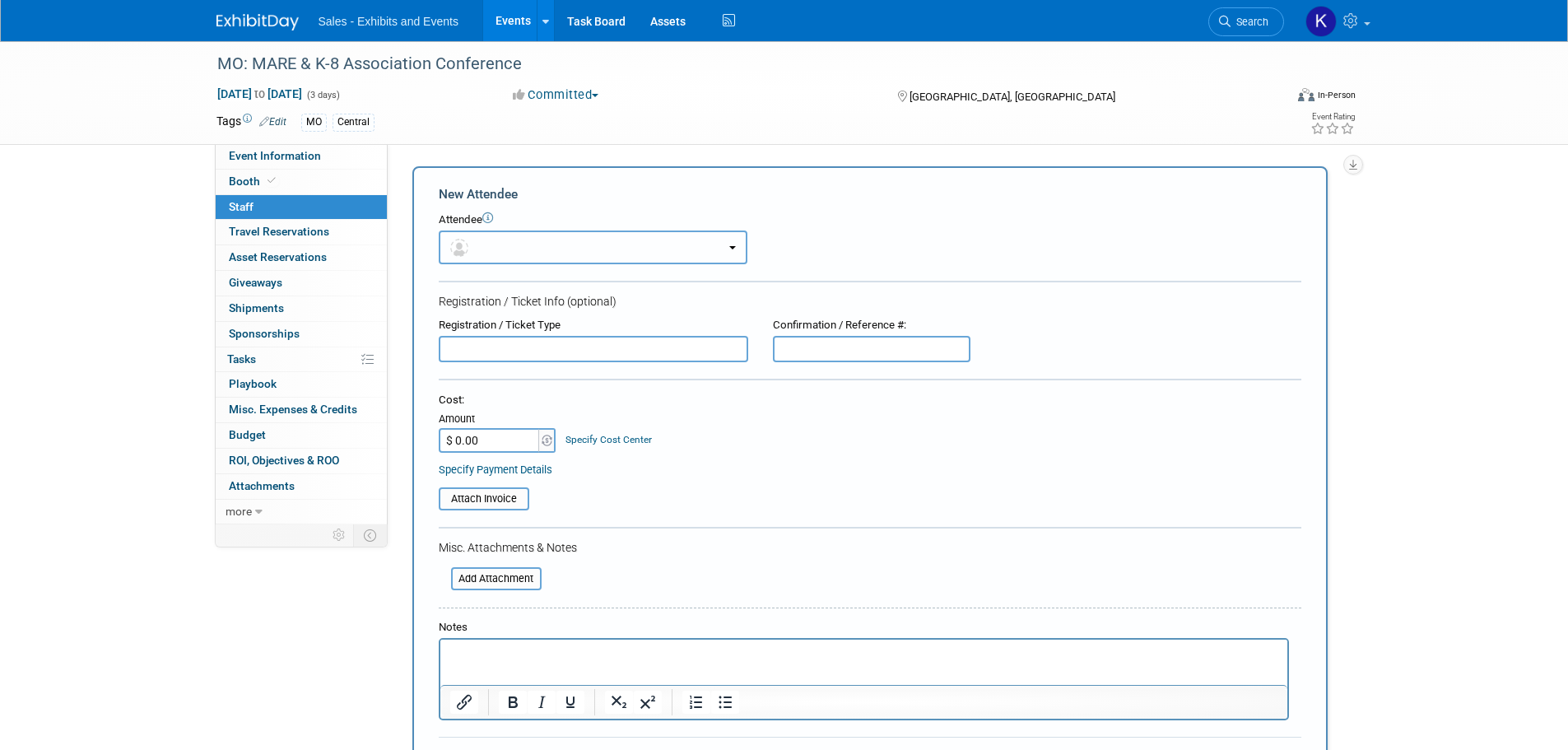
drag, startPoint x: 511, startPoint y: 237, endPoint x: 526, endPoint y: 250, distance: 19.8
click at [513, 238] on button "button" at bounding box center [592, 247] width 309 height 34
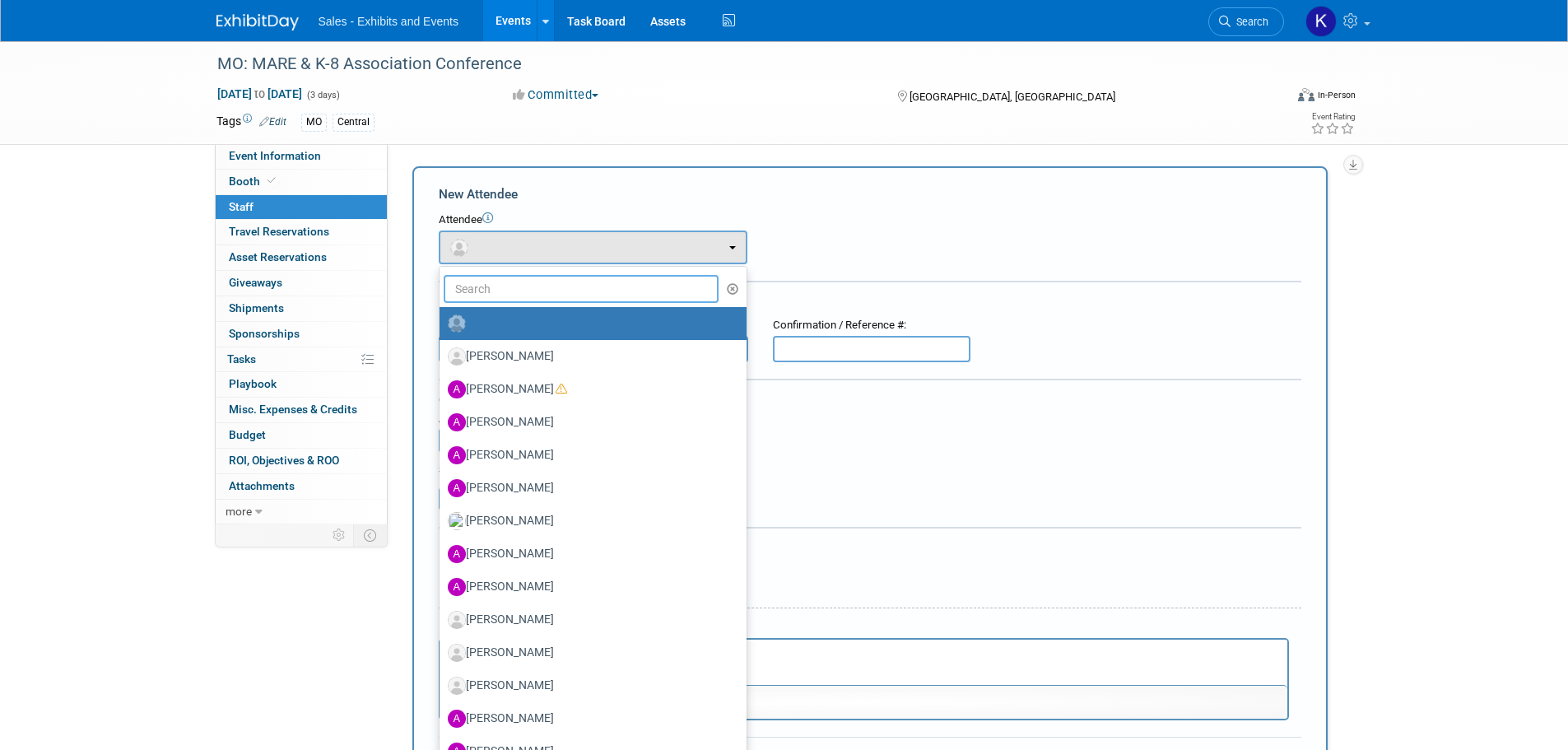
click at [519, 282] on input "text" at bounding box center [582, 288] width 276 height 28
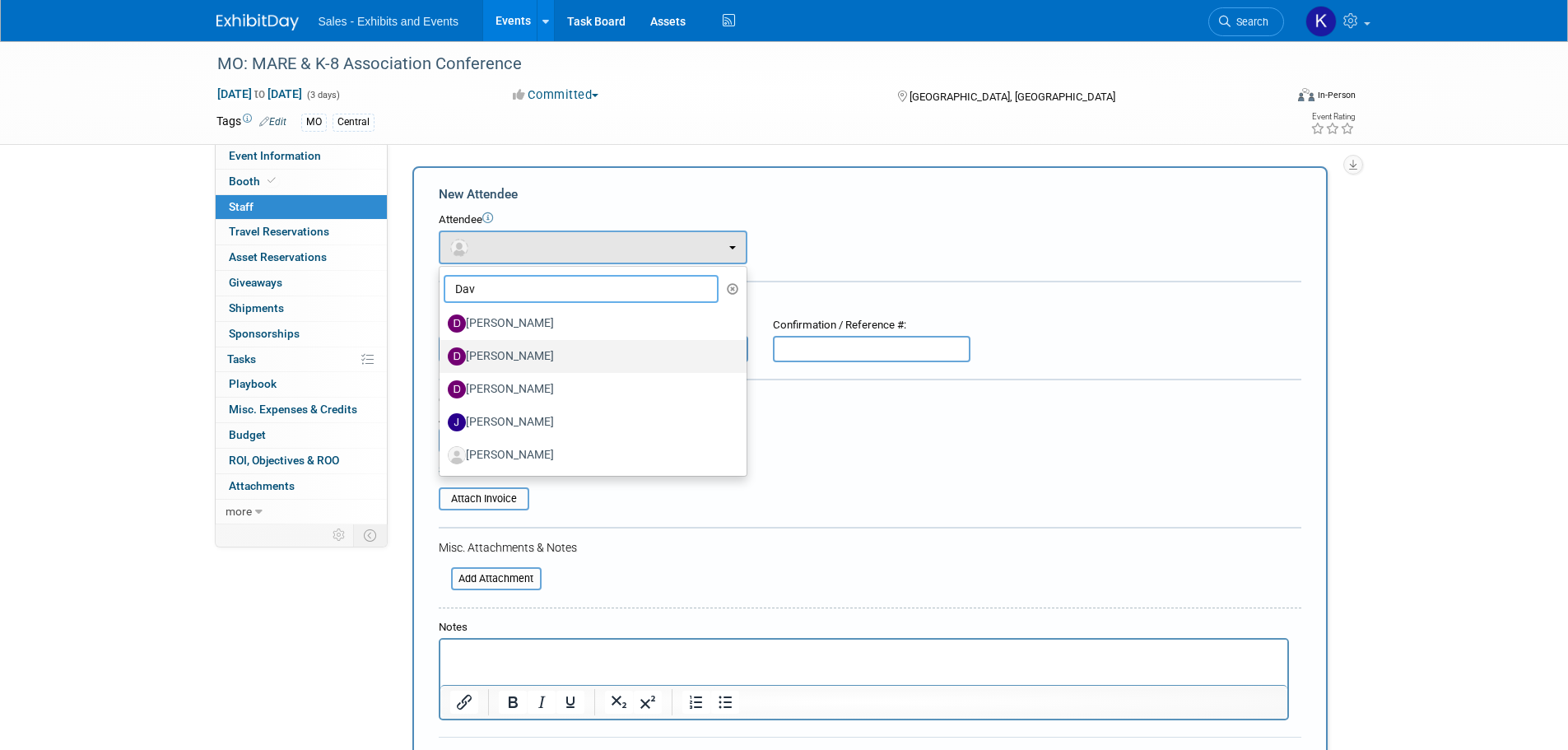
type input "Dav"
click at [530, 358] on label "David Rogier" at bounding box center [589, 357] width 282 height 27
click at [442, 358] on input "David Rogier" at bounding box center [437, 354] width 11 height 11
select select "1d5fedeb-947f-449d-81fa-da1a10f16cc4"
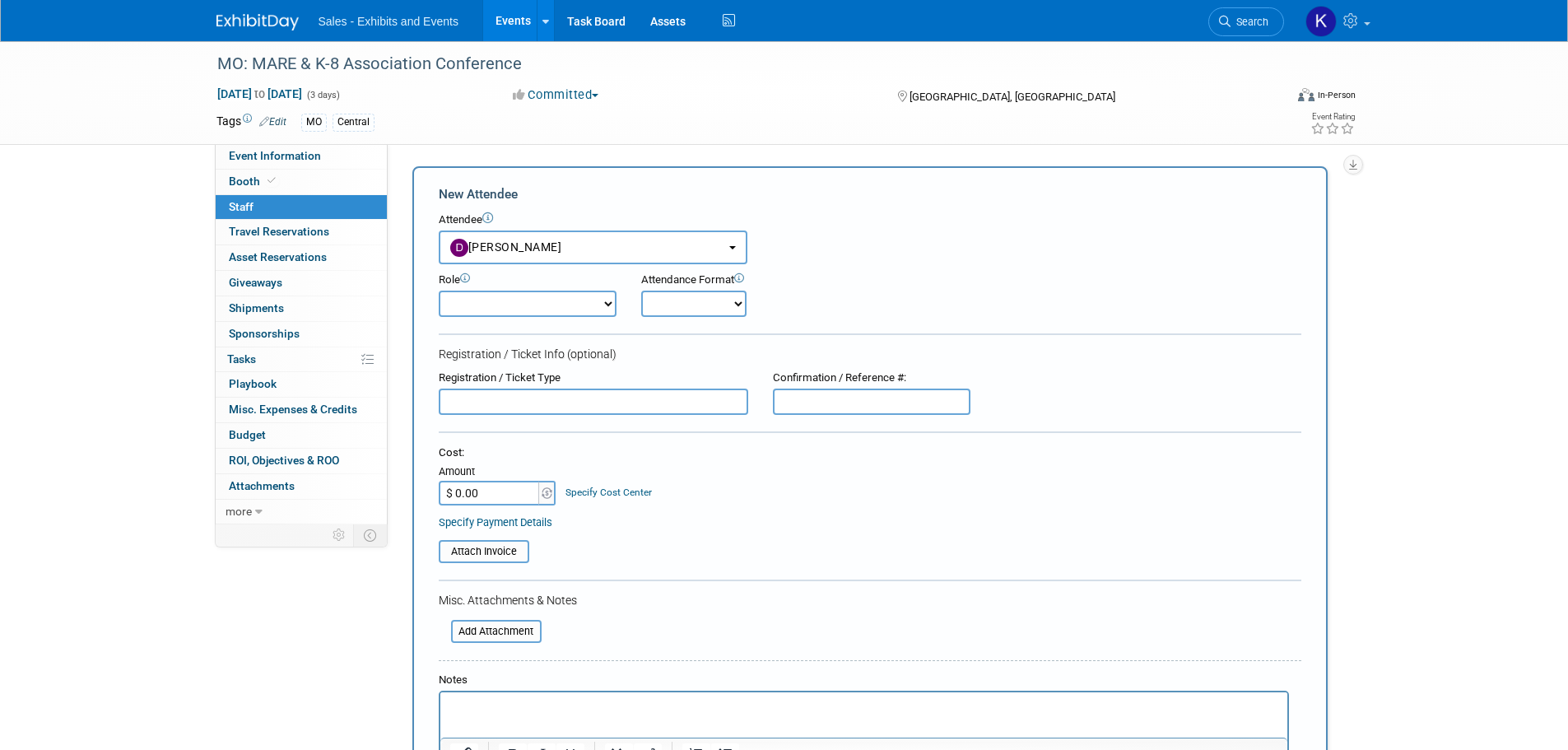
click at [595, 302] on select "Author Demonstrator Host Planner Presenter Product Rep Sales Representative" at bounding box center [527, 304] width 178 height 27
select select "4"
click at [438, 291] on select "Author Demonstrator Host Planner Presenter Product Rep Sales Representative" at bounding box center [527, 304] width 178 height 27
click at [714, 302] on select "Onsite Remote" at bounding box center [694, 304] width 105 height 27
select select "1"
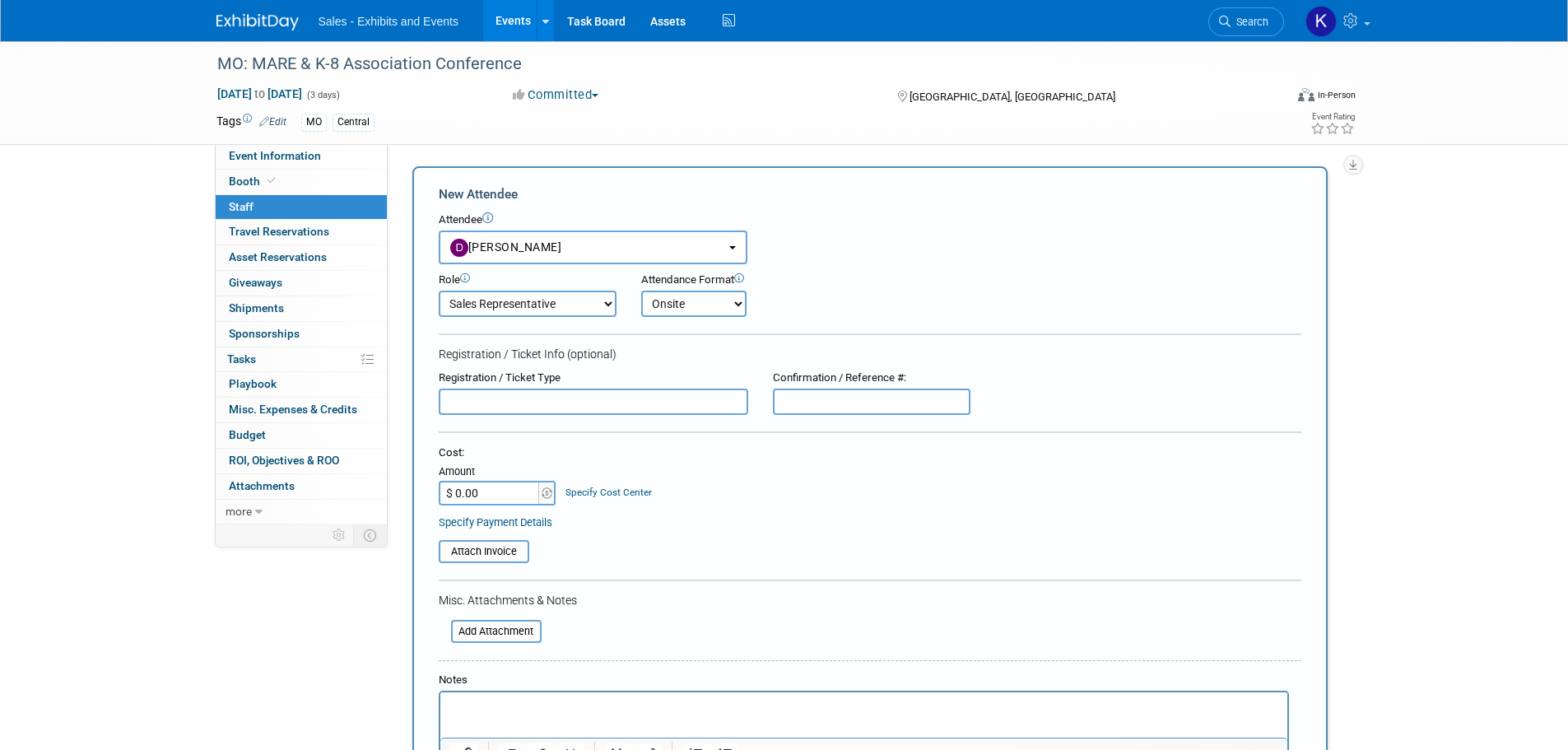
click at [641, 291] on select "Onsite Remote" at bounding box center [694, 304] width 105 height 27
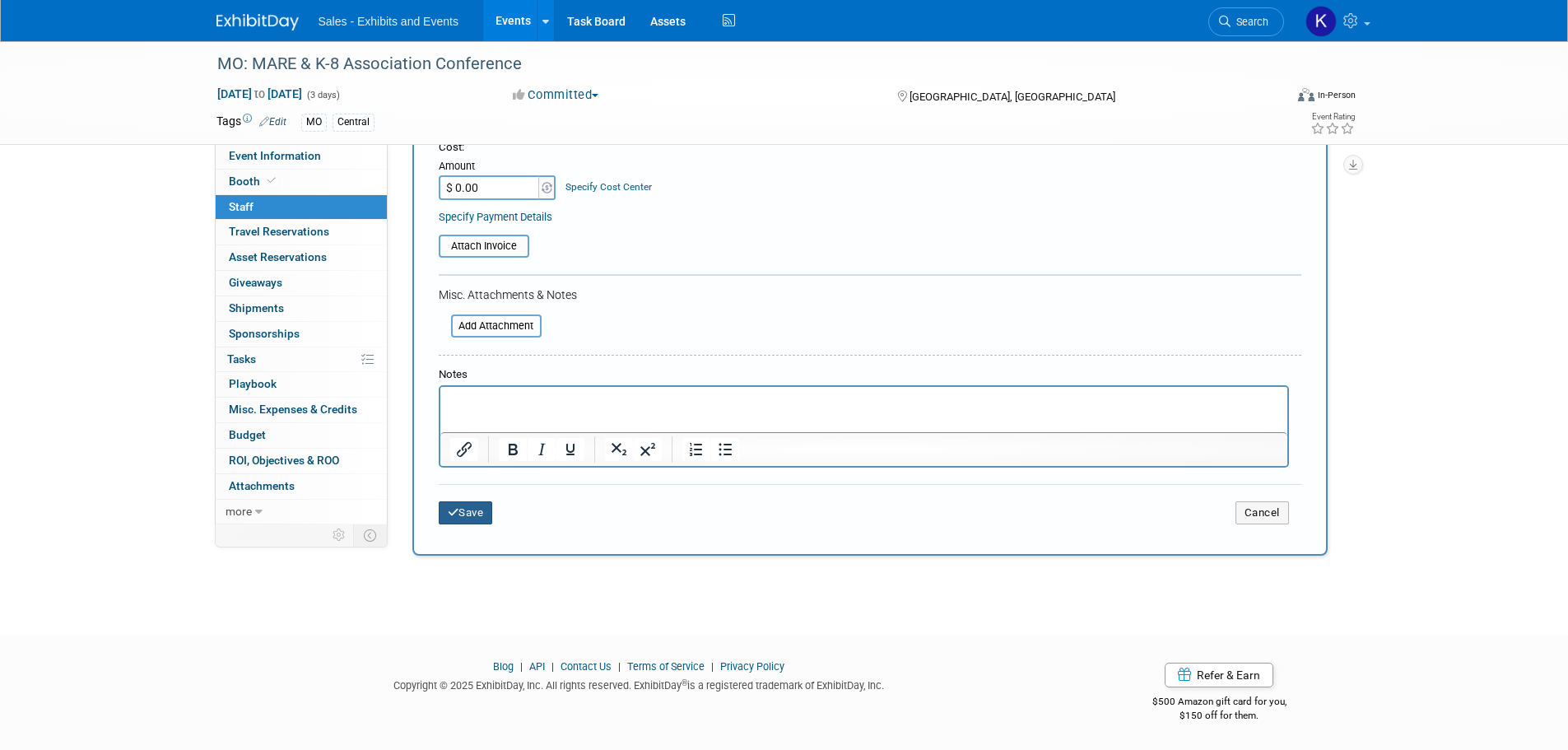
click at [473, 515] on button "Save" at bounding box center [465, 513] width 54 height 23
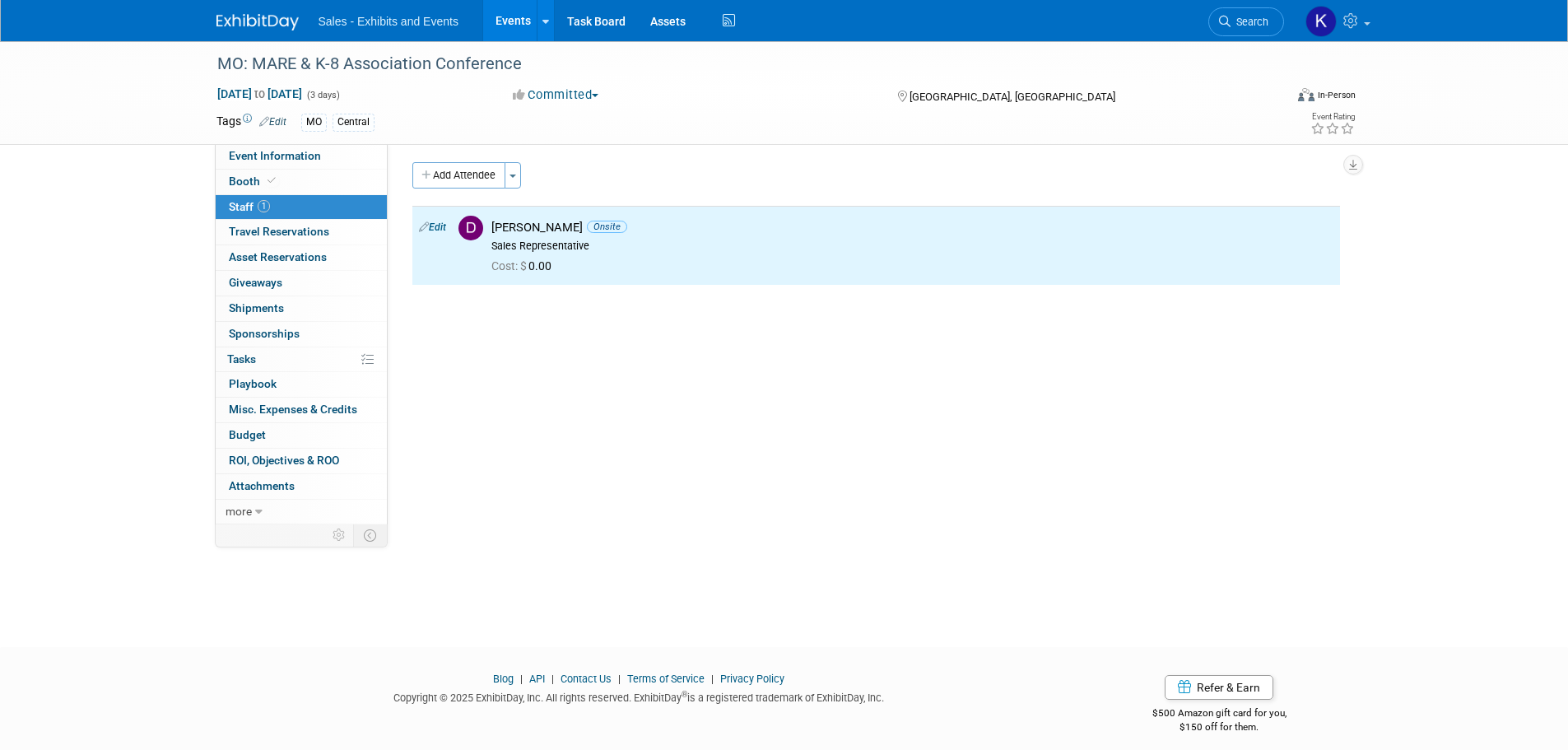
scroll to position [0, 0]
click at [456, 174] on button "Add Attendee" at bounding box center [459, 180] width 93 height 27
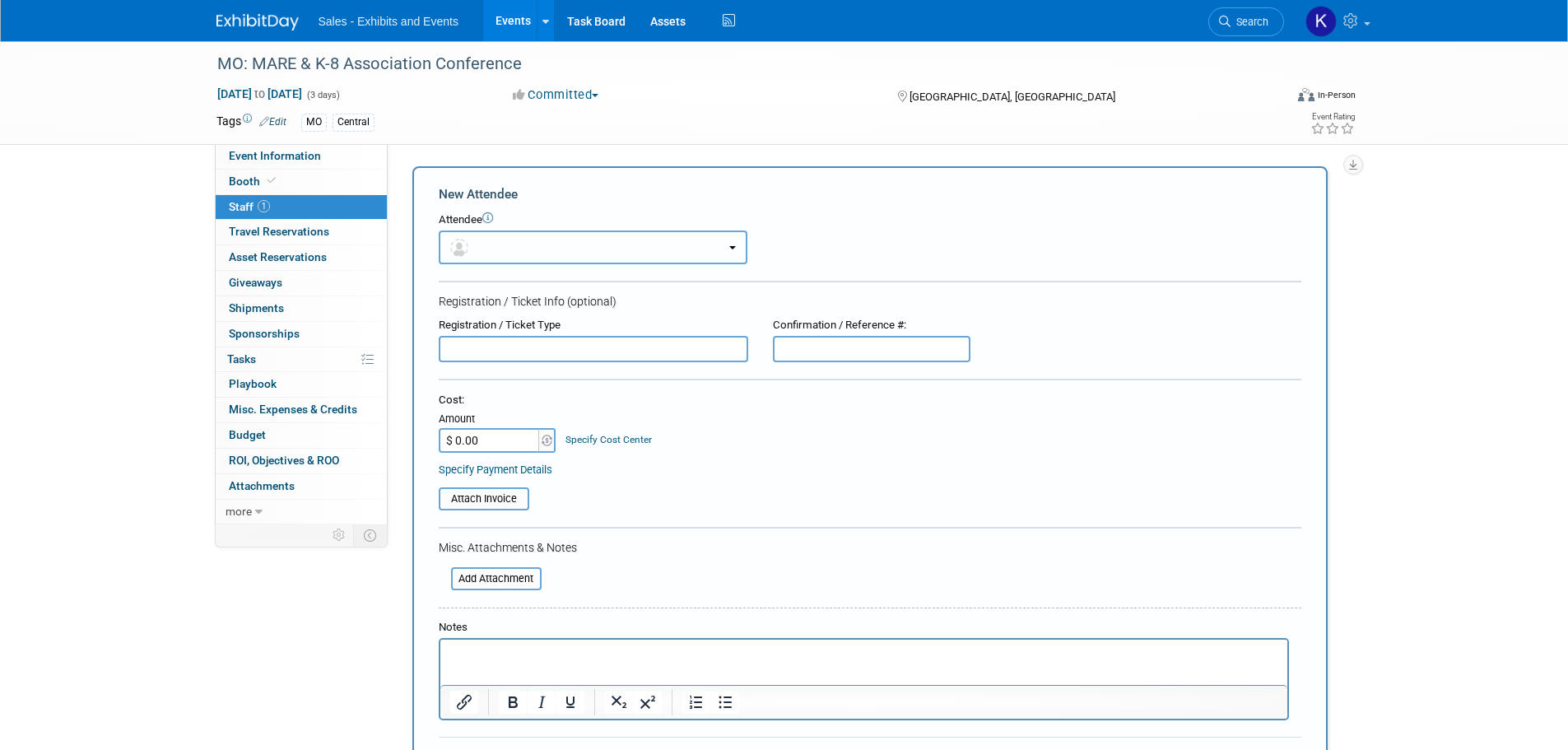
drag, startPoint x: 542, startPoint y: 238, endPoint x: 563, endPoint y: 251, distance: 24.7
click at [546, 241] on button "button" at bounding box center [592, 247] width 309 height 34
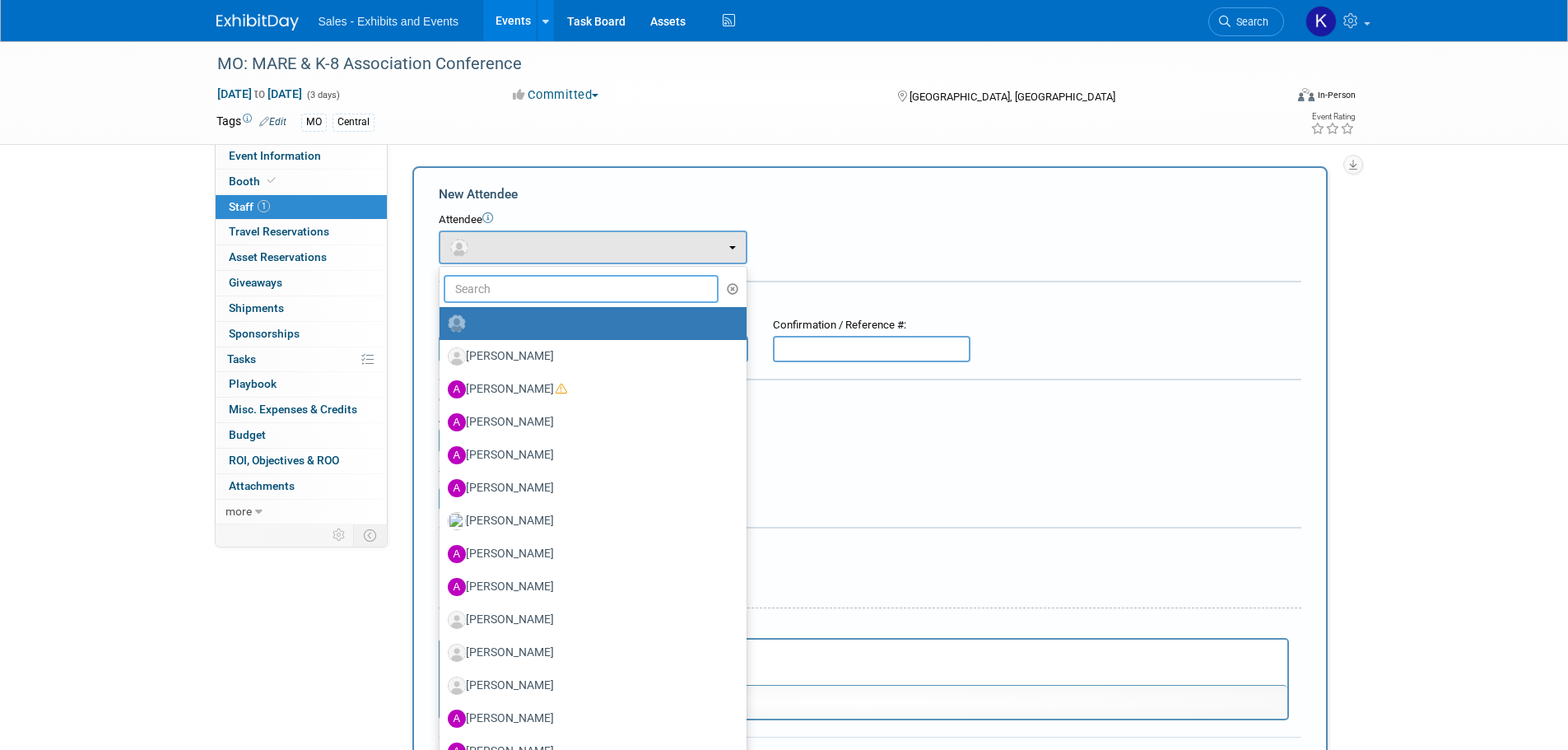
drag, startPoint x: 541, startPoint y: 290, endPoint x: 568, endPoint y: 295, distance: 27.5
click at [542, 291] on input "text" at bounding box center [582, 288] width 276 height 28
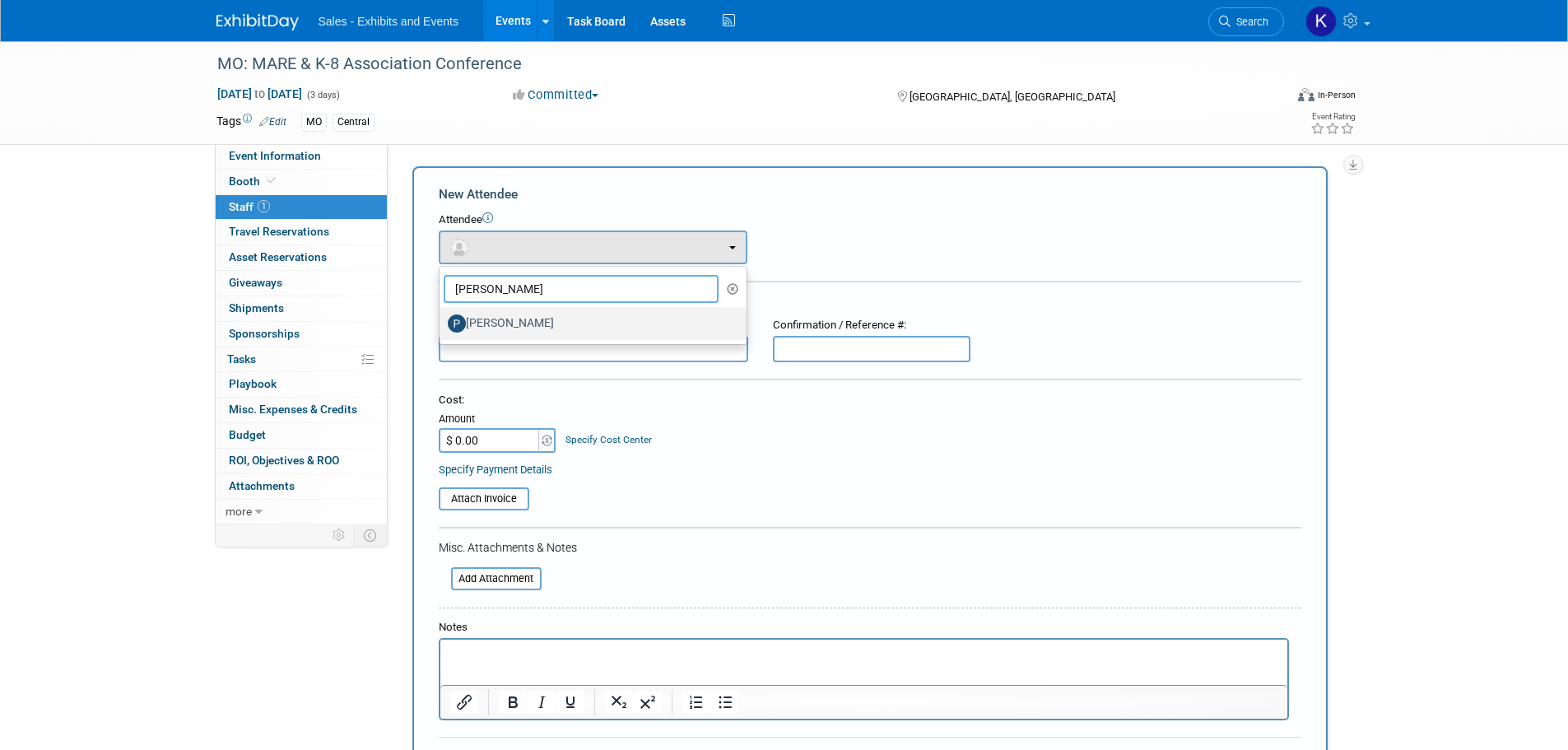
type input "Patrick"
click at [539, 329] on label "Patrick McCulloch" at bounding box center [589, 324] width 282 height 27
click at [442, 327] on input "Patrick McCulloch" at bounding box center [437, 321] width 11 height 11
select select "c344f025-f77b-4b10-ab4d-87901238f85b"
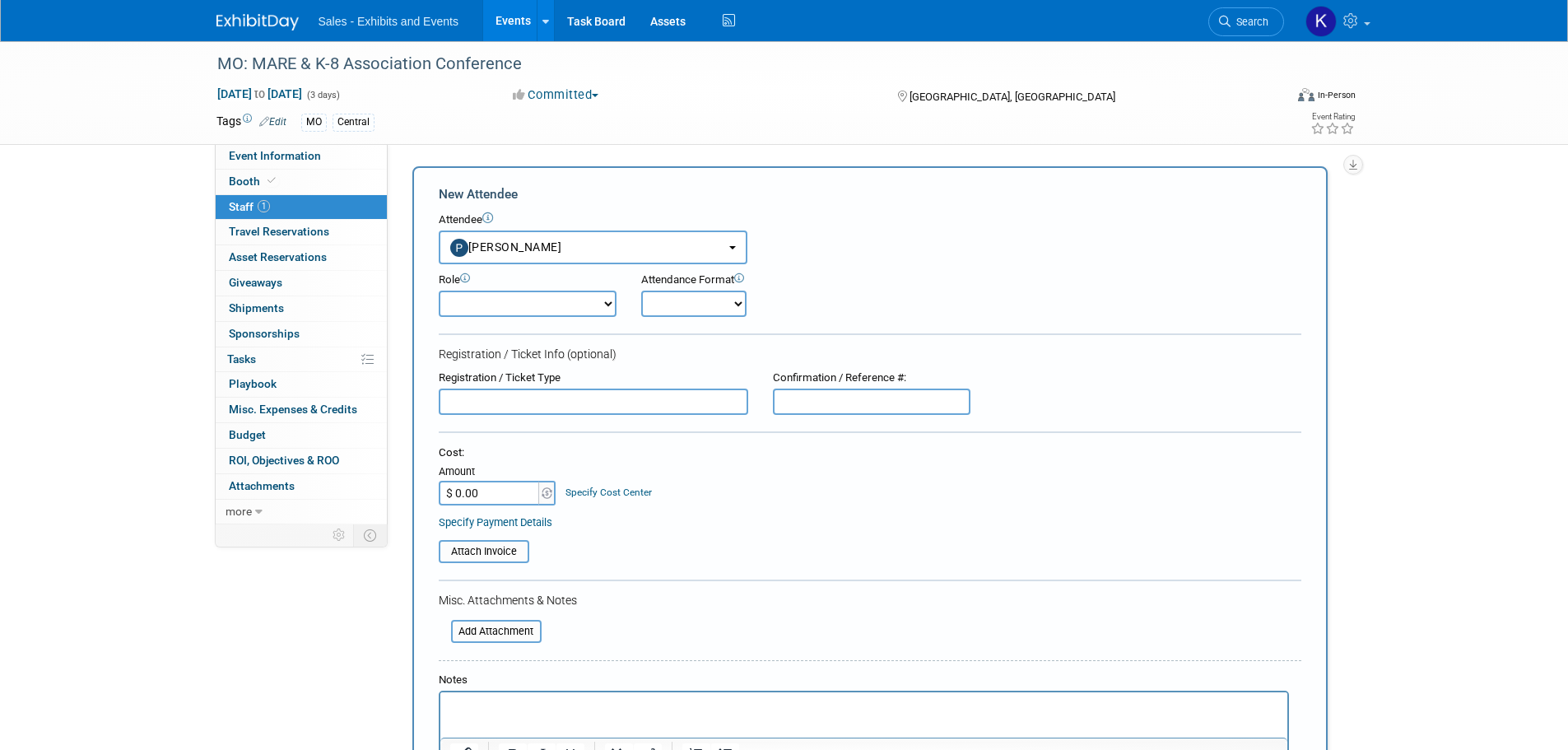
click at [564, 300] on select "Author Demonstrator Host Planner Presenter Product Rep Sales Representative" at bounding box center [527, 304] width 178 height 27
select select "4"
click at [438, 291] on select "Author Demonstrator Host Planner Presenter Product Rep Sales Representative" at bounding box center [527, 304] width 178 height 27
click at [701, 304] on select "Onsite Remote" at bounding box center [694, 304] width 105 height 27
select select "1"
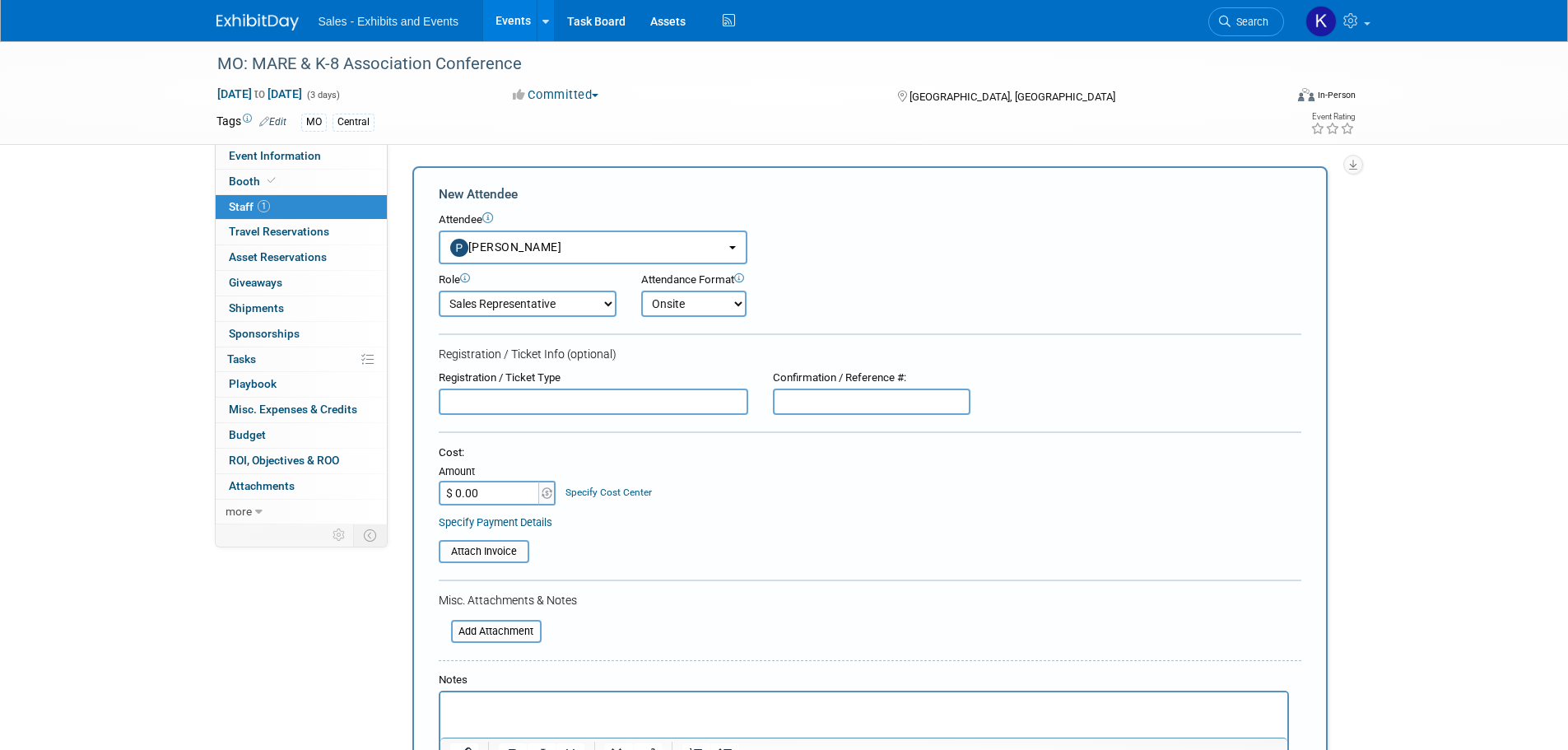
click at [641, 291] on select "Onsite Remote" at bounding box center [694, 304] width 105 height 27
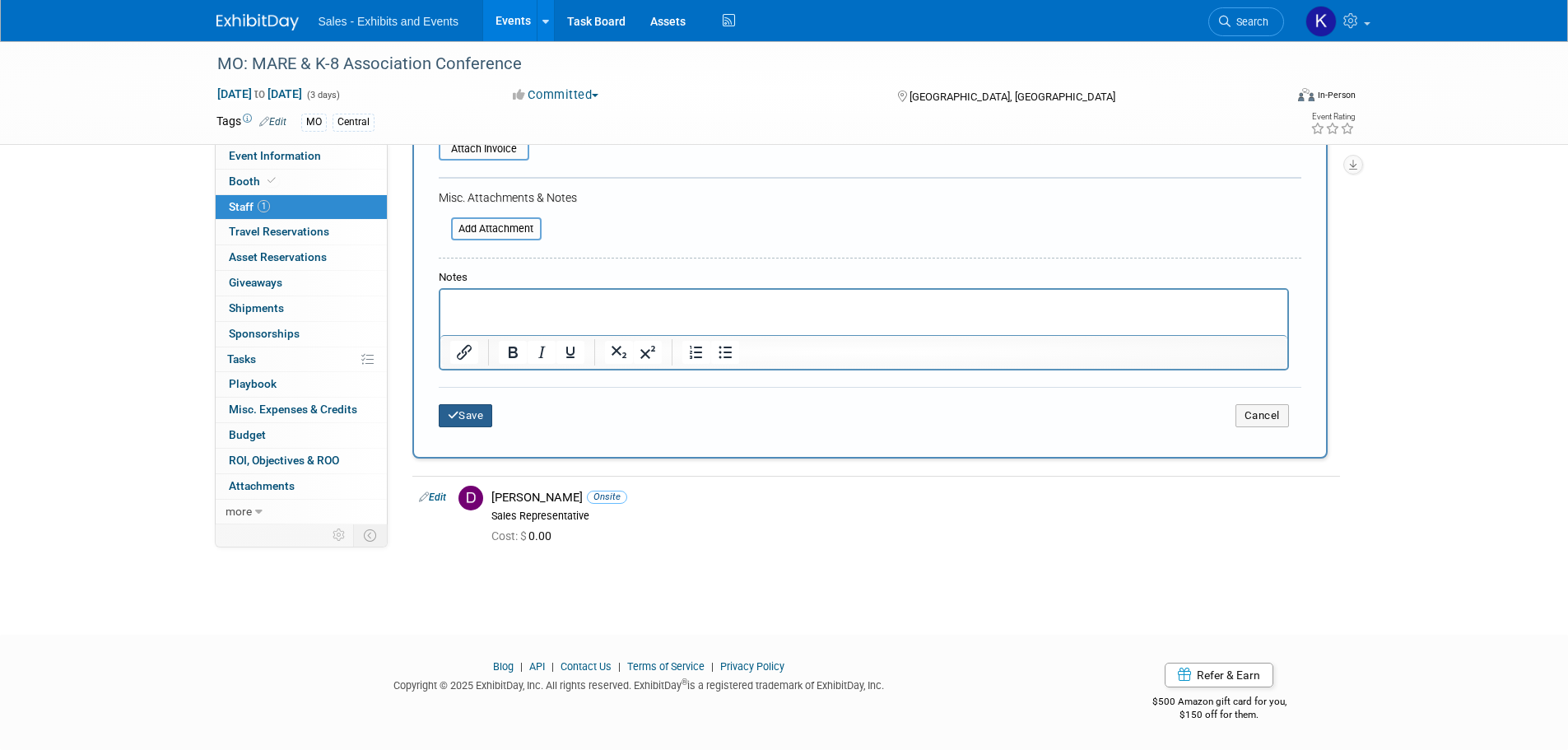
click at [478, 417] on button "Save" at bounding box center [465, 415] width 54 height 23
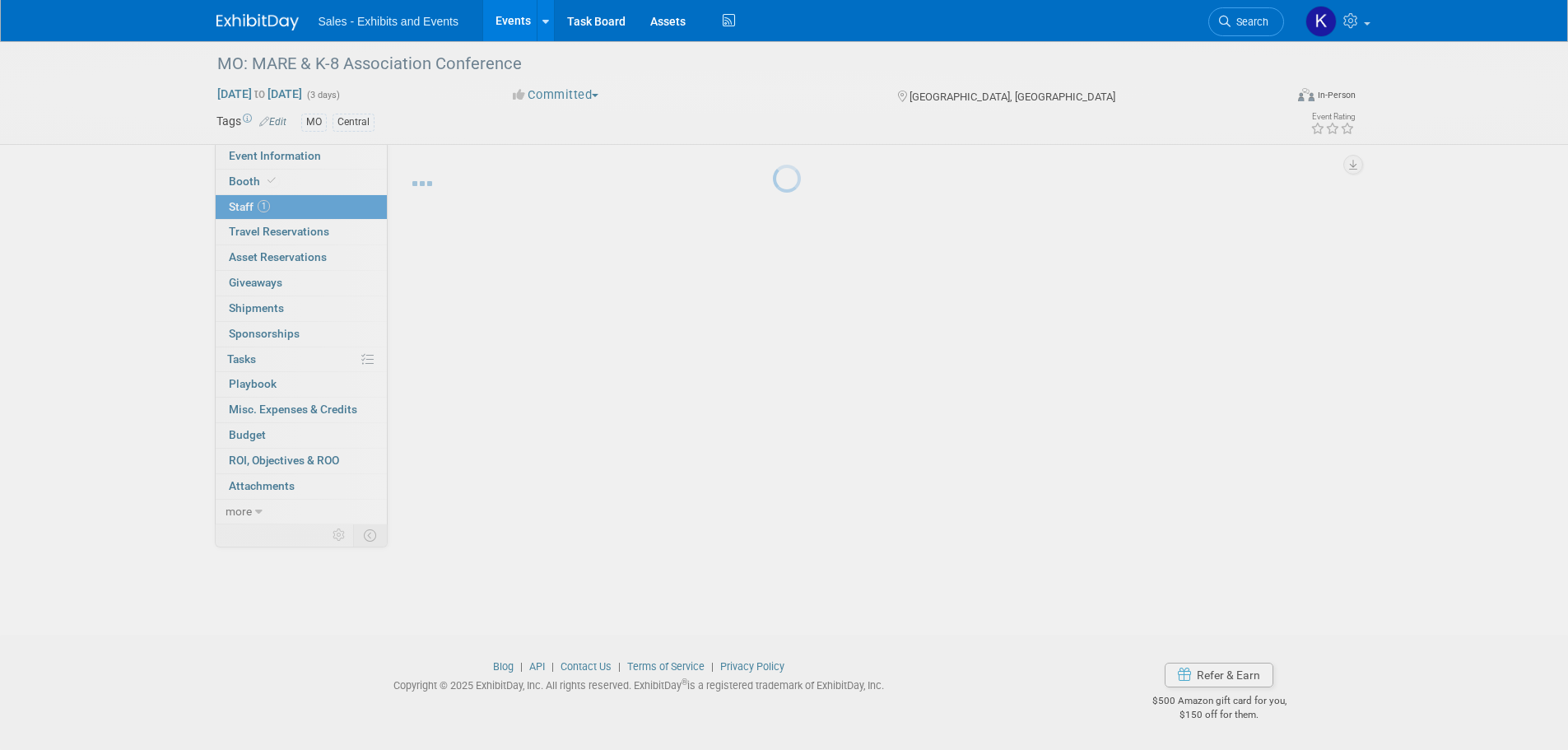
scroll to position [17, 0]
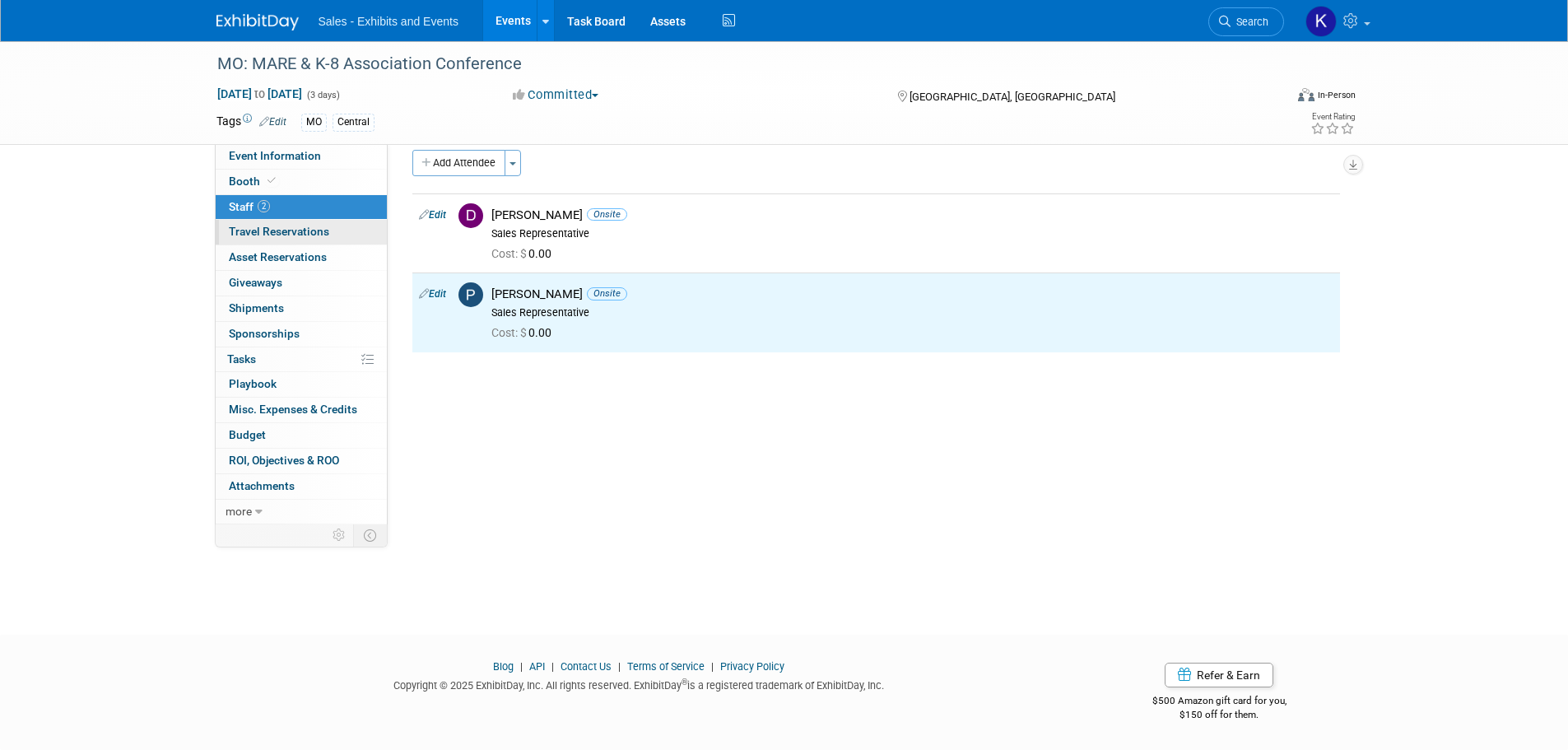
click at [274, 230] on span "Travel Reservations 0" at bounding box center [278, 231] width 101 height 13
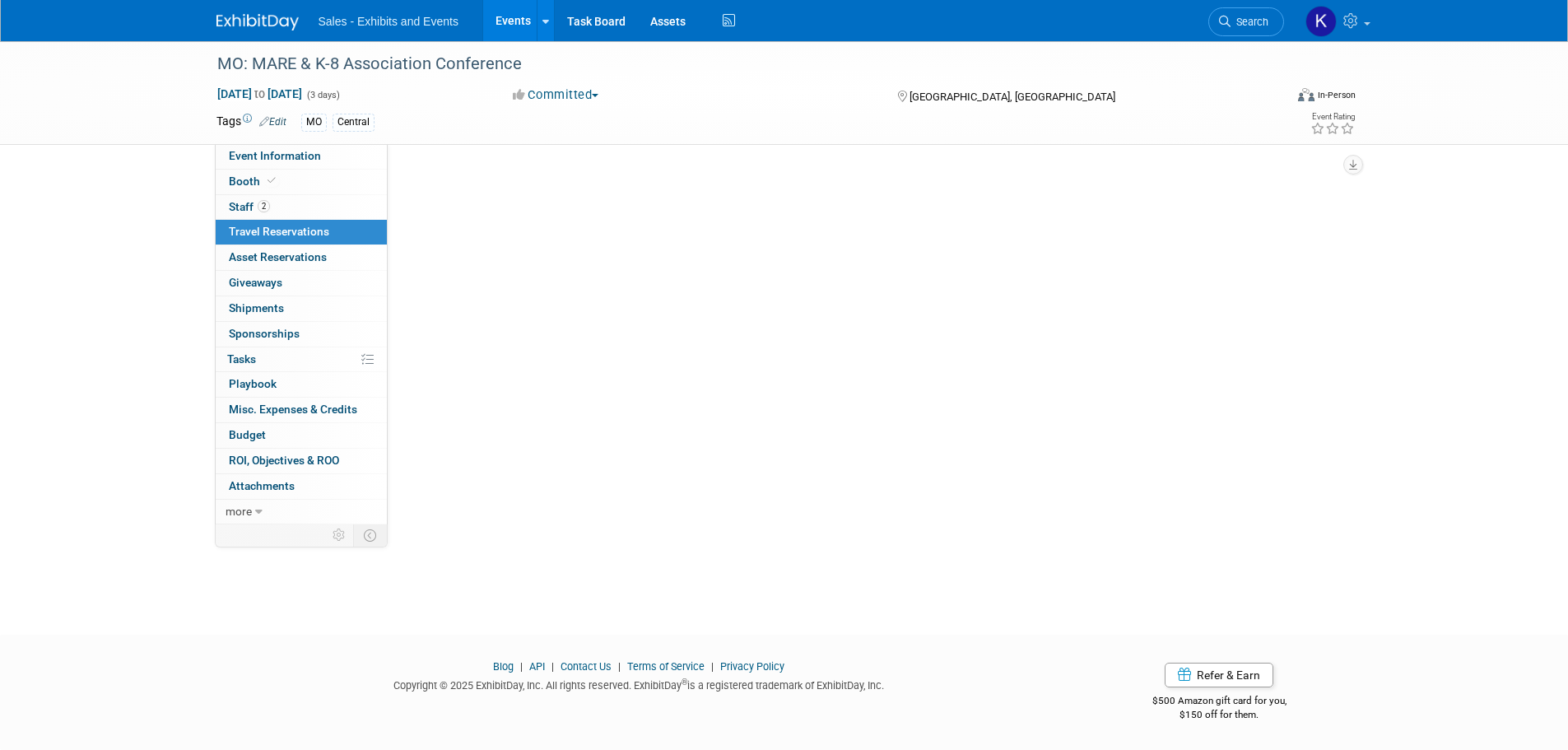
scroll to position [0, 0]
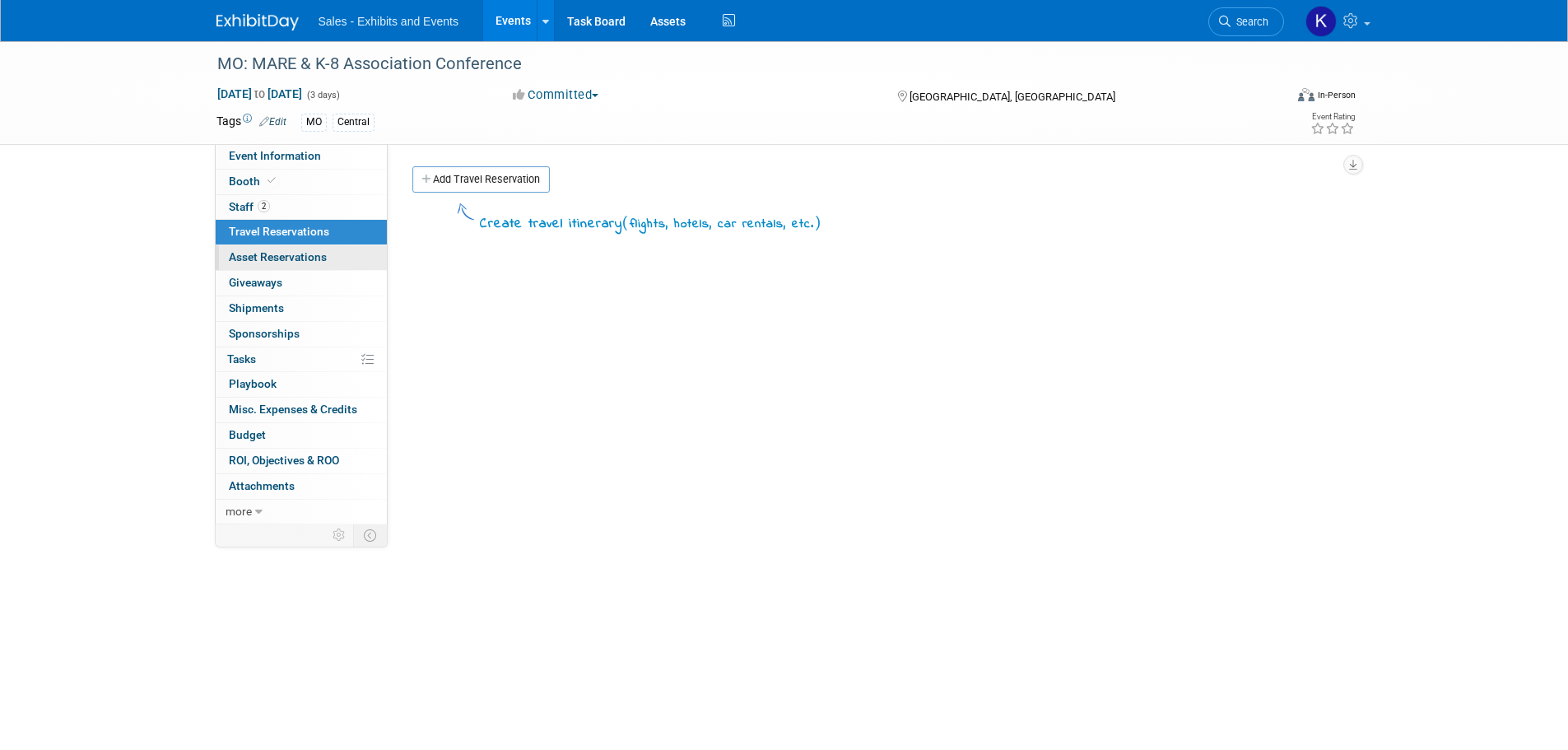
click at [274, 257] on span "Asset Reservations 0" at bounding box center [277, 256] width 98 height 13
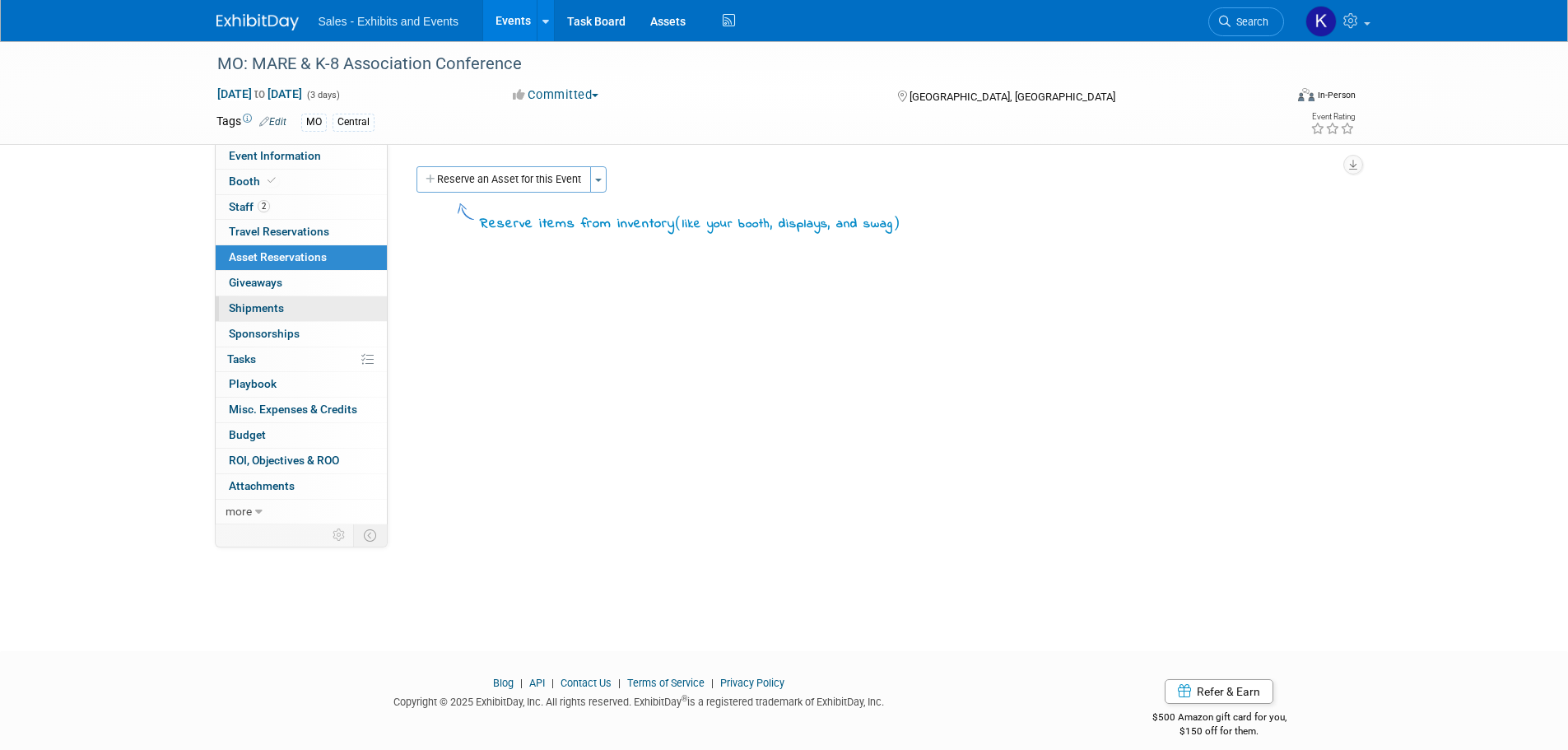
click at [273, 302] on span "Shipments 0" at bounding box center [256, 308] width 55 height 13
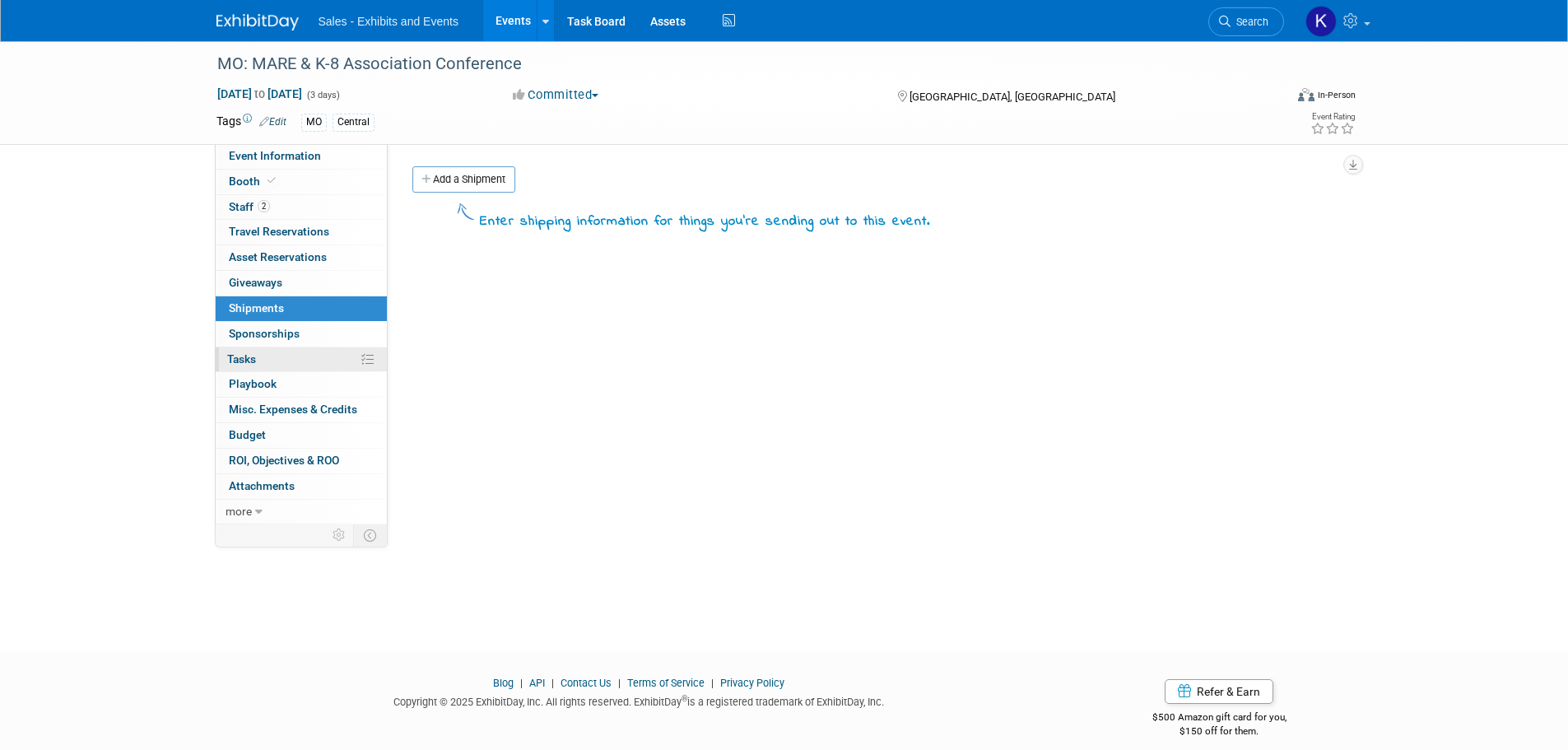
drag, startPoint x: 233, startPoint y: 355, endPoint x: 252, endPoint y: 358, distance: 19.2
click at [235, 356] on span "Tasks 0%" at bounding box center [241, 359] width 28 height 13
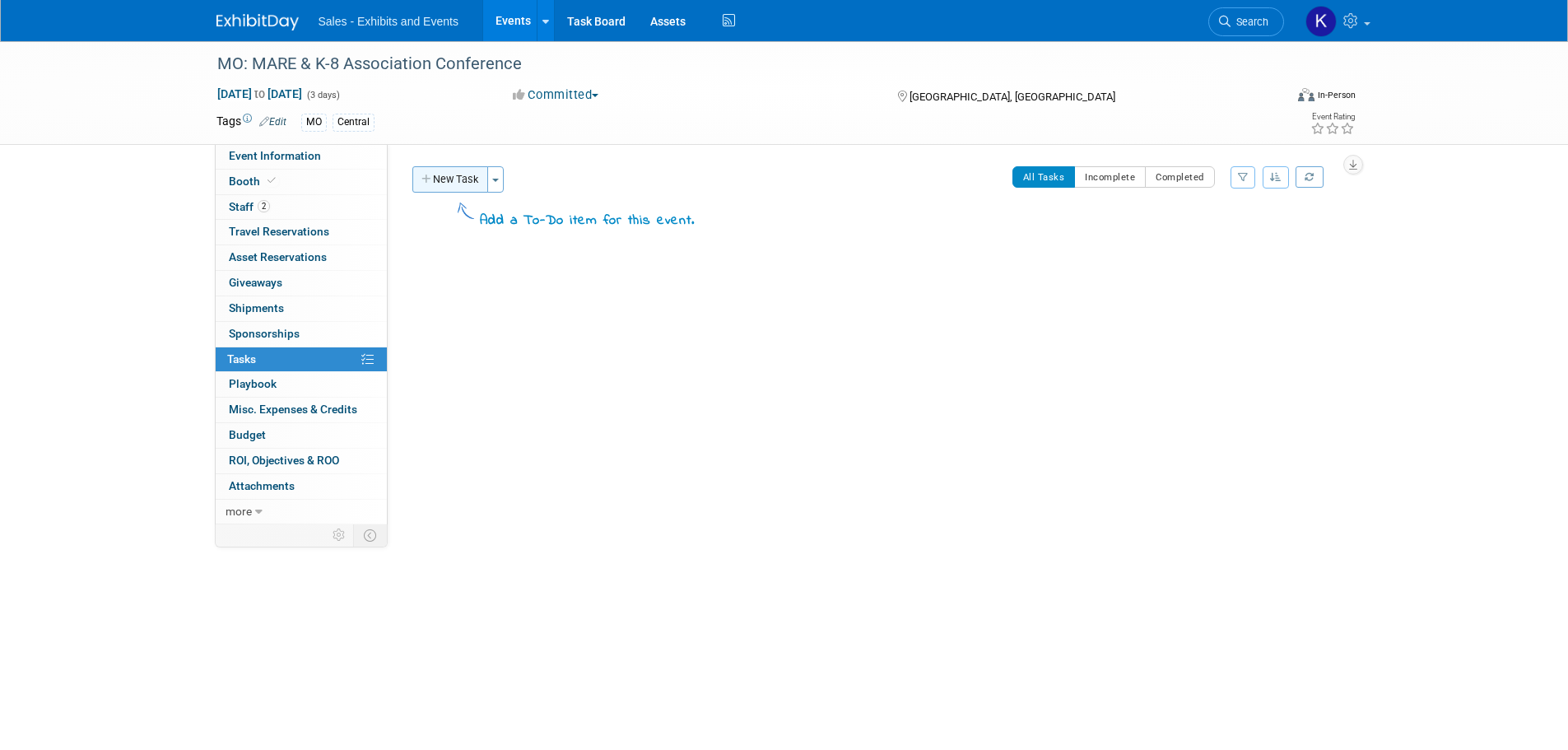
click at [447, 186] on button "New Task" at bounding box center [450, 180] width 76 height 27
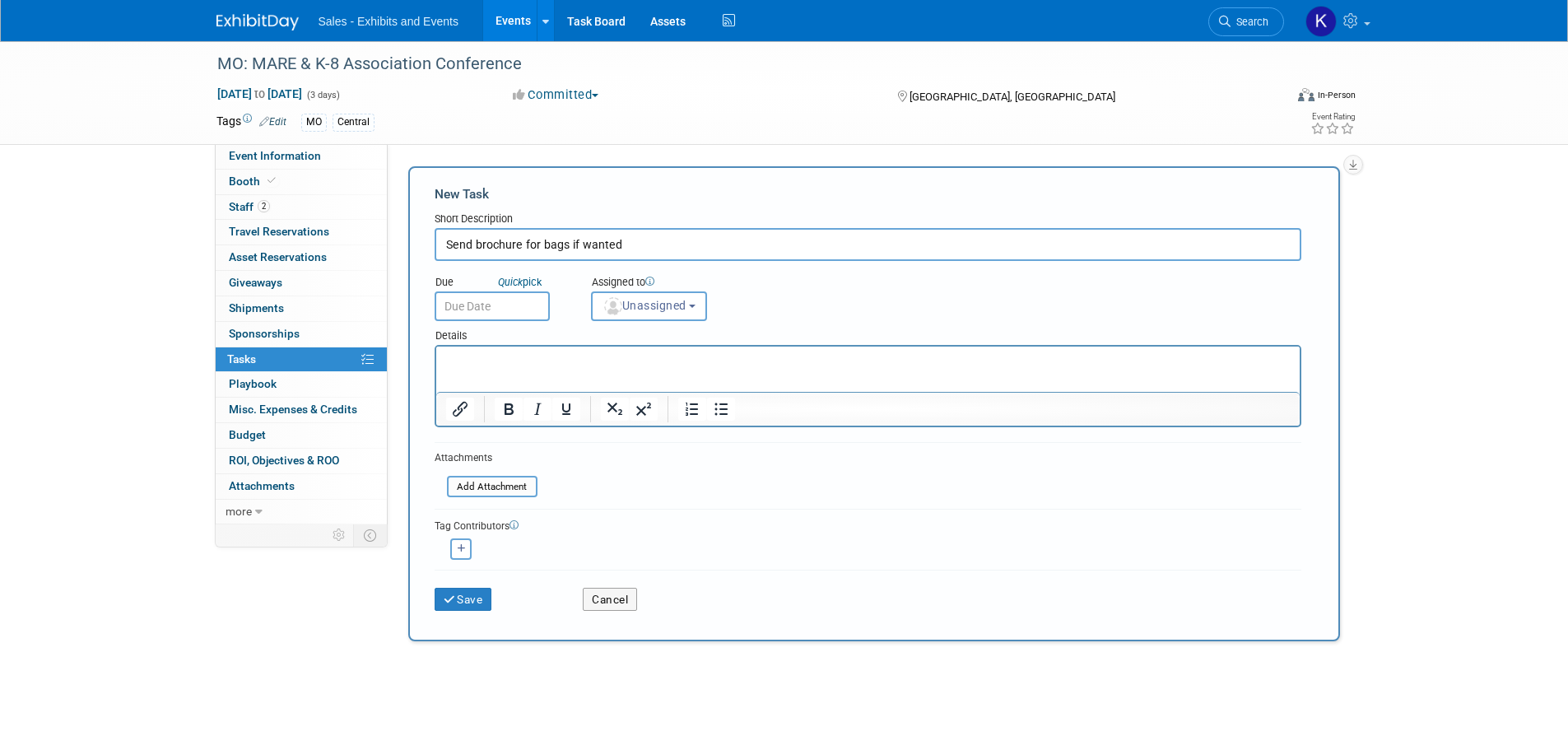
type input "Send brochure for bags if wanted"
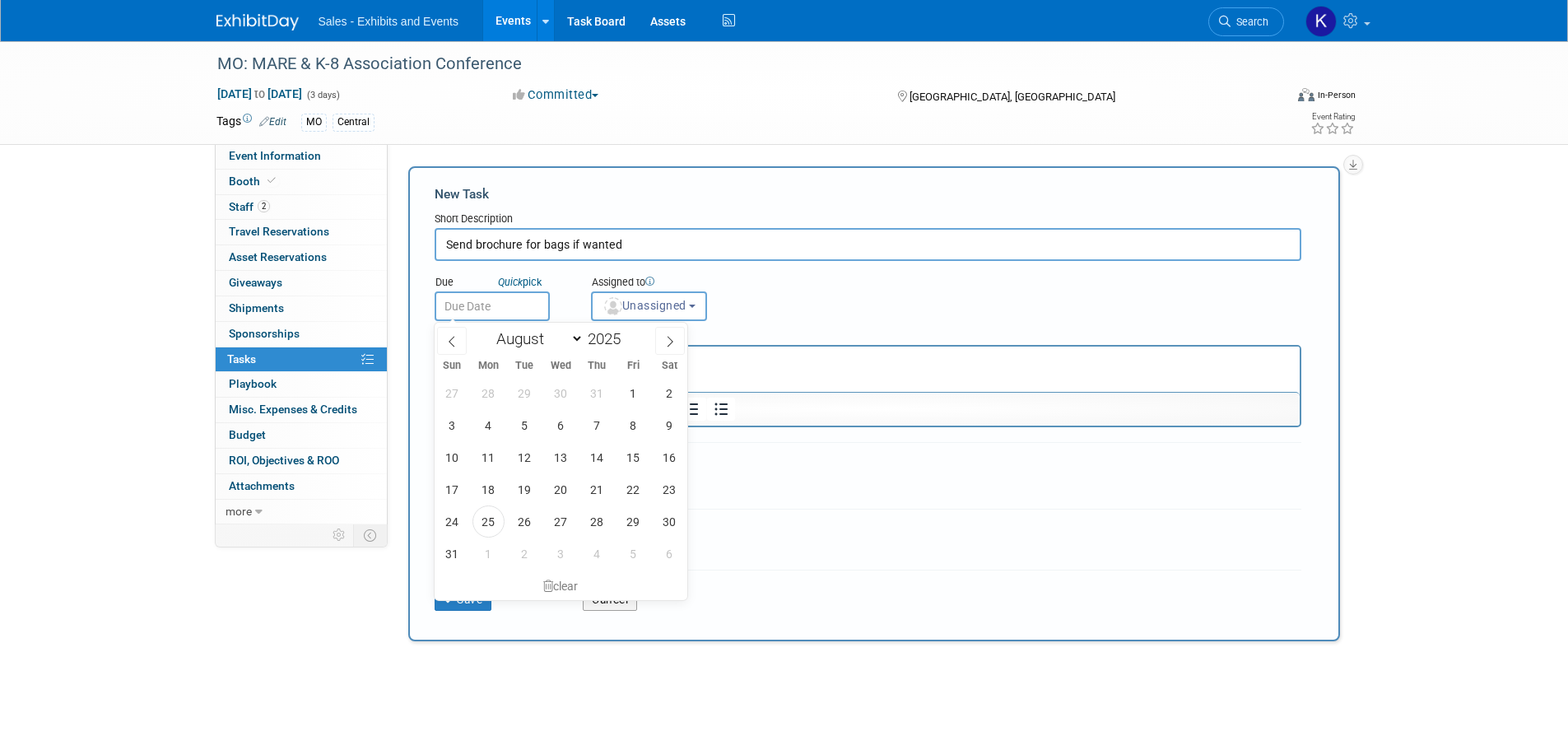
click at [535, 307] on input "text" at bounding box center [493, 306] width 116 height 29
click at [578, 340] on select "January February March April May June July August September October November De…" at bounding box center [536, 338] width 94 height 20
select select "9"
click at [489, 328] on select "January February March April May June July August September October November De…" at bounding box center [536, 338] width 94 height 20
drag, startPoint x: 631, startPoint y: 397, endPoint x: 631, endPoint y: 407, distance: 10.0
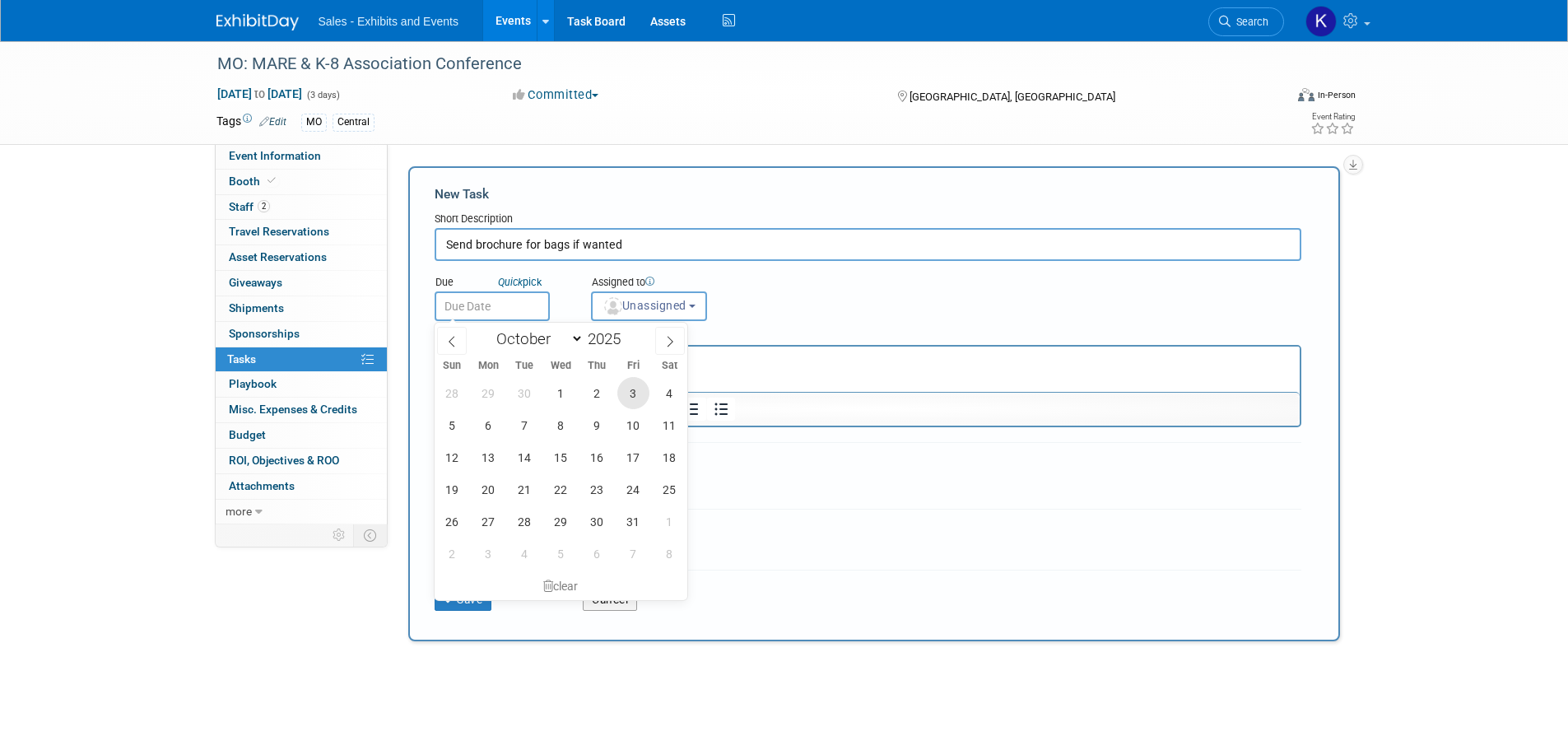
click at [631, 398] on span "3" at bounding box center [633, 393] width 32 height 32
type input "Oct 3, 2025"
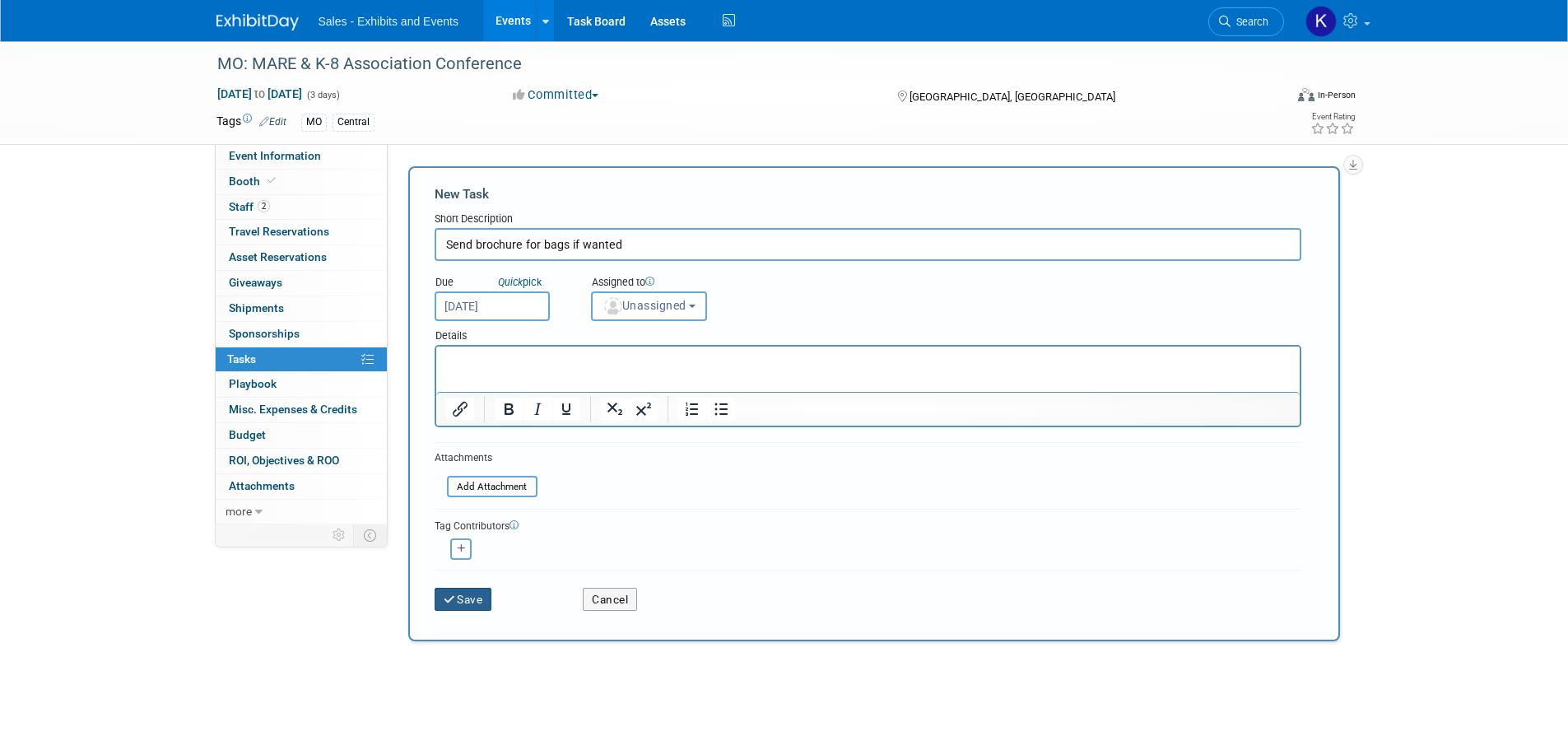
drag, startPoint x: 478, startPoint y: 599, endPoint x: 486, endPoint y: 599, distance: 8.0
click at [480, 600] on button "Save" at bounding box center [463, 600] width 58 height 23
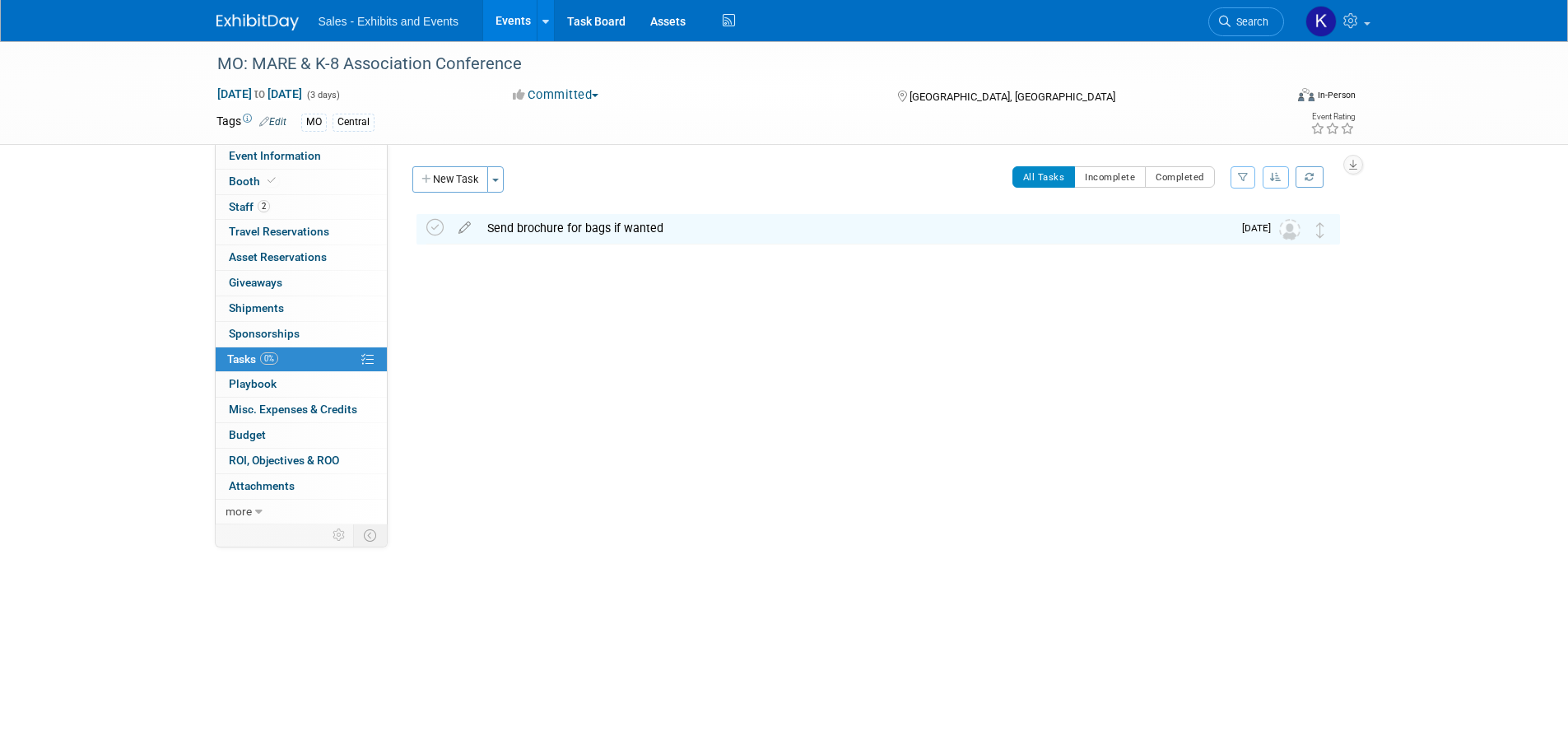
drag, startPoint x: 438, startPoint y: 169, endPoint x: 448, endPoint y: 183, distance: 17.2
click at [438, 172] on button "New Task" at bounding box center [450, 180] width 76 height 27
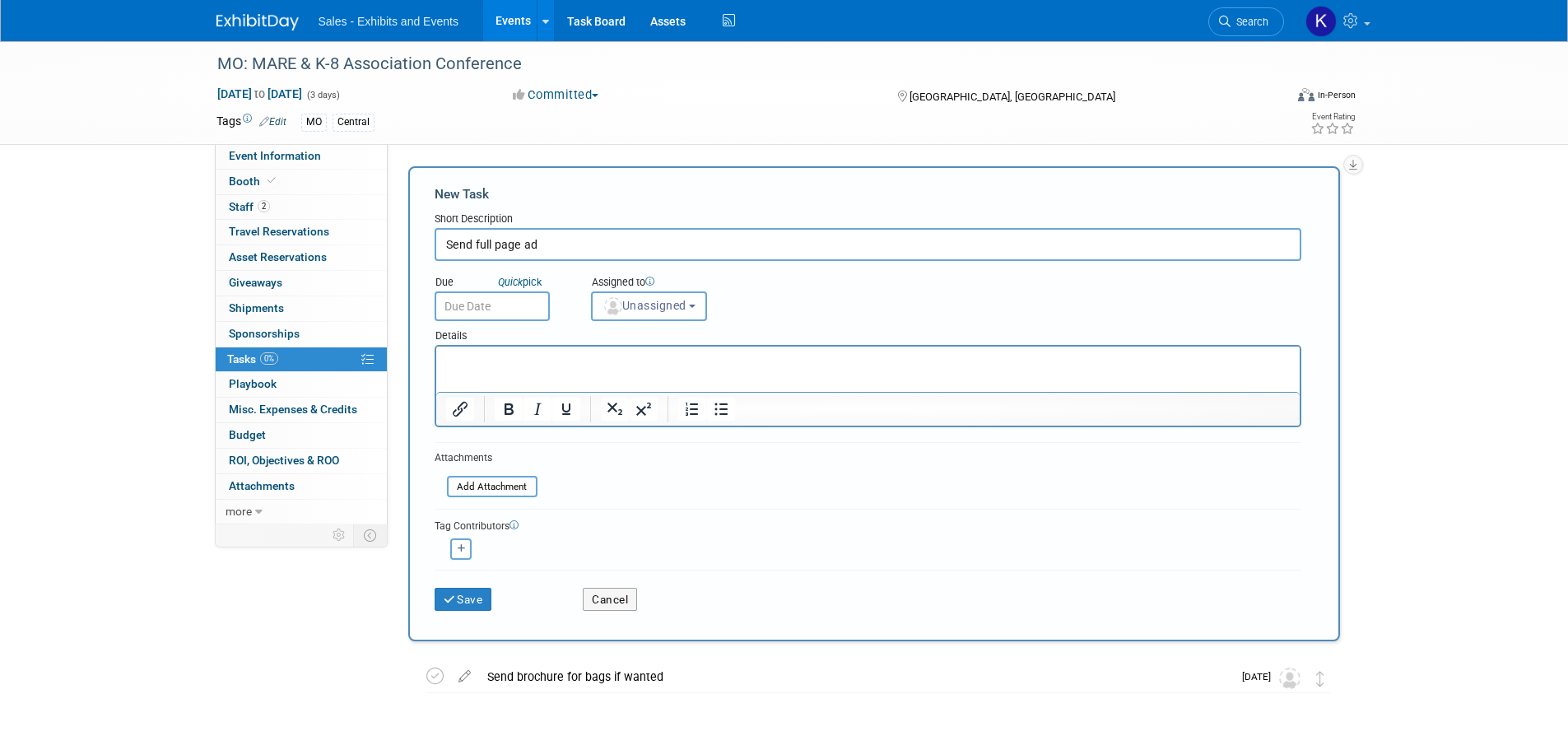
type input "Send full page ad"
click at [463, 364] on p "Rich Text Area. Press ALT-0 for help." at bounding box center [868, 361] width 845 height 17
click at [474, 599] on button "Save" at bounding box center [463, 600] width 58 height 23
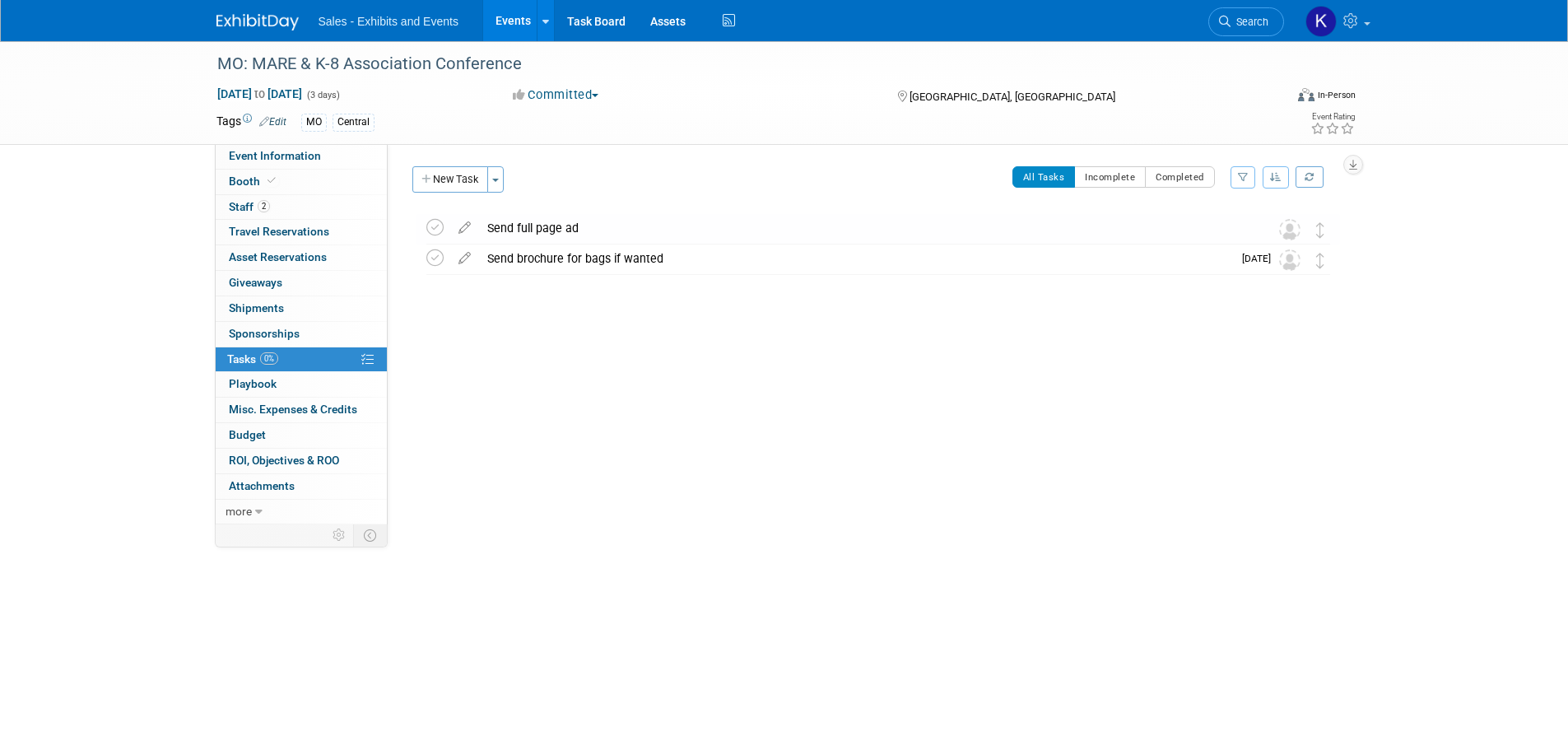
drag, startPoint x: 457, startPoint y: 174, endPoint x: 469, endPoint y: 189, distance: 19.2
click at [457, 174] on button "New Task" at bounding box center [450, 180] width 76 height 27
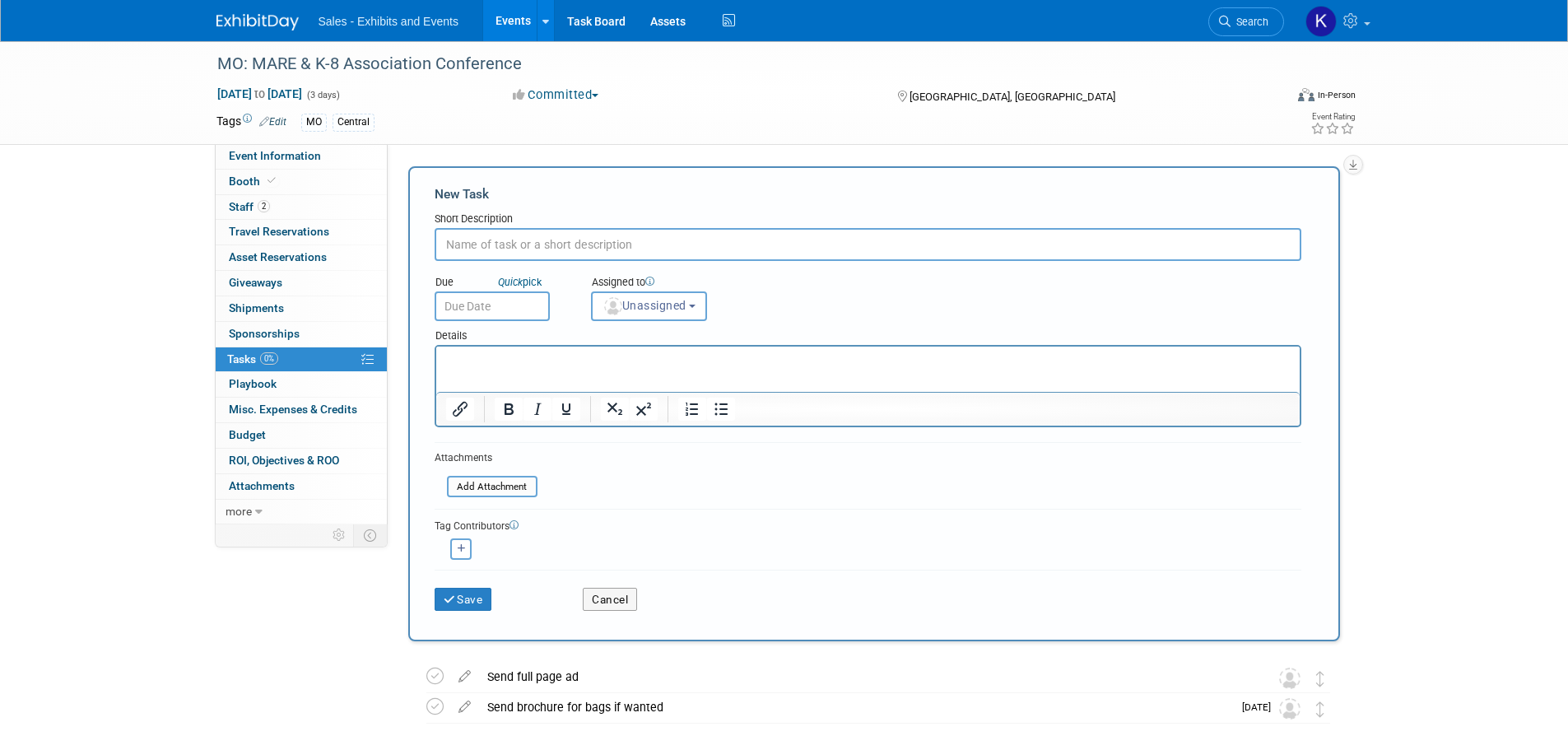
click at [537, 675] on div "Send full page ad" at bounding box center [863, 676] width 768 height 28
click at [536, 671] on div "Send full page ad" at bounding box center [863, 677] width 766 height 28
click at [486, 239] on input "text" at bounding box center [868, 244] width 867 height 33
type input "Pay invoice"
drag, startPoint x: 468, startPoint y: 599, endPoint x: 507, endPoint y: 595, distance: 39.2
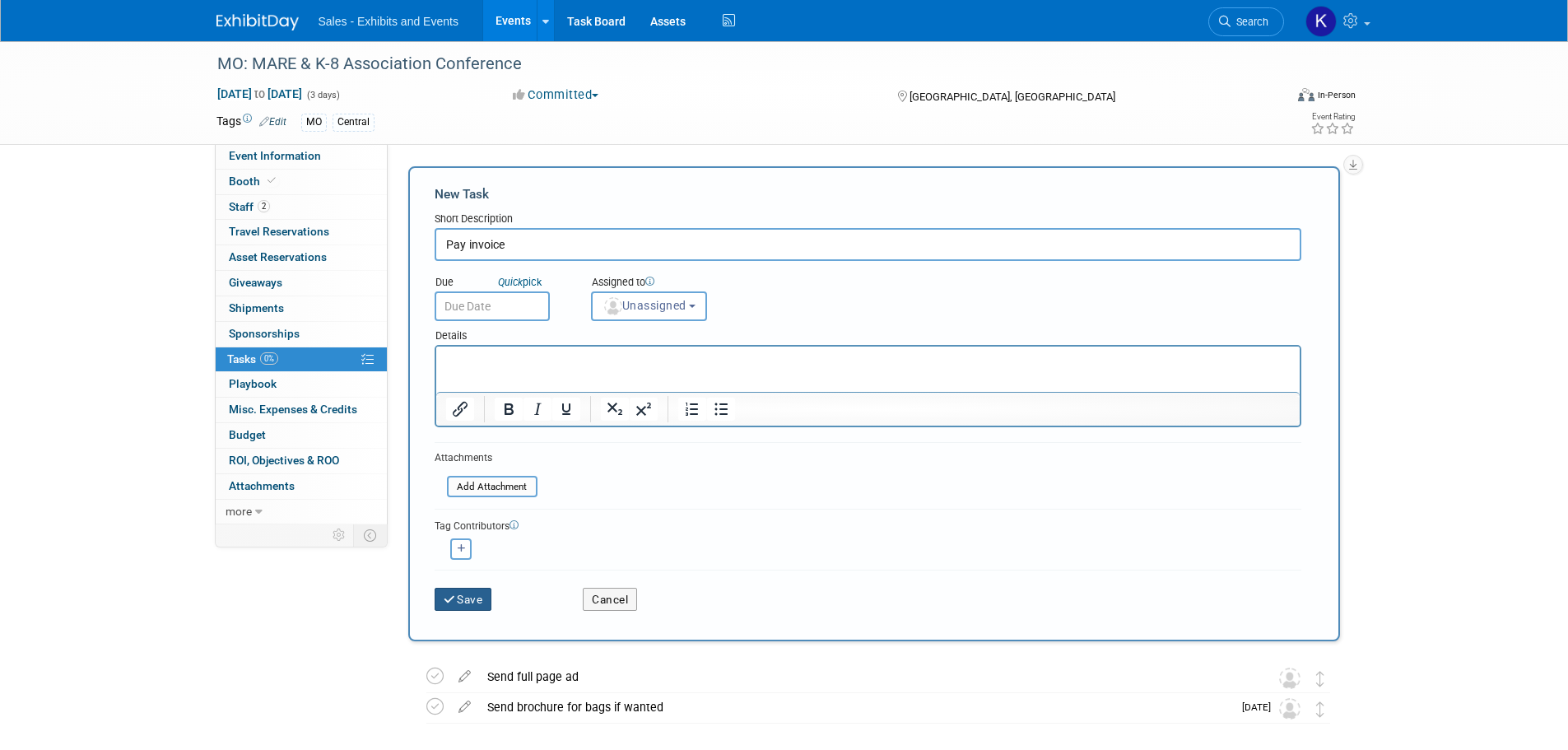
click at [469, 599] on button "Save" at bounding box center [463, 600] width 58 height 23
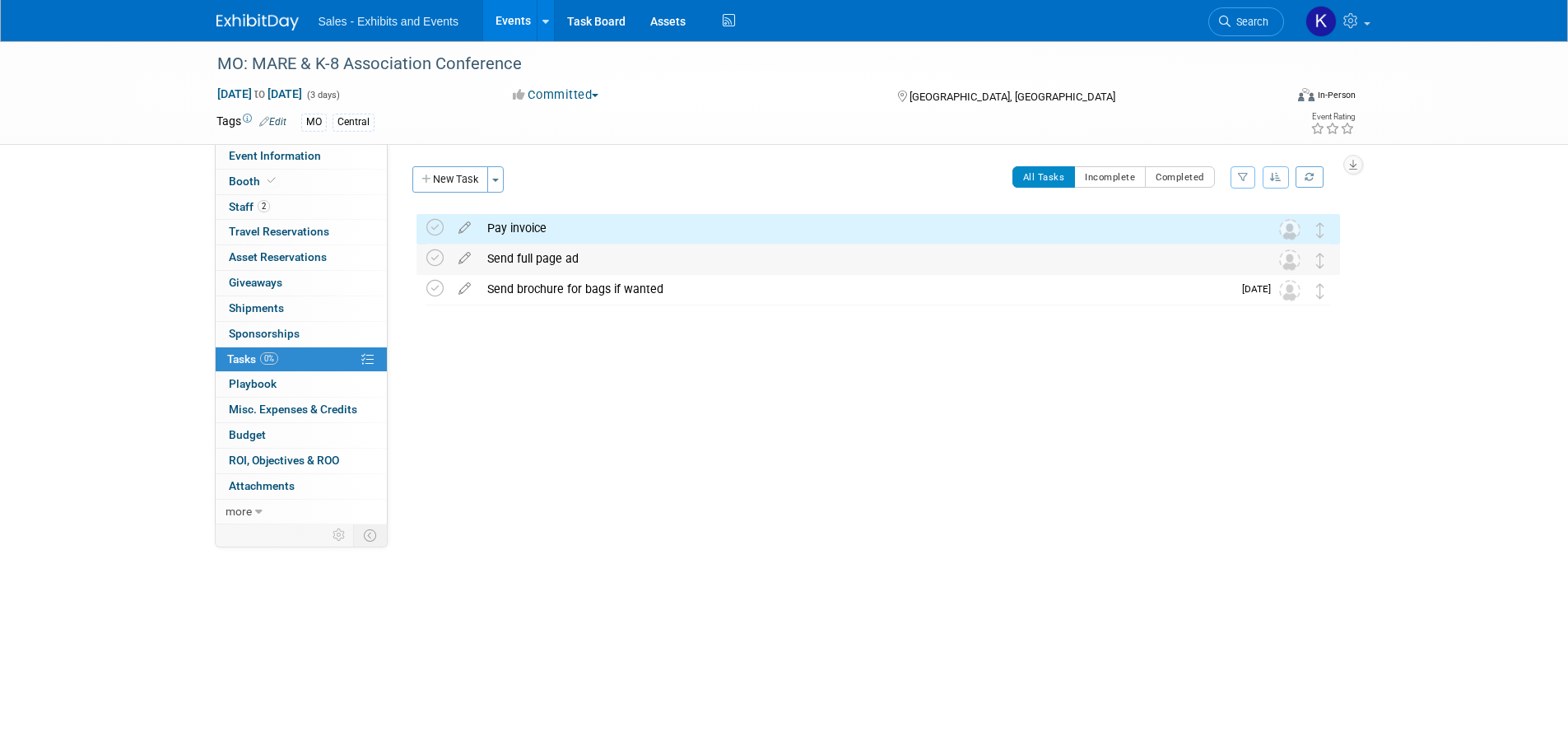
drag, startPoint x: 559, startPoint y: 265, endPoint x: 564, endPoint y: 274, distance: 10.3
click at [559, 266] on div "Send full page ad" at bounding box center [863, 258] width 768 height 28
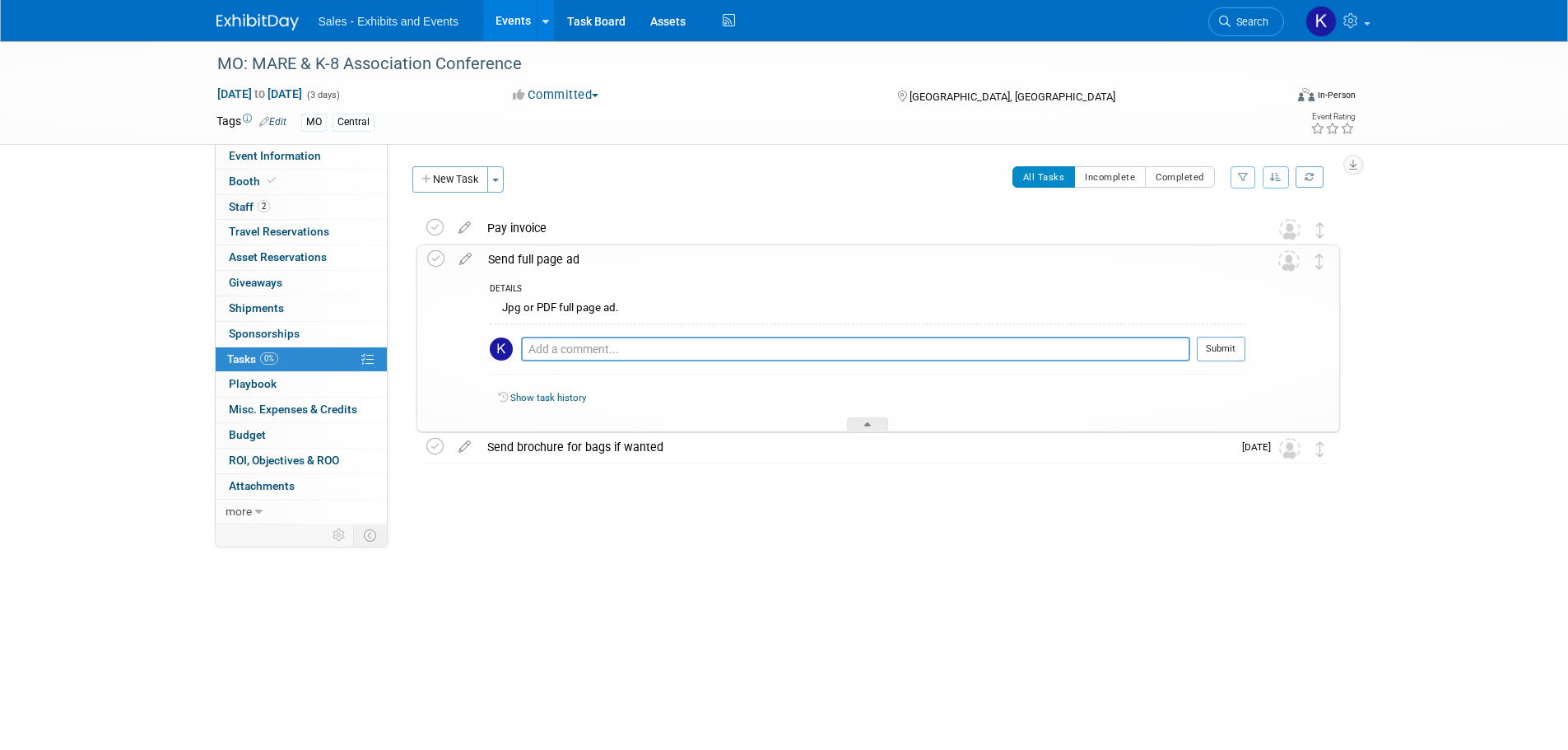
drag, startPoint x: 562, startPoint y: 258, endPoint x: 573, endPoint y: 263, distance: 12.1
click at [563, 258] on div "Send full page ad" at bounding box center [863, 259] width 766 height 28
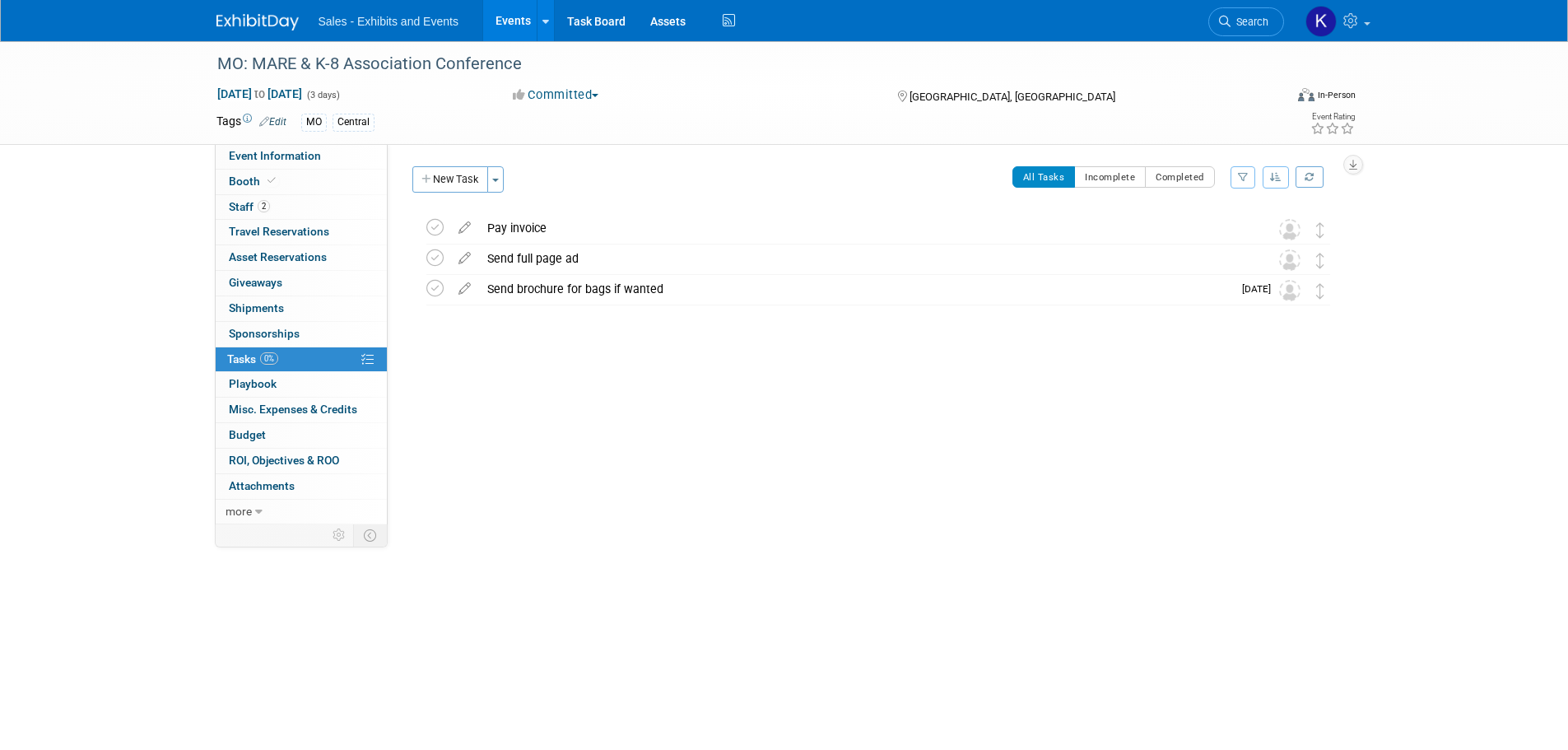
drag, startPoint x: 460, startPoint y: 254, endPoint x: 477, endPoint y: 254, distance: 17.0
click at [460, 254] on icon at bounding box center [464, 254] width 28 height 20
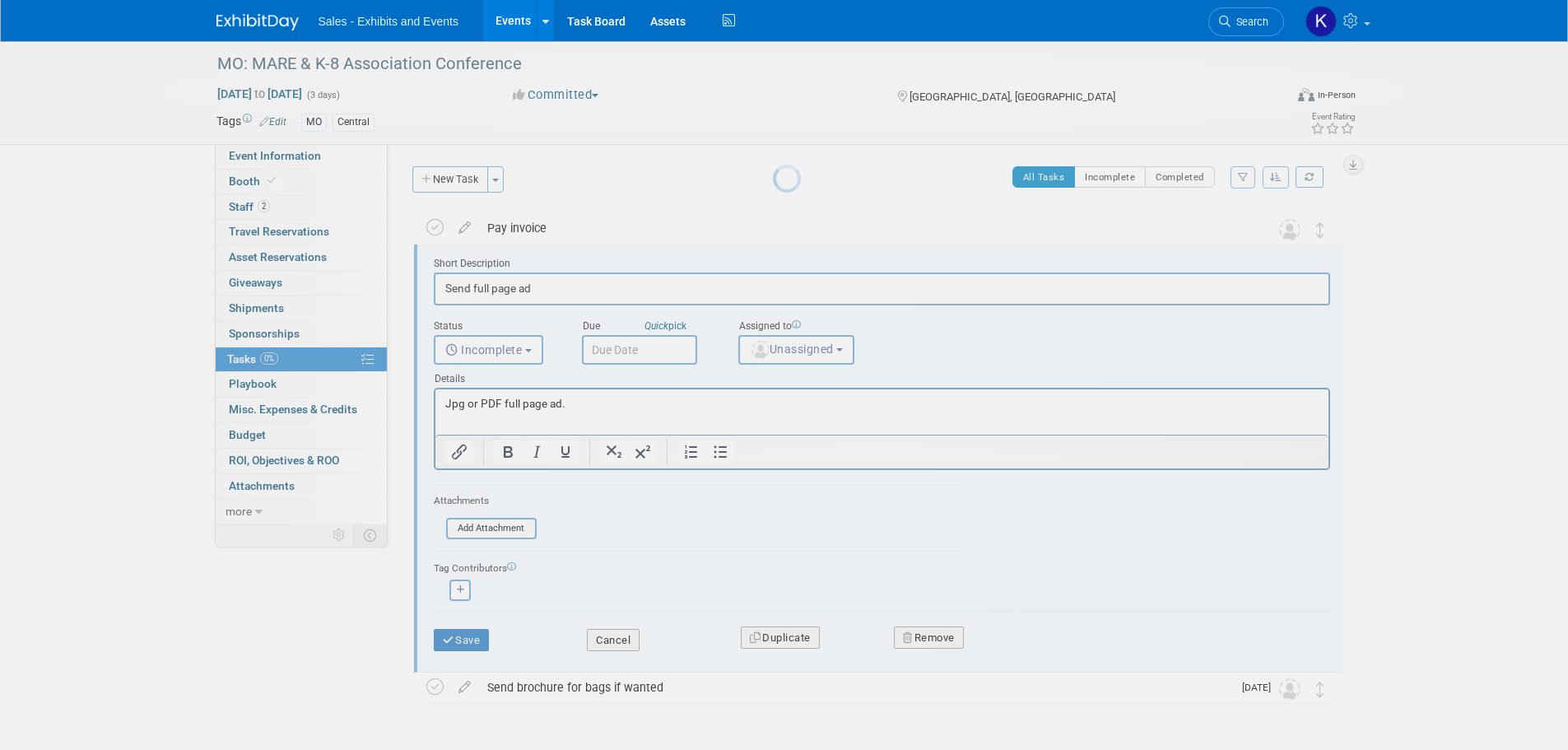
scroll to position [4, 0]
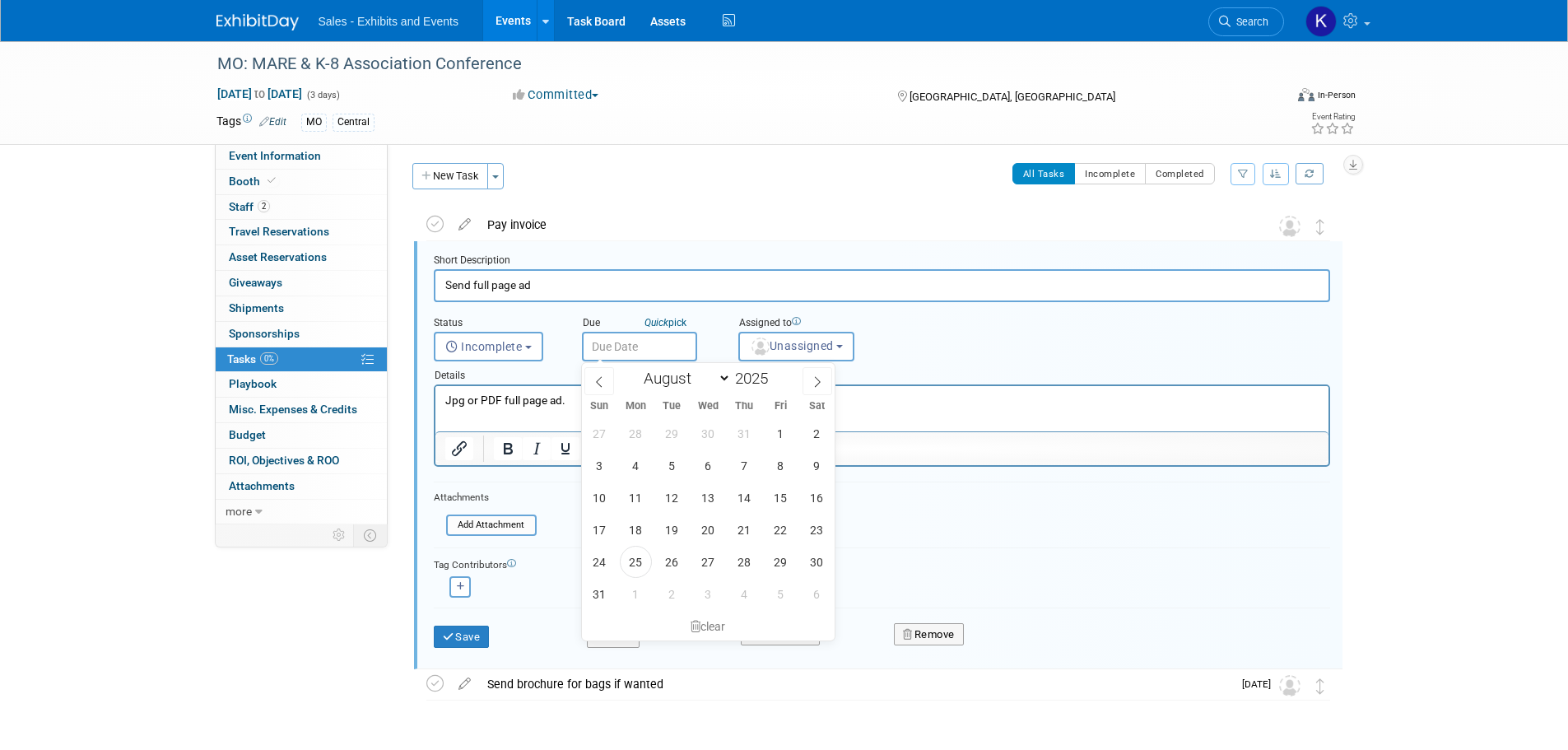
drag, startPoint x: 658, startPoint y: 340, endPoint x: 673, endPoint y: 348, distance: 17.0
click at [658, 341] on input "text" at bounding box center [639, 346] width 116 height 29
click at [731, 377] on input "2025" at bounding box center [756, 378] width 50 height 19
click at [724, 374] on select "January February March April May June July August September October November De…" at bounding box center [683, 378] width 94 height 20
select select "8"
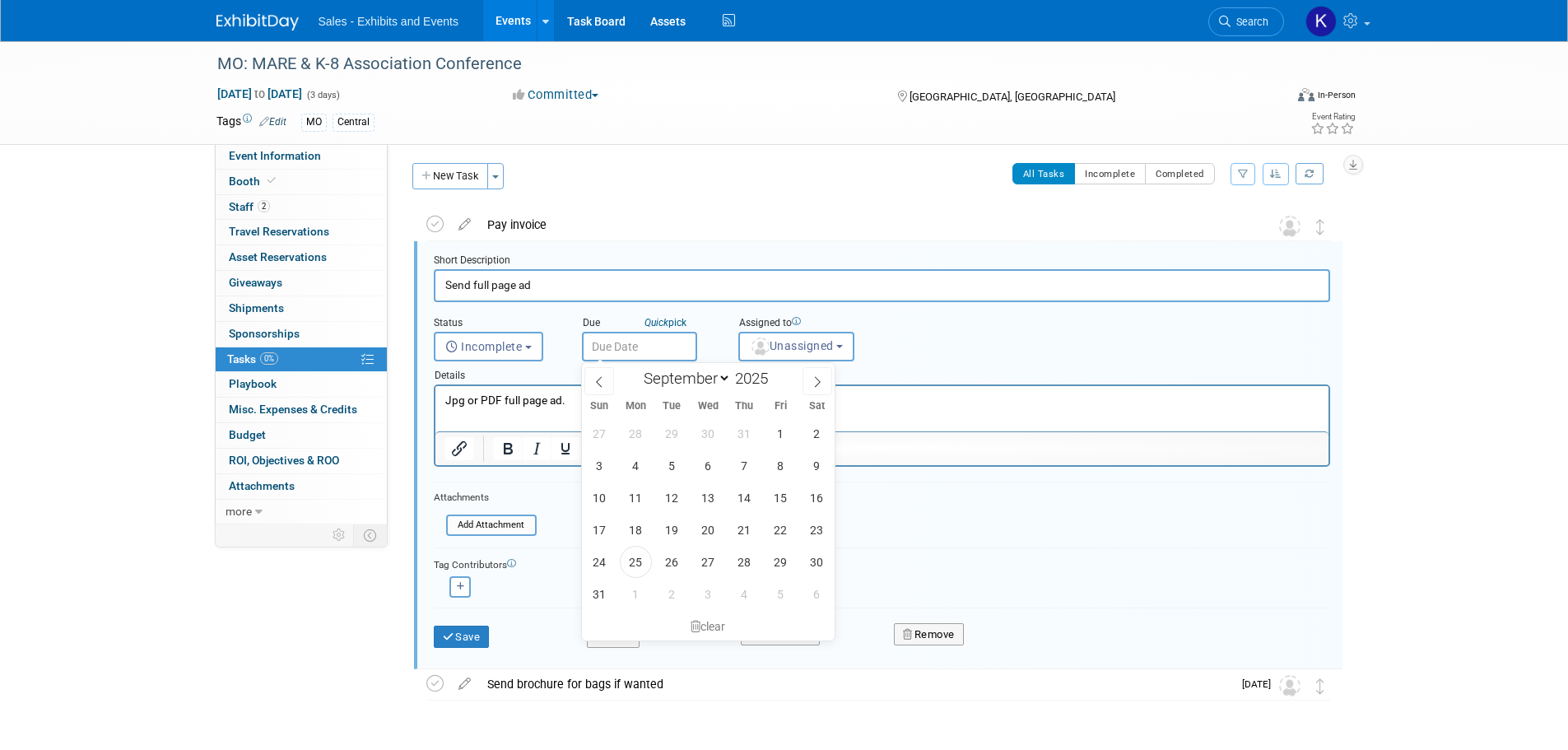
click at [636, 368] on select "January February March April May June July August September October November De…" at bounding box center [683, 378] width 94 height 20
click at [782, 501] on span "19" at bounding box center [781, 497] width 32 height 32
type input "Sep 19, 2025"
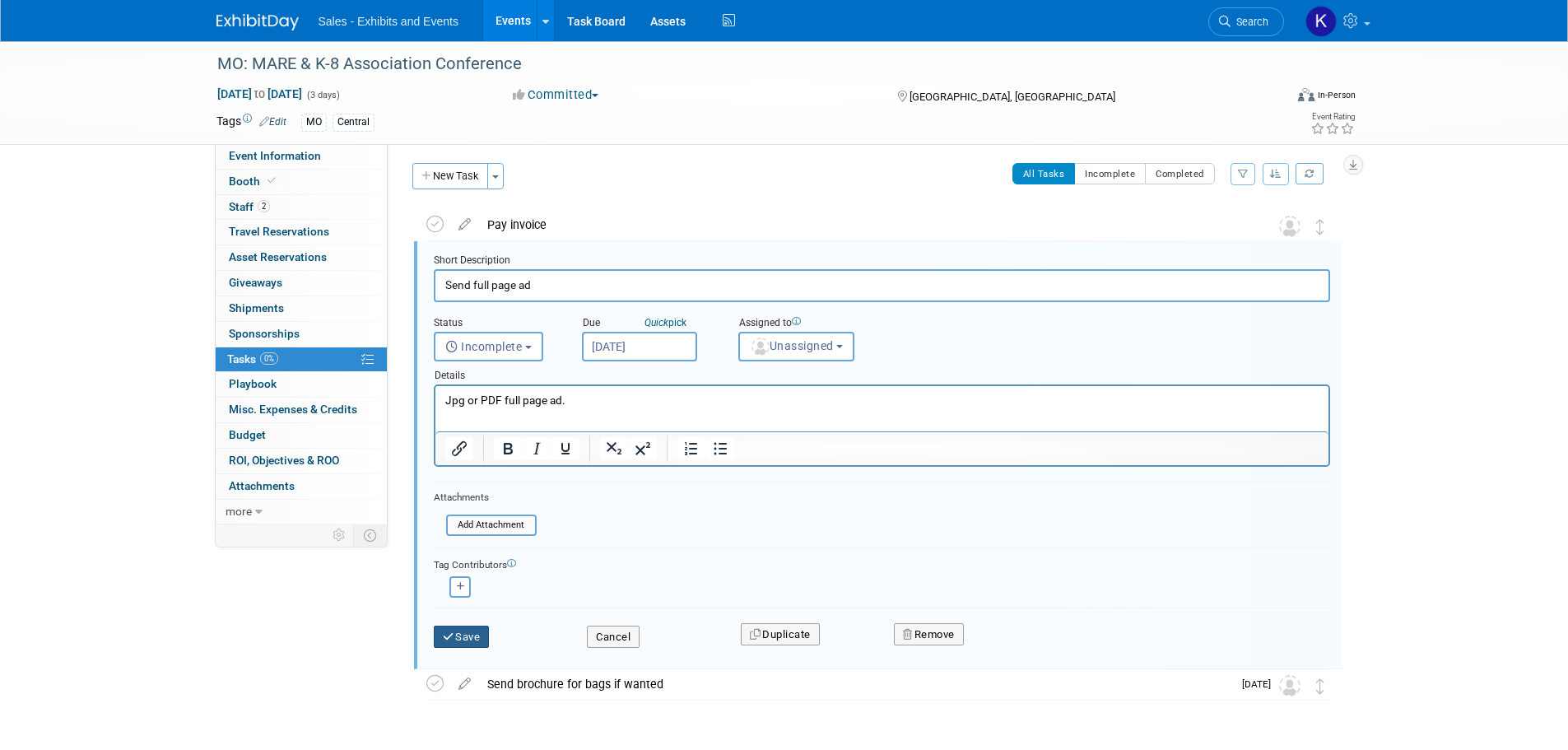
drag, startPoint x: 461, startPoint y: 635, endPoint x: 507, endPoint y: 636, distance: 46.0
click at [462, 635] on button "Save" at bounding box center [462, 637] width 56 height 23
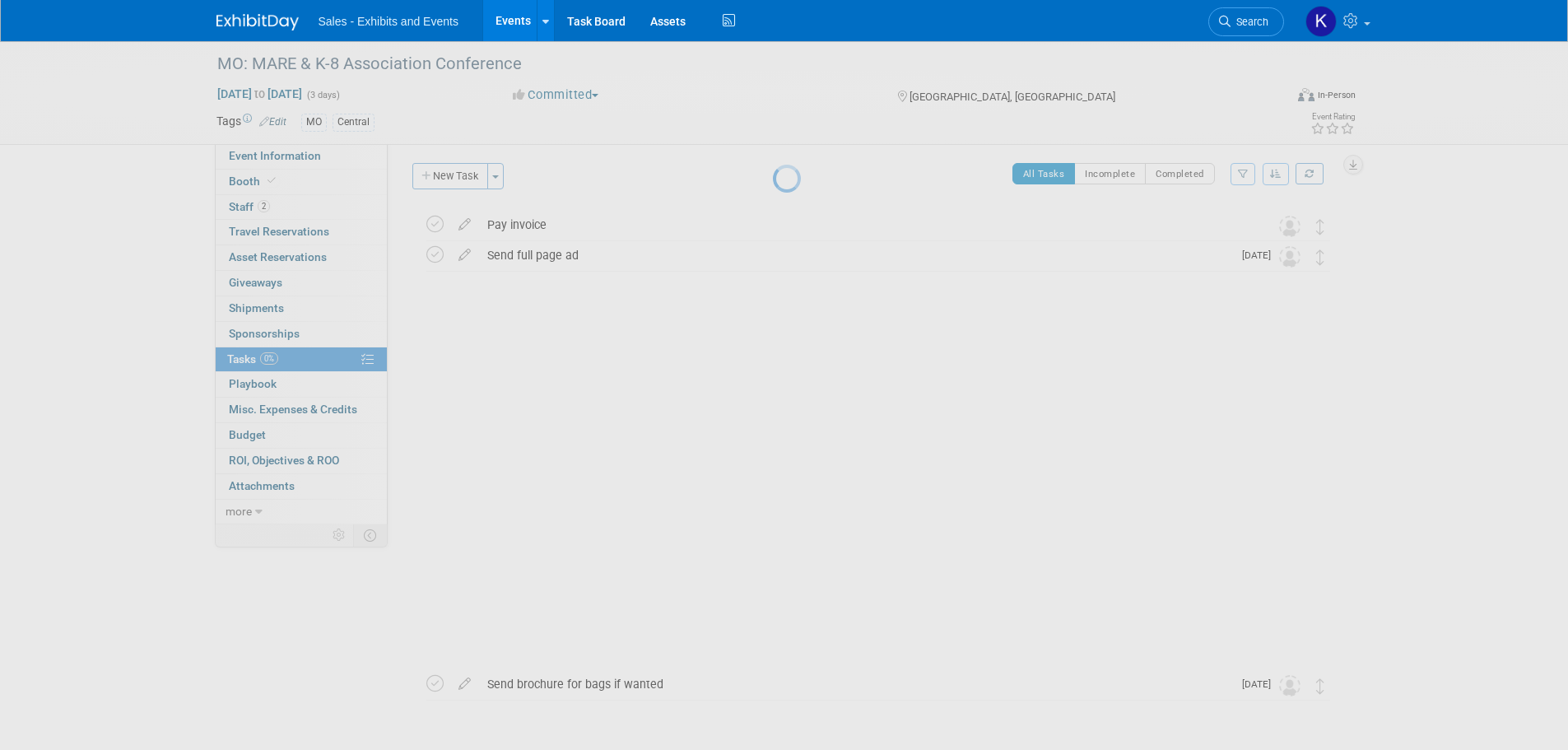
scroll to position [0, 0]
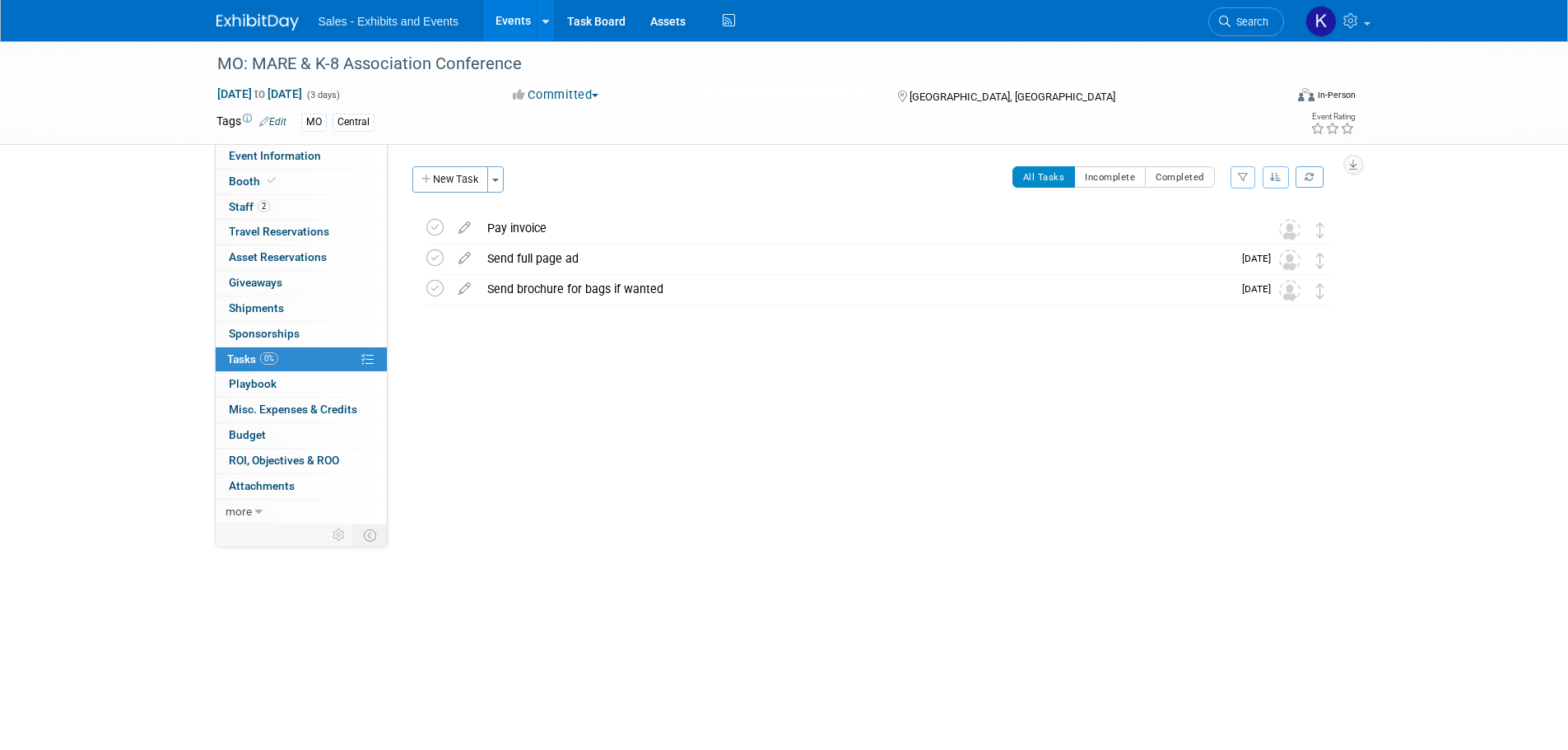
click at [269, 9] on link at bounding box center [267, 13] width 102 height 13
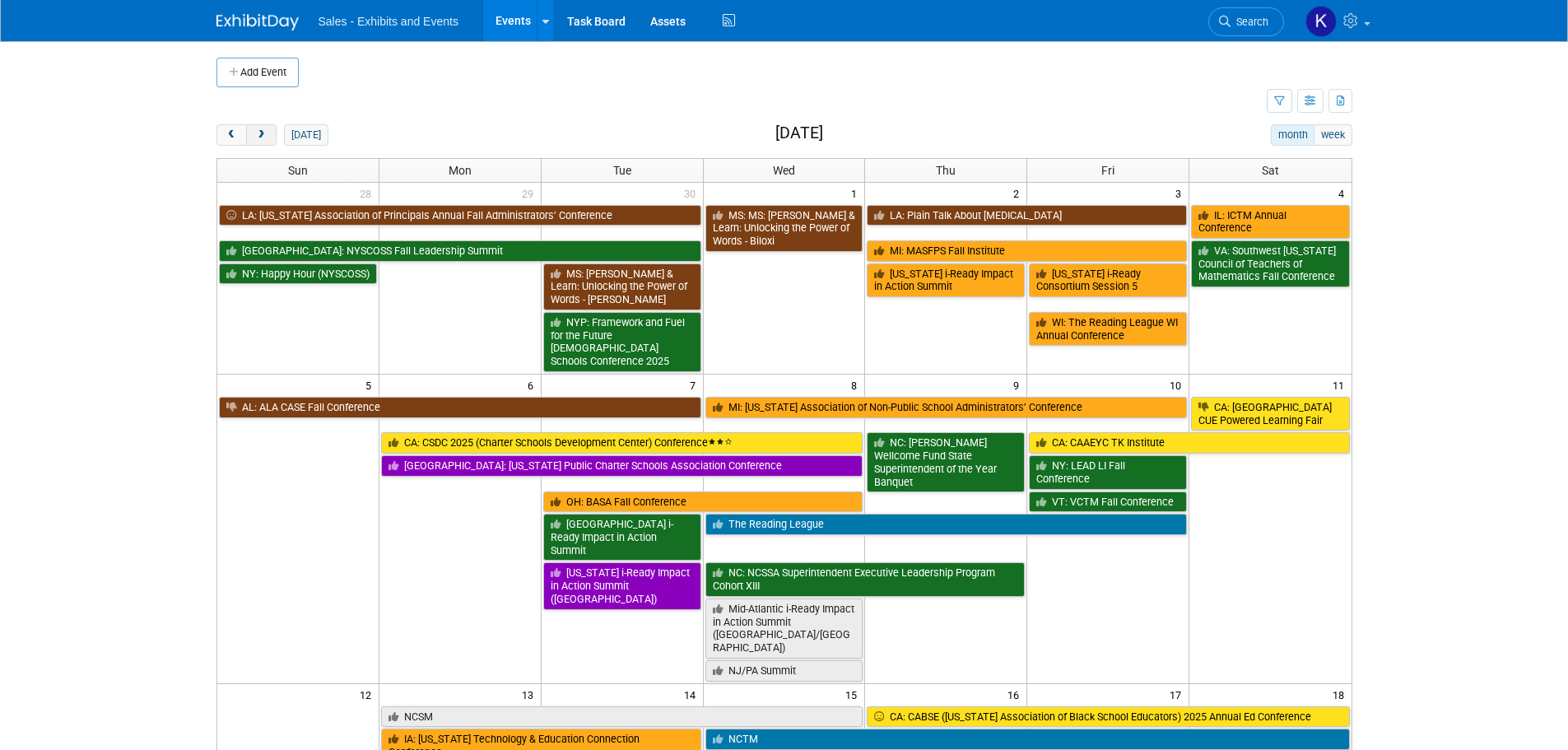
click at [267, 138] on span "next" at bounding box center [261, 135] width 12 height 11
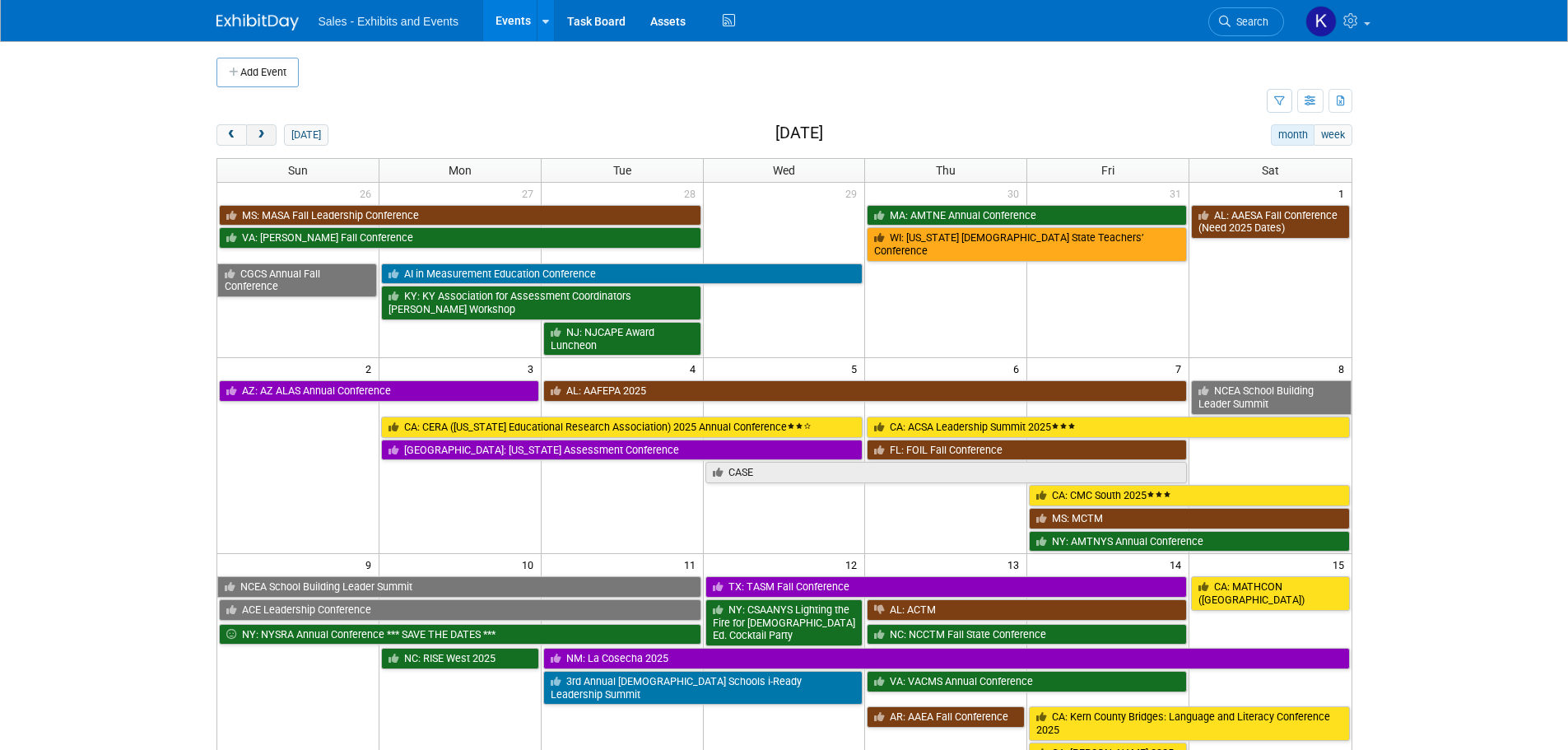
click at [267, 138] on span "next" at bounding box center [261, 135] width 12 height 11
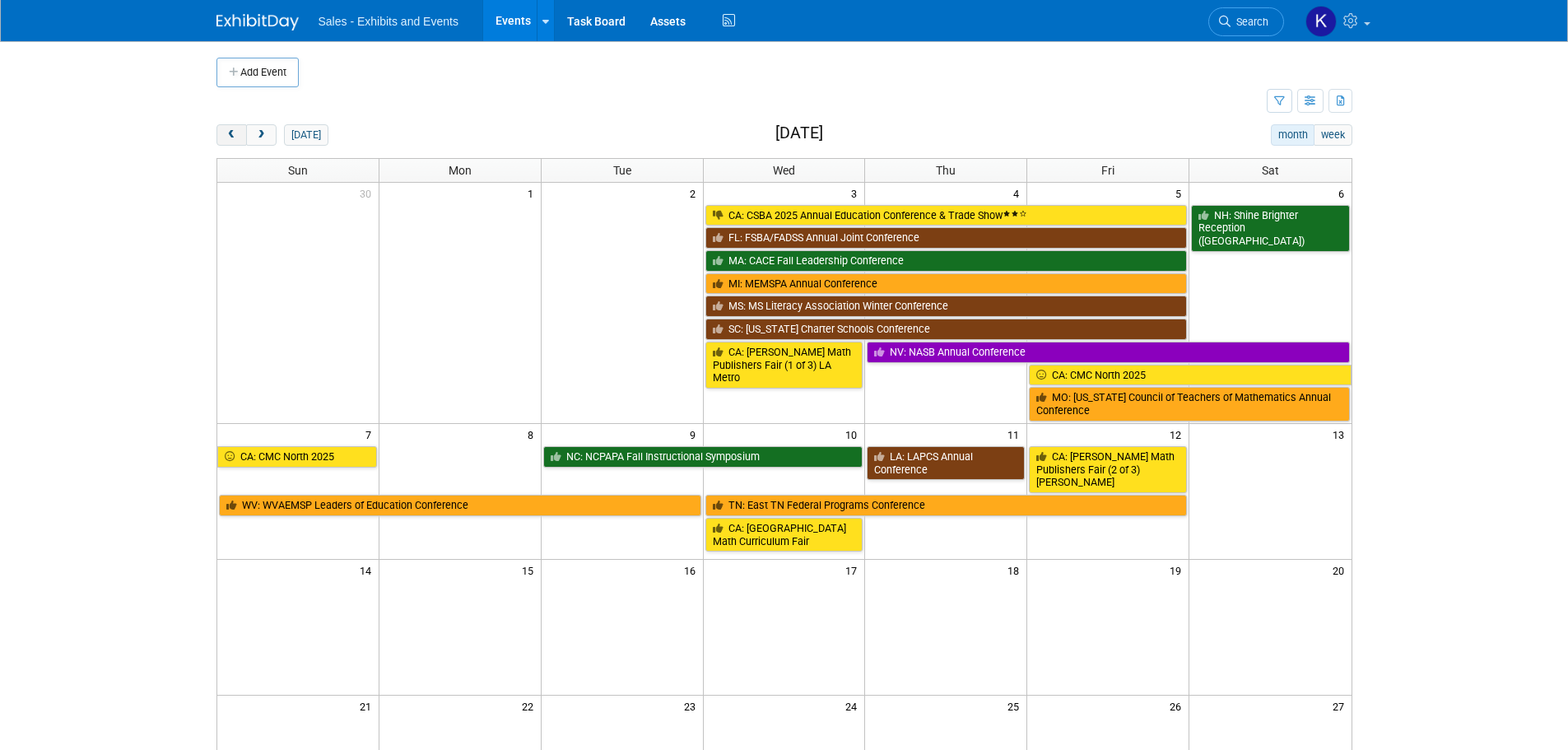
click at [224, 133] on button "prev" at bounding box center [231, 135] width 30 height 21
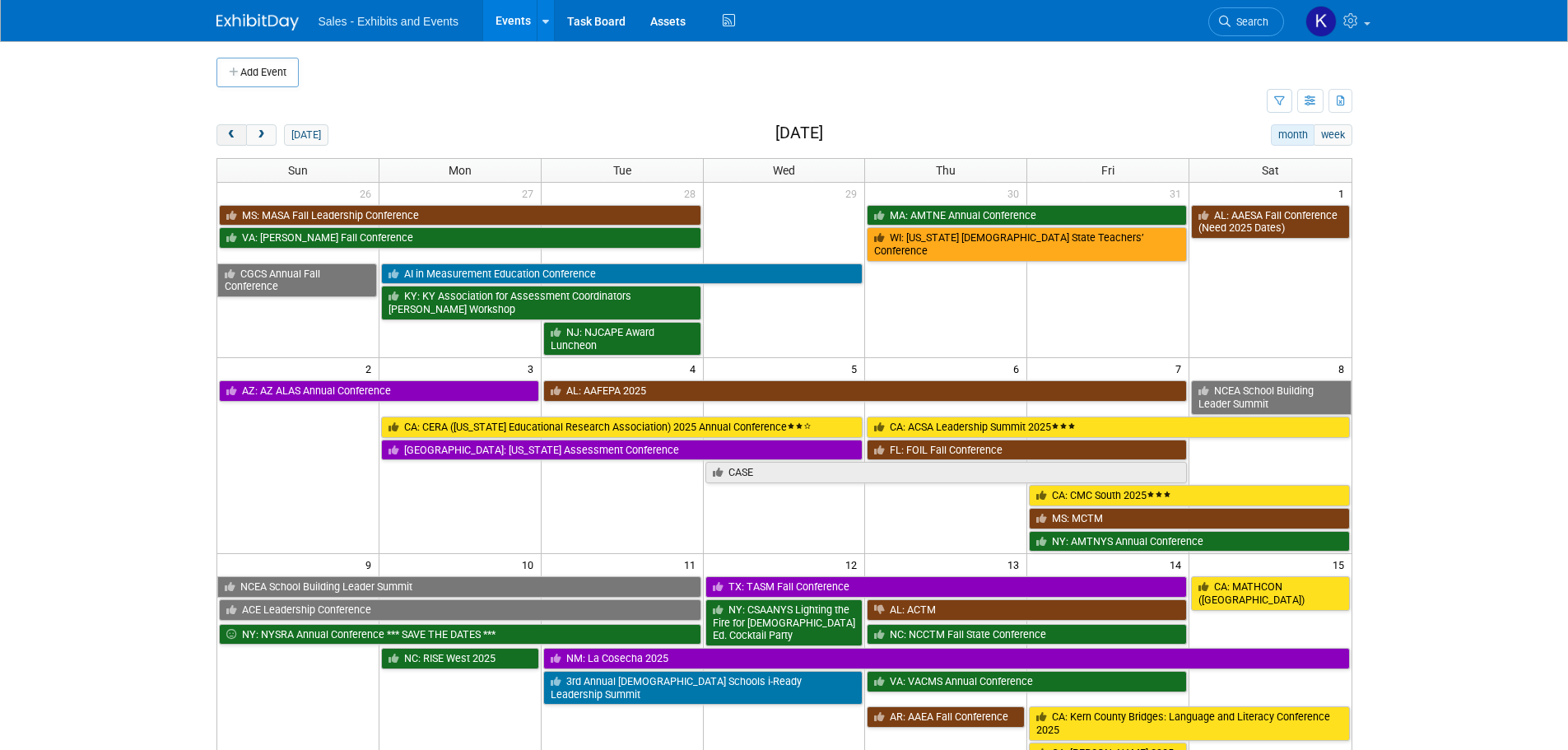
click at [229, 133] on span "prev" at bounding box center [232, 135] width 12 height 11
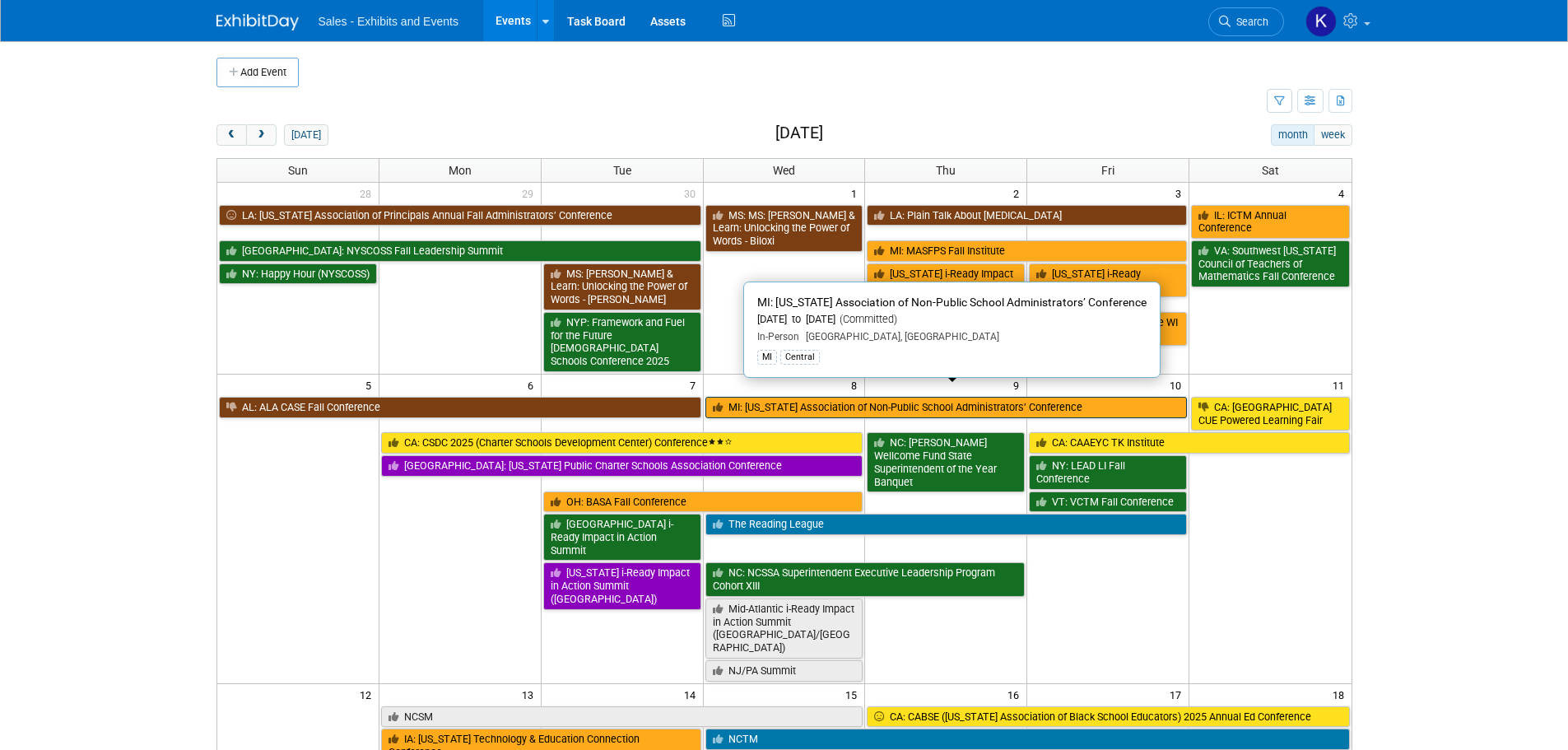
click at [901, 397] on link "MI: Michigan Association of Non-Public School Administrators’ Conference" at bounding box center [946, 407] width 482 height 21
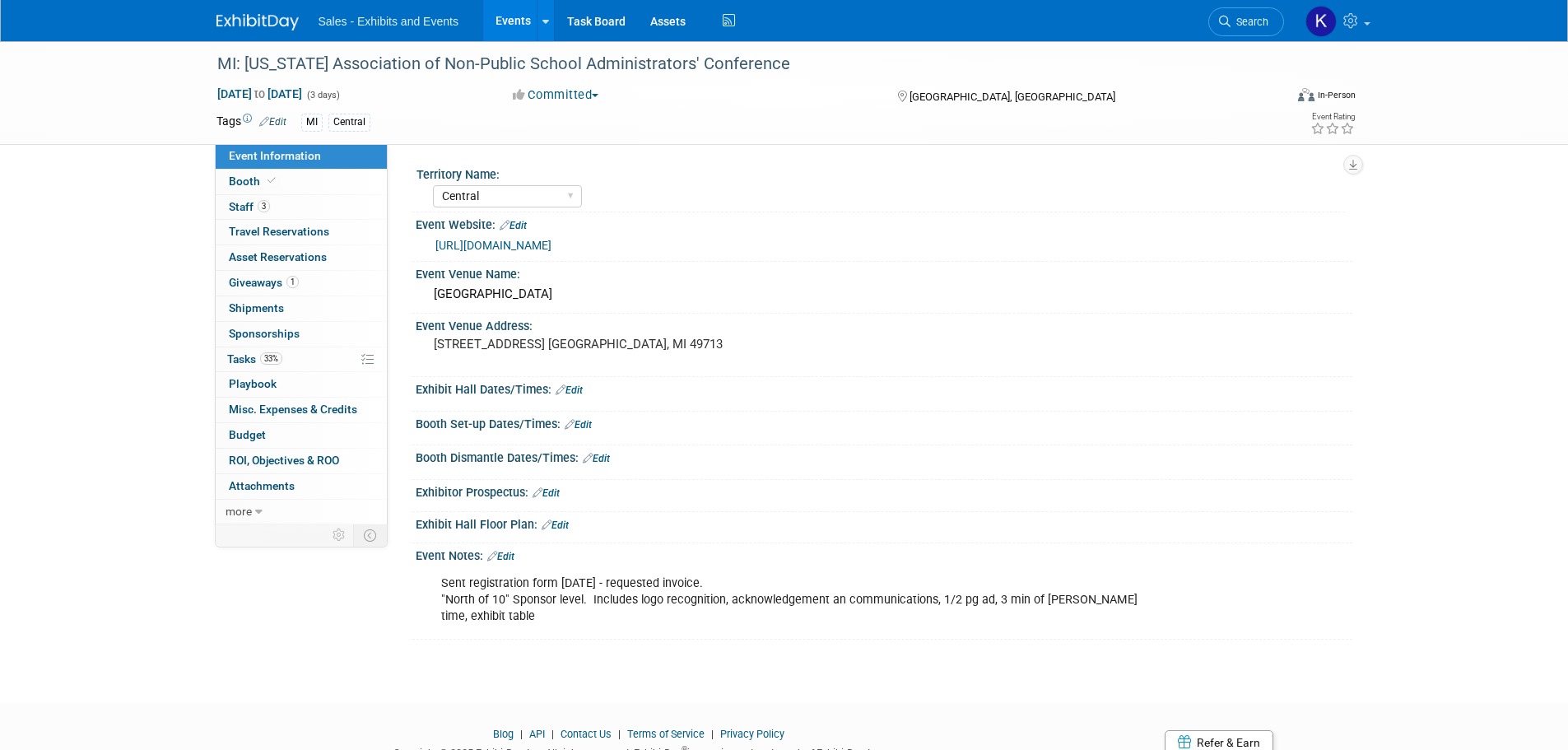
select select "Central"
click at [247, 359] on span "Tasks 33%" at bounding box center [254, 359] width 55 height 13
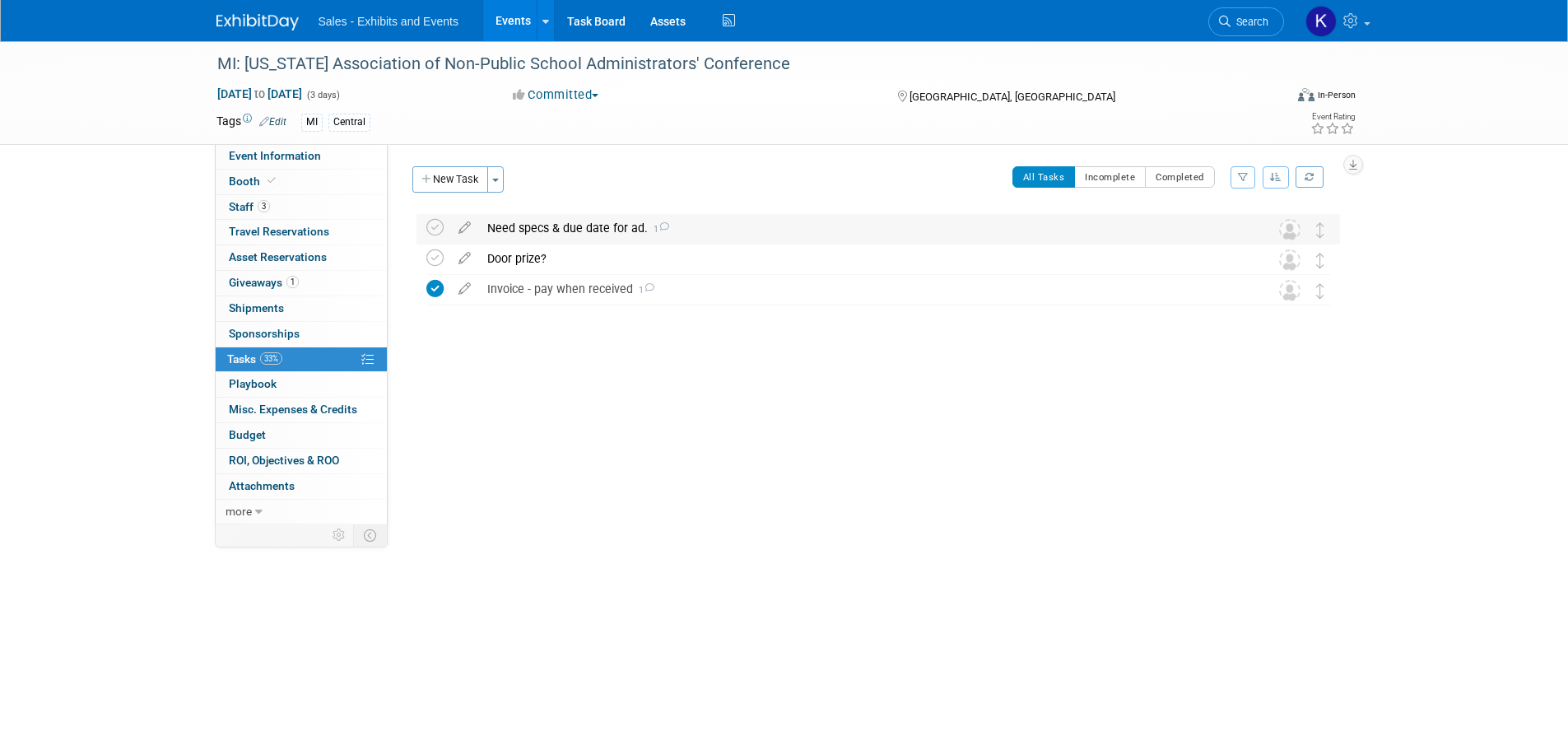
click at [604, 232] on div "Need specs & due date for ad. 1" at bounding box center [863, 228] width 768 height 28
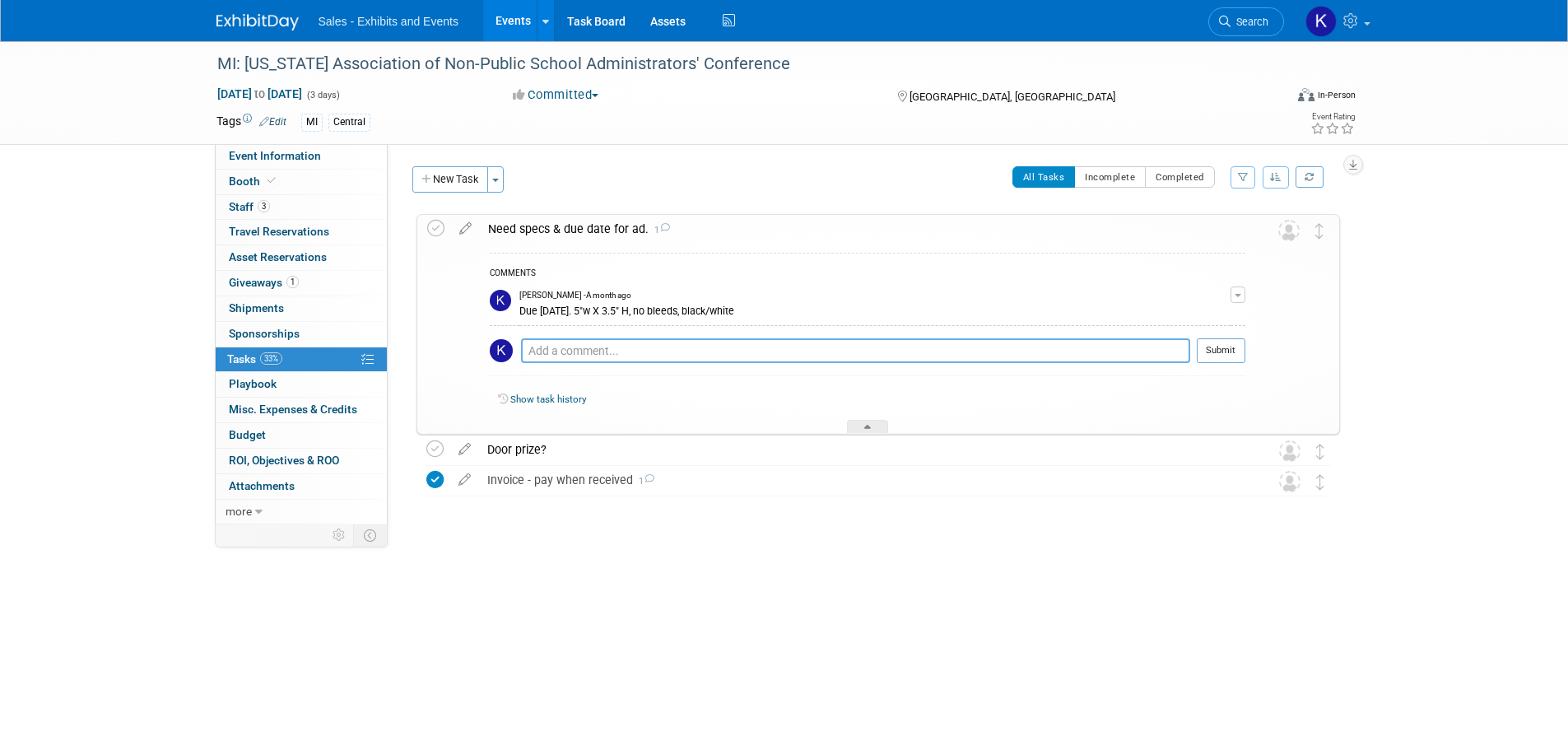
drag, startPoint x: 610, startPoint y: 354, endPoint x: 678, endPoint y: 352, distance: 68.0
click at [610, 353] on textarea at bounding box center [856, 351] width 669 height 25
click at [549, 349] on textarea "Sent to Molly" at bounding box center [856, 351] width 669 height 25
click at [554, 354] on textarea "Sent to Molly" at bounding box center [856, 351] width 669 height 25
click at [671, 359] on textarea "Sent ad & logo to Molly" at bounding box center [856, 351] width 669 height 25
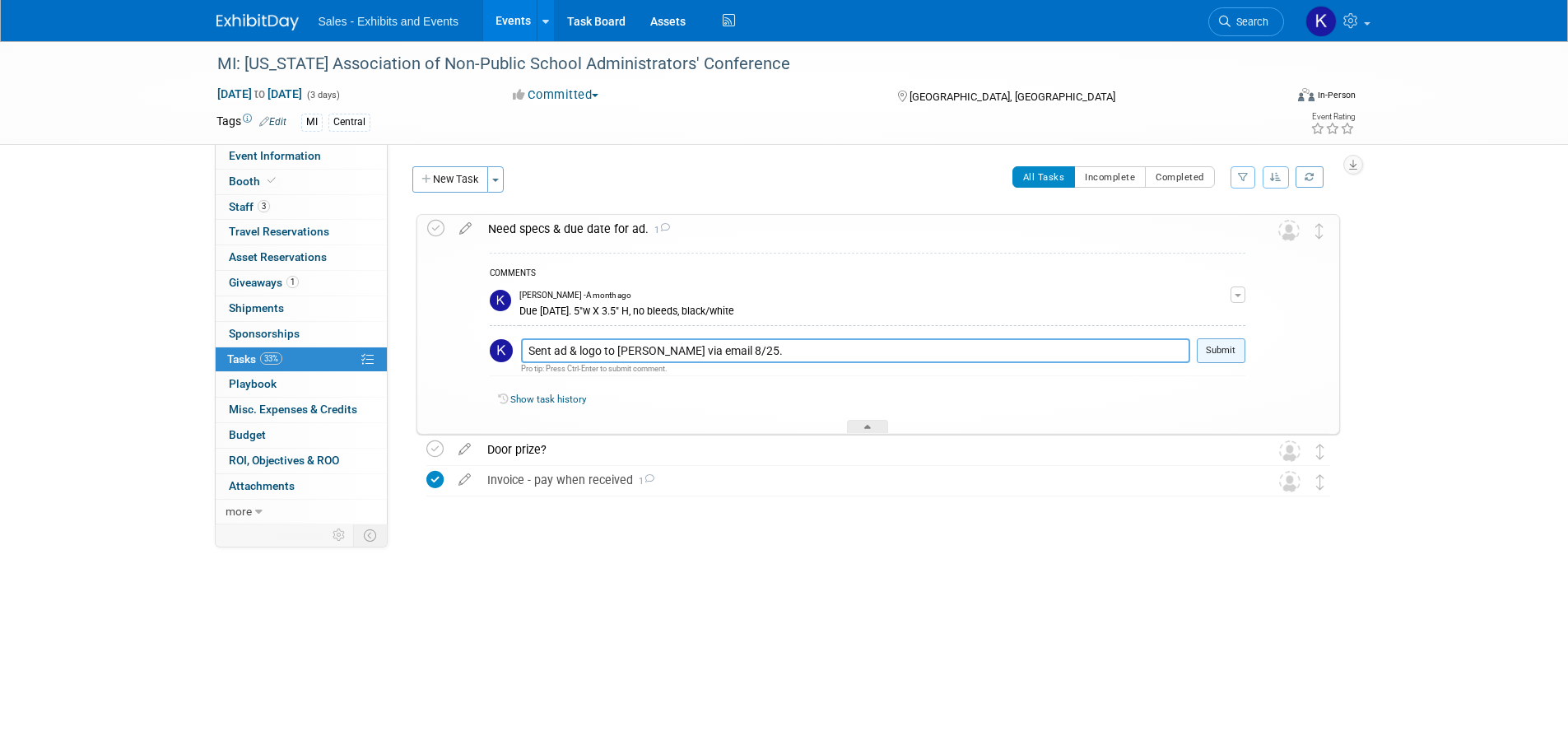
type textarea "Sent ad & logo to Molly via email 8/25."
drag, startPoint x: 1220, startPoint y: 351, endPoint x: 1236, endPoint y: 394, distance: 45.9
click at [1220, 353] on button "Submit" at bounding box center [1221, 351] width 49 height 25
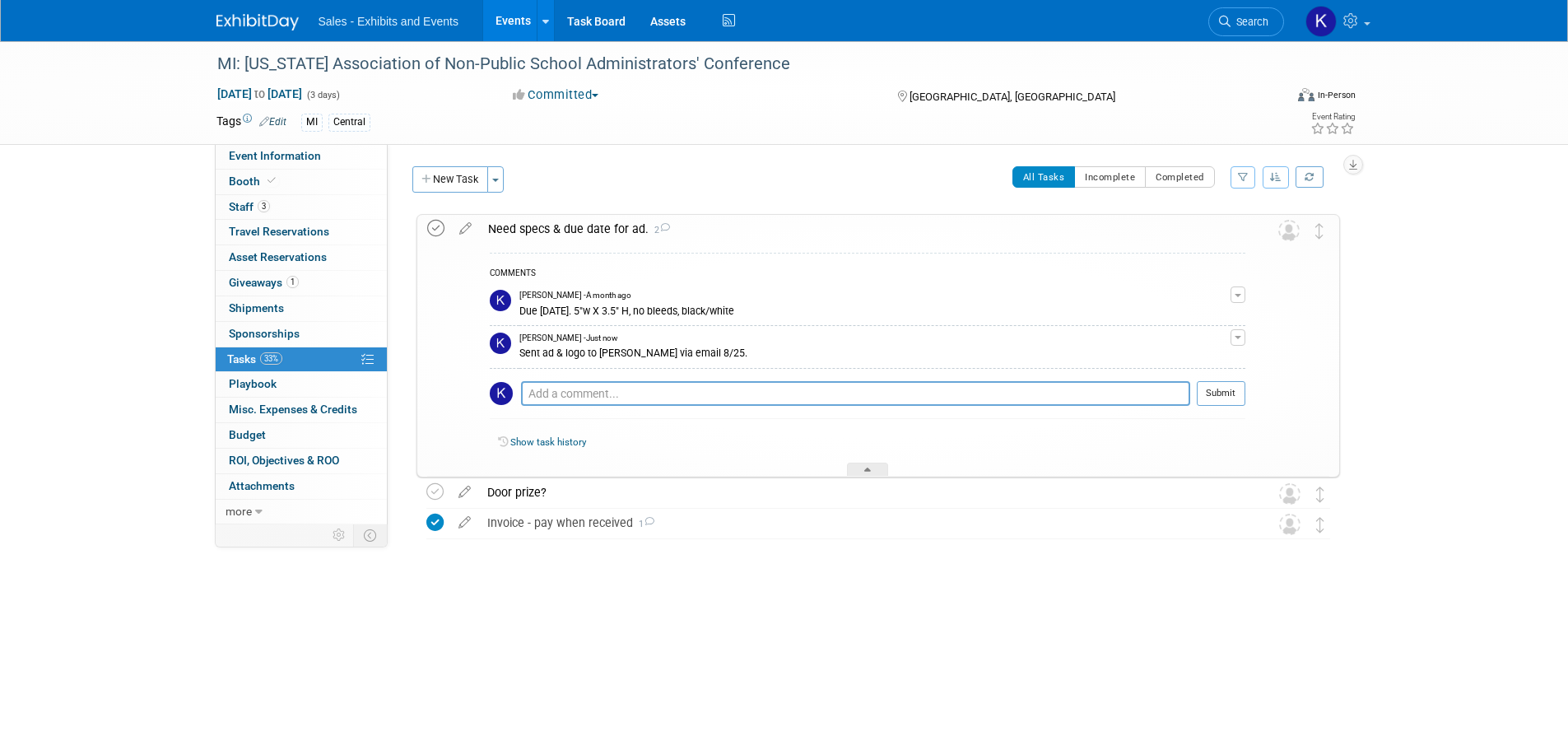
click at [428, 225] on icon at bounding box center [435, 228] width 17 height 17
drag, startPoint x: 875, startPoint y: 464, endPoint x: 924, endPoint y: 476, distance: 50.4
click at [876, 466] on div at bounding box center [867, 470] width 41 height 14
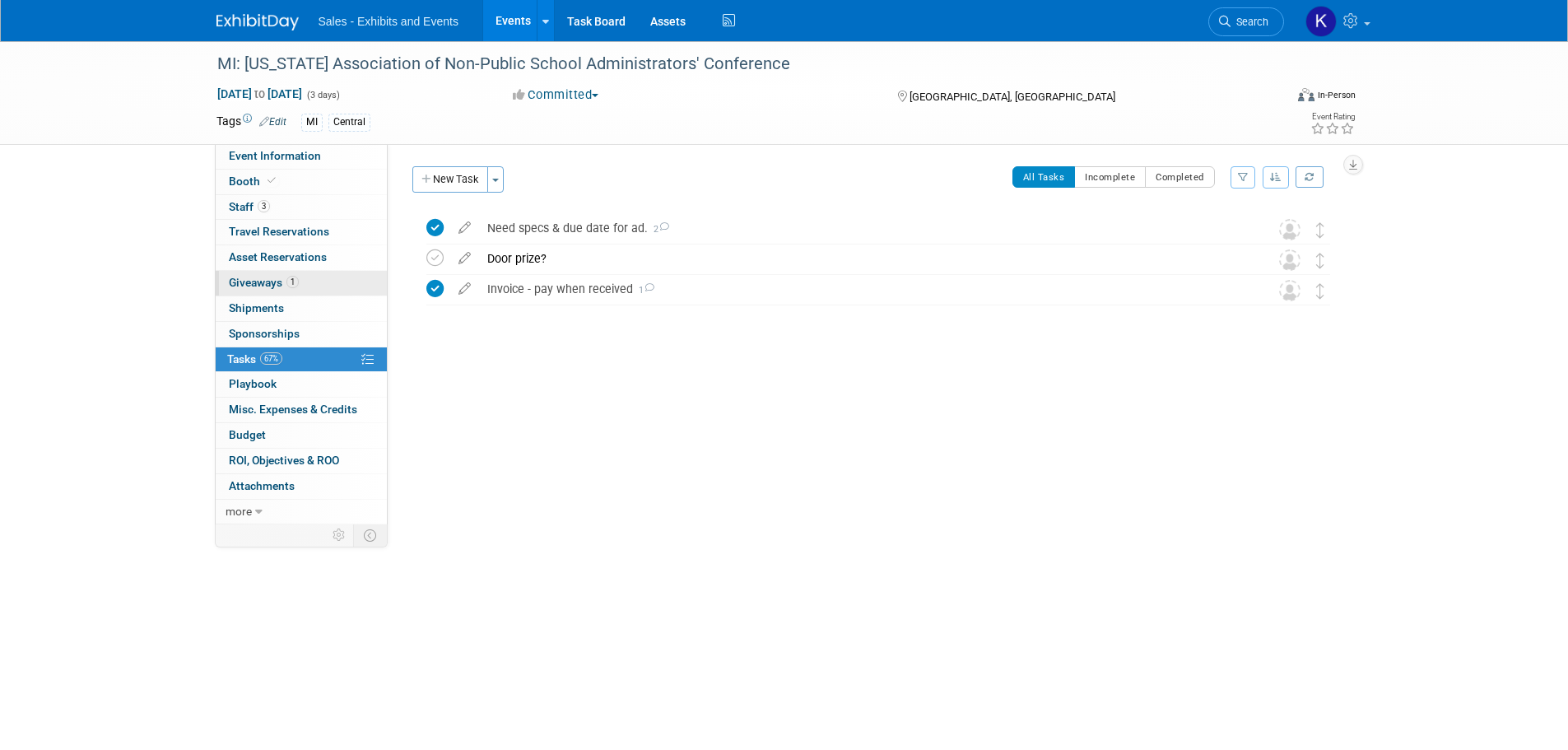
click at [254, 284] on span "Giveaways 1" at bounding box center [263, 282] width 70 height 13
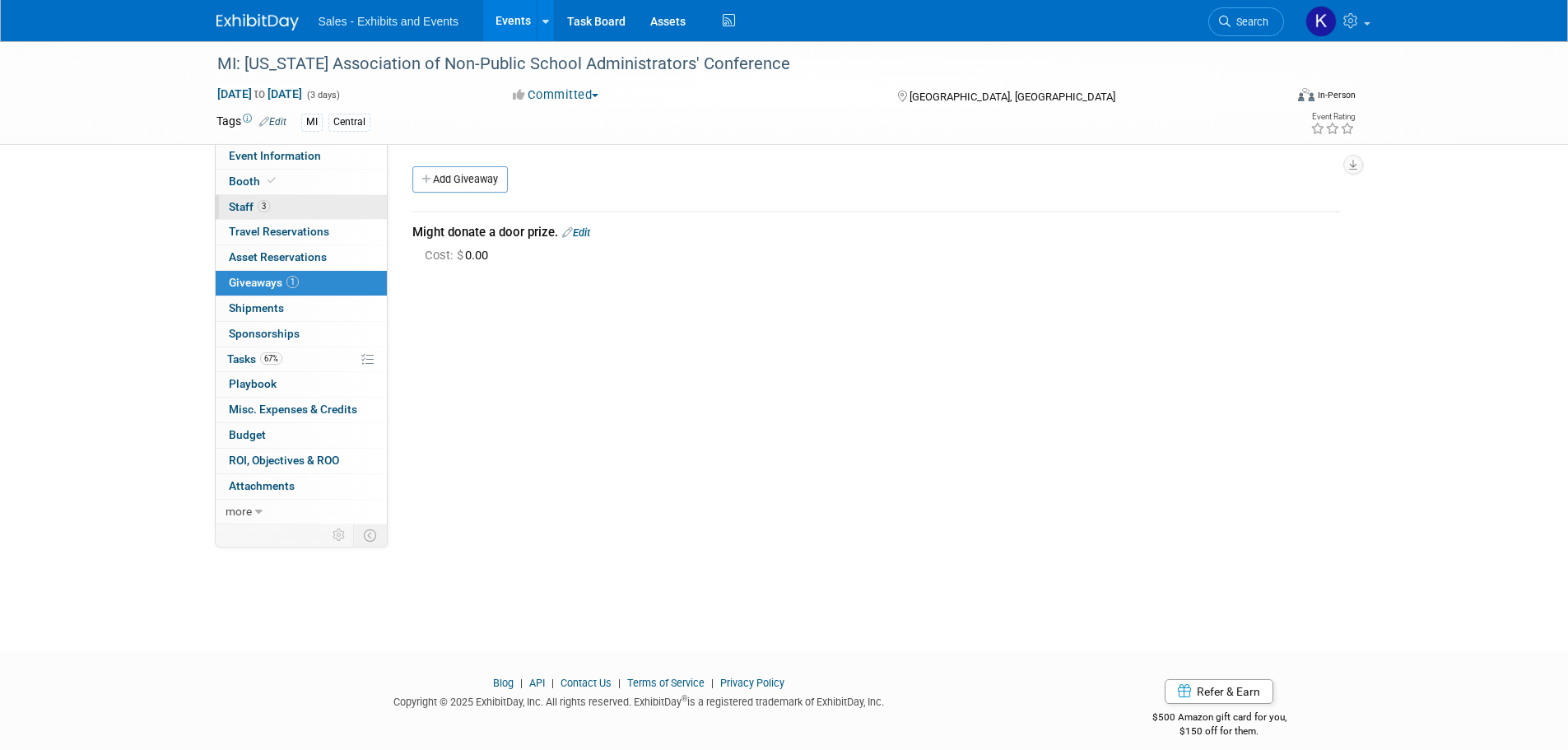
drag, startPoint x: 249, startPoint y: 199, endPoint x: 263, endPoint y: 217, distance: 22.8
click at [248, 199] on link "3 Staff 3" at bounding box center [301, 207] width 172 height 25
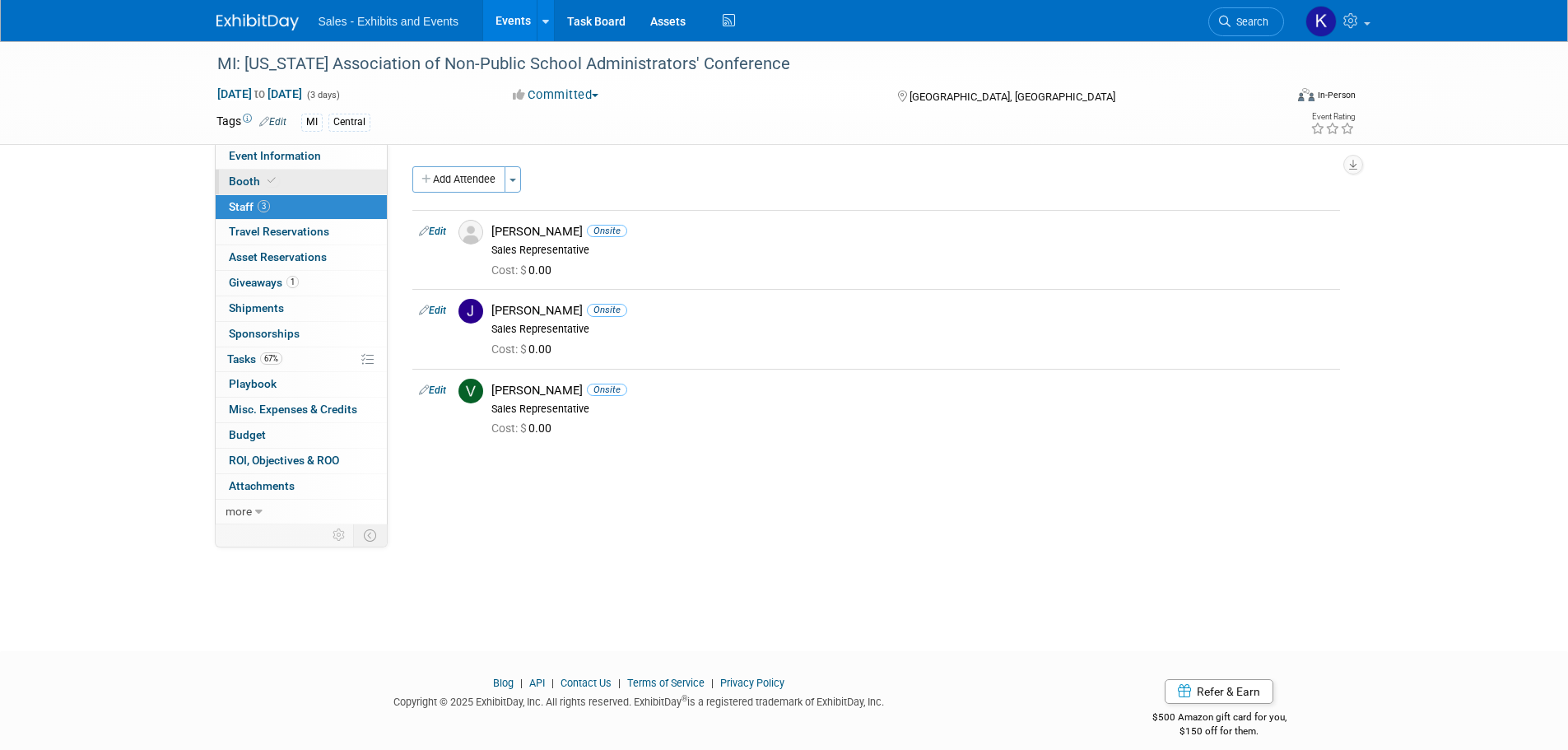
click at [237, 181] on span "Booth" at bounding box center [253, 181] width 50 height 13
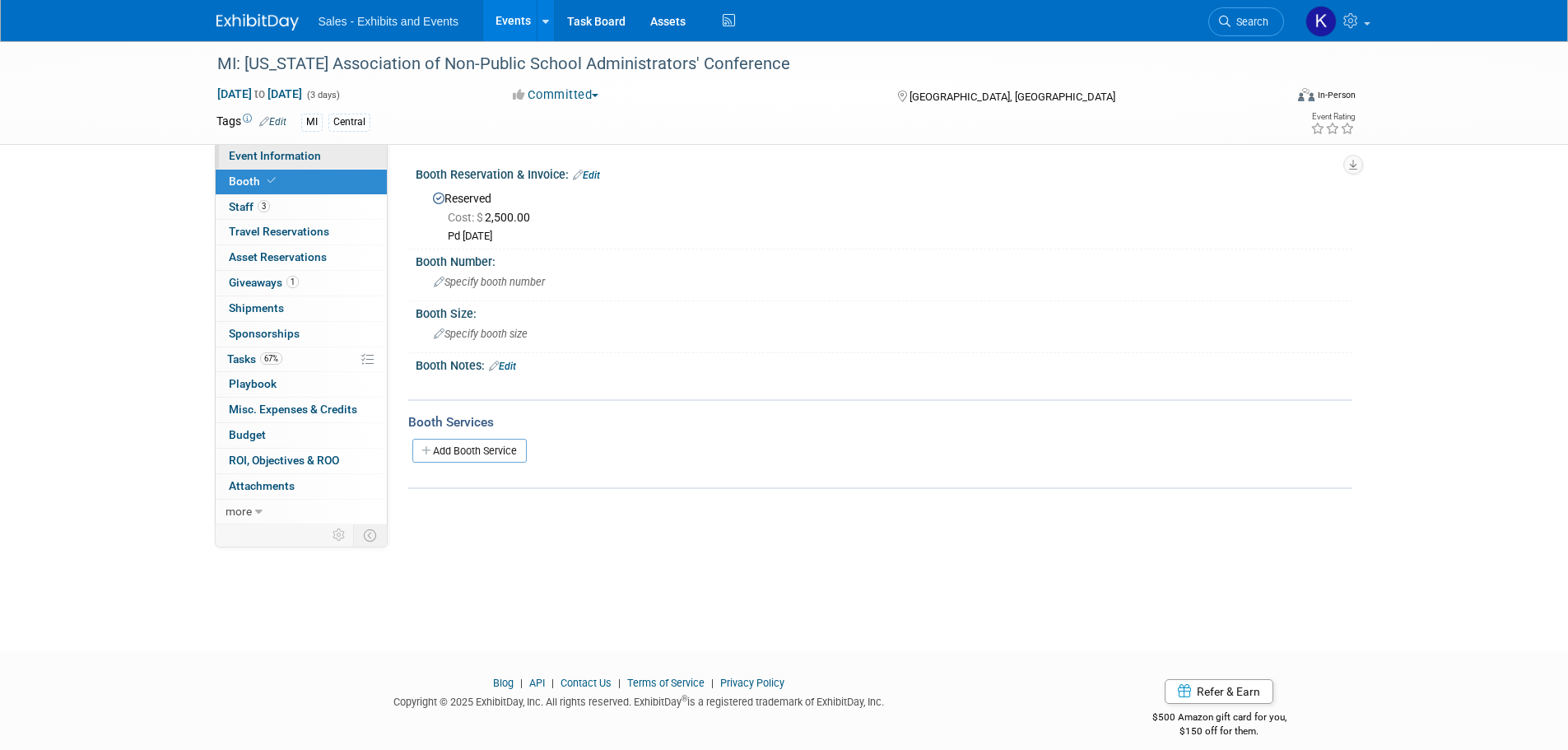
click at [248, 161] on span "Event Information" at bounding box center [275, 156] width 92 height 13
select select "Central"
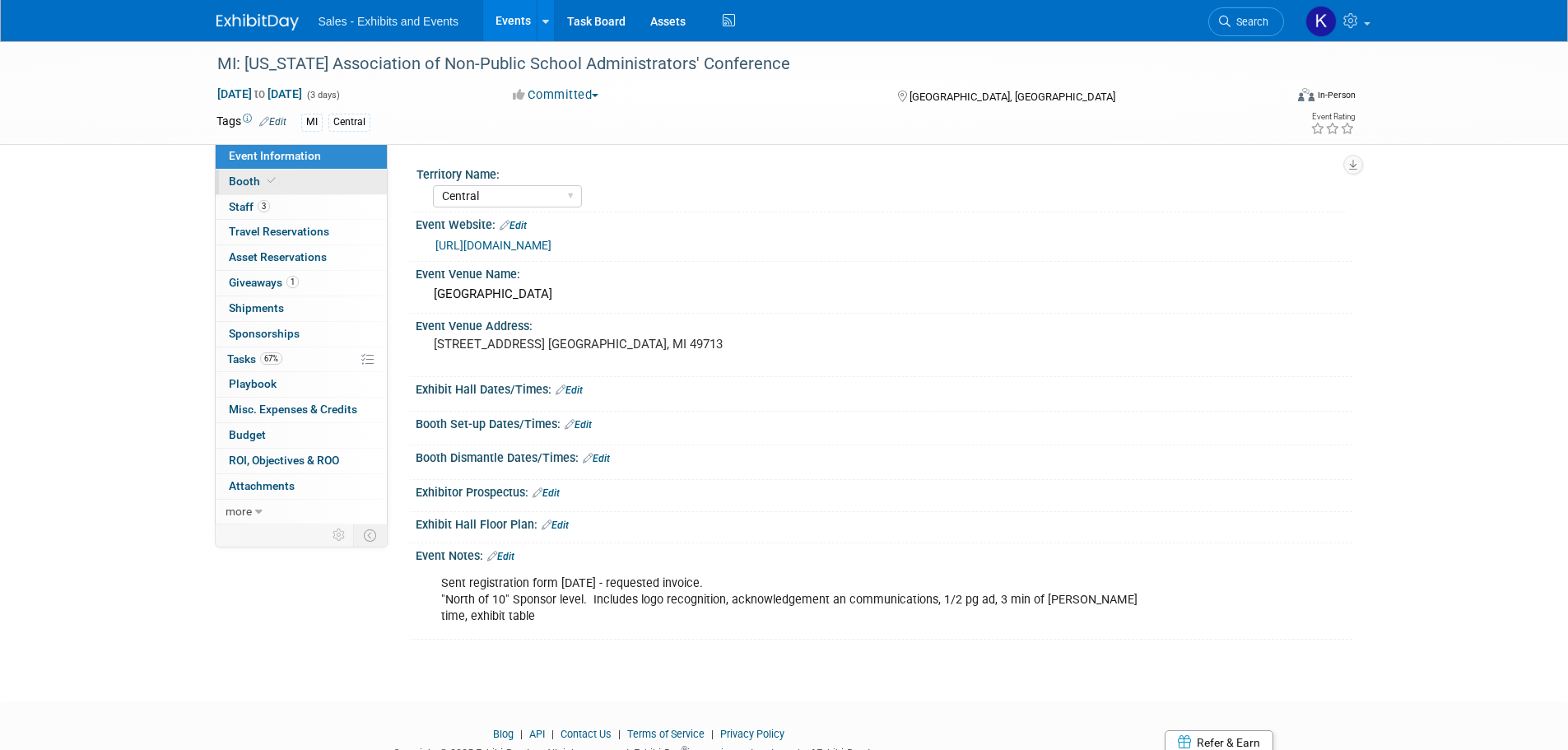
click at [246, 188] on link "Booth" at bounding box center [301, 182] width 172 height 25
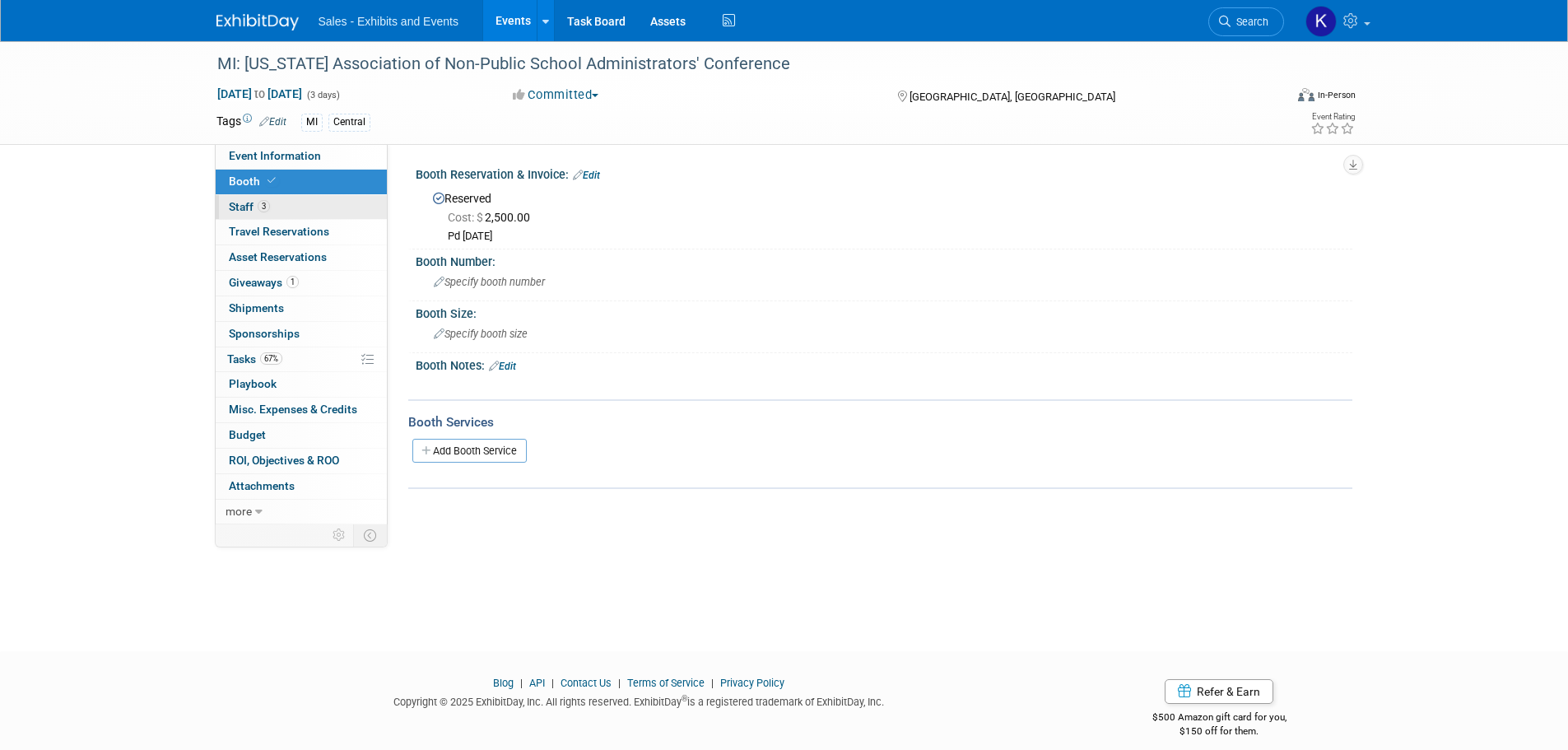
click at [237, 214] on link "3 Staff 3" at bounding box center [301, 207] width 172 height 25
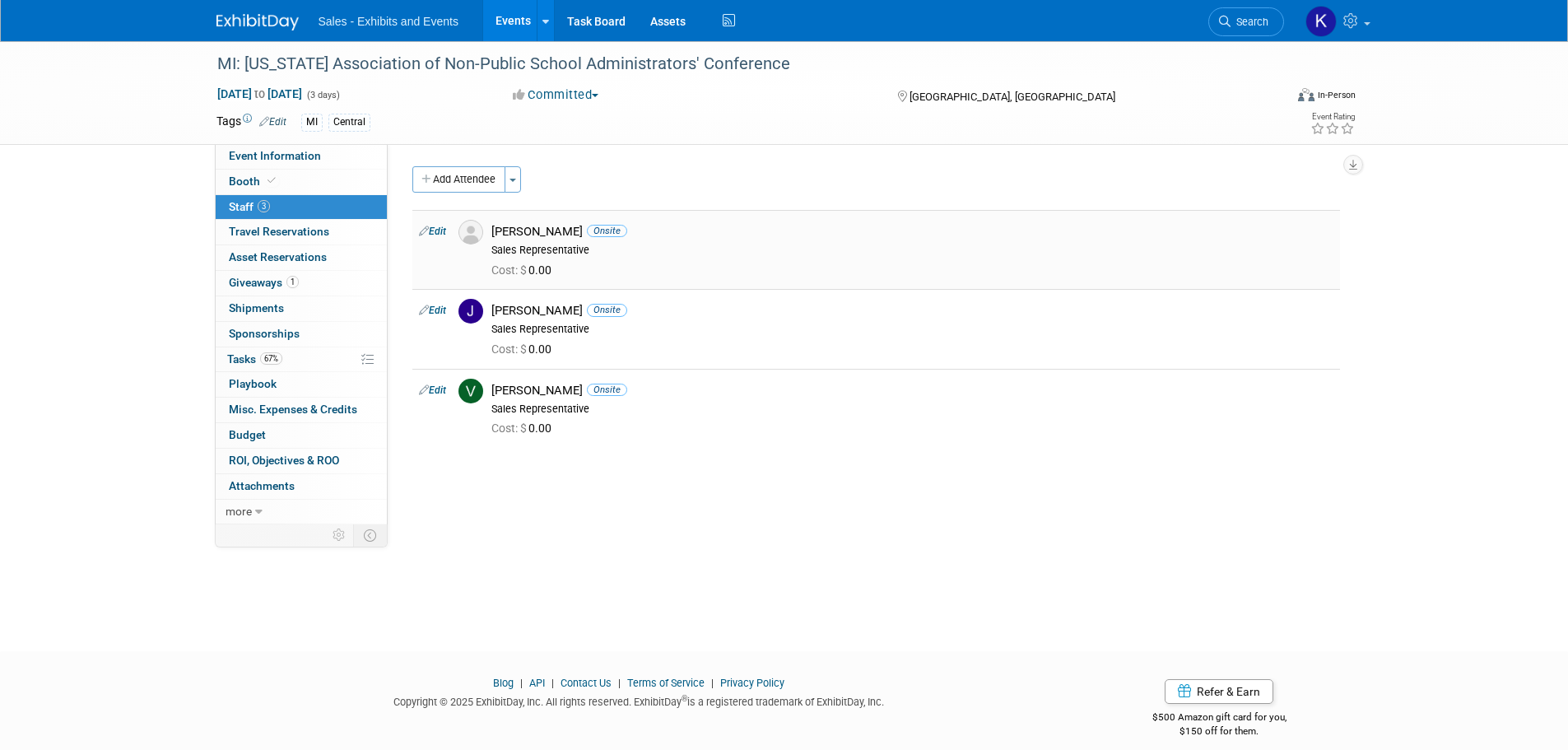
click at [588, 249] on div "Sales Representative" at bounding box center [913, 250] width 842 height 13
click at [432, 234] on link "Edit" at bounding box center [432, 231] width 28 height 12
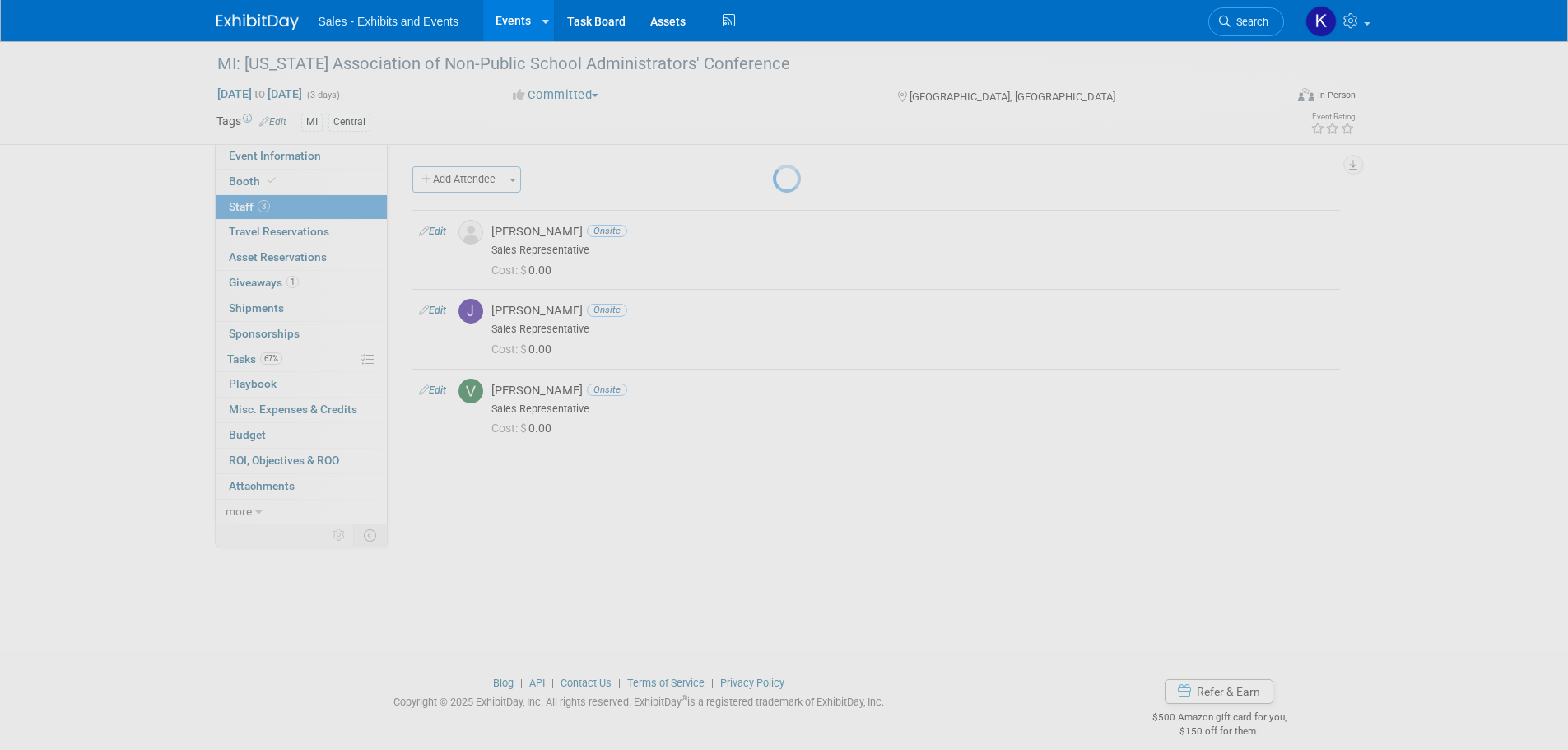
select select "2fcb9042-12e7-424c-abaf-c0ba0be17158"
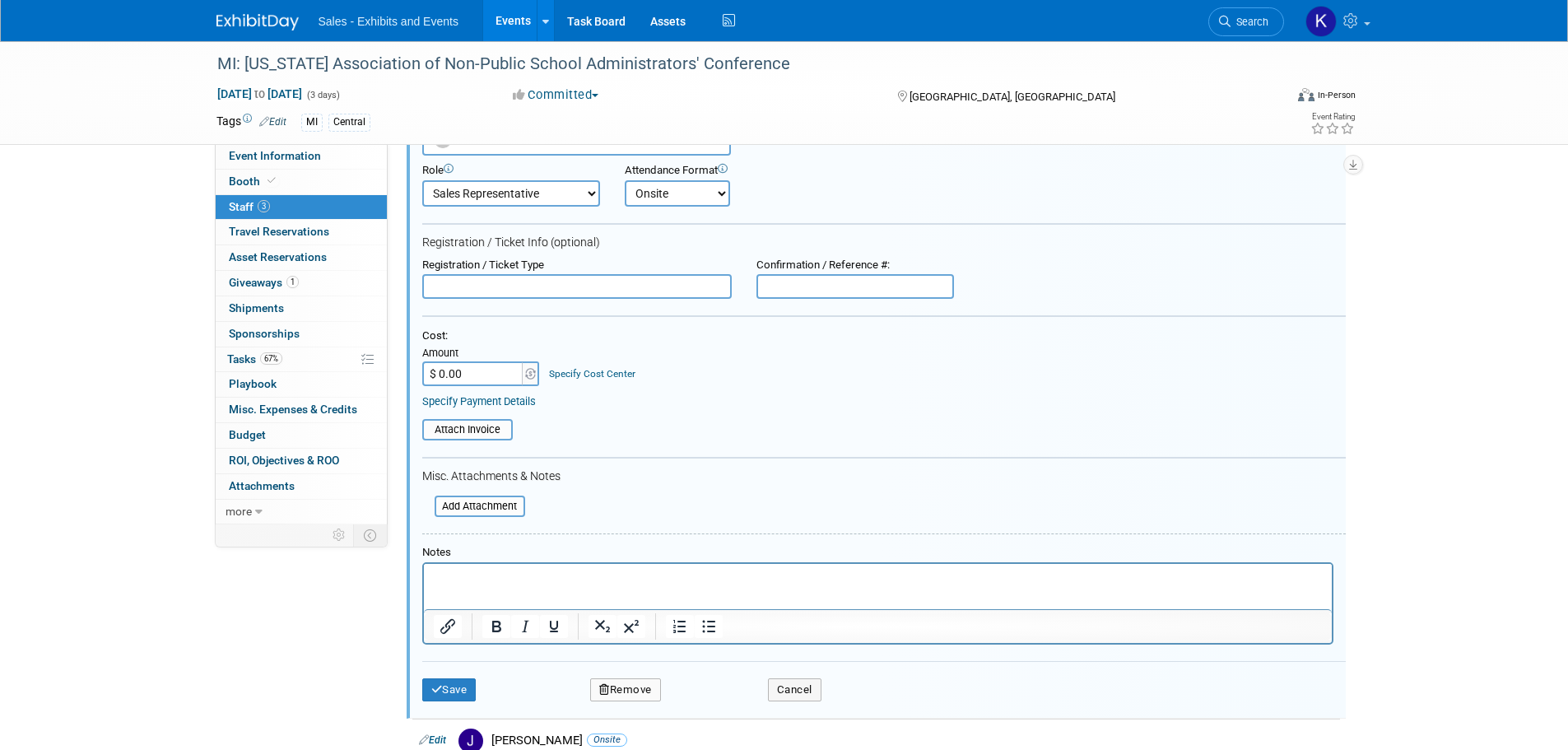
scroll to position [352, 0]
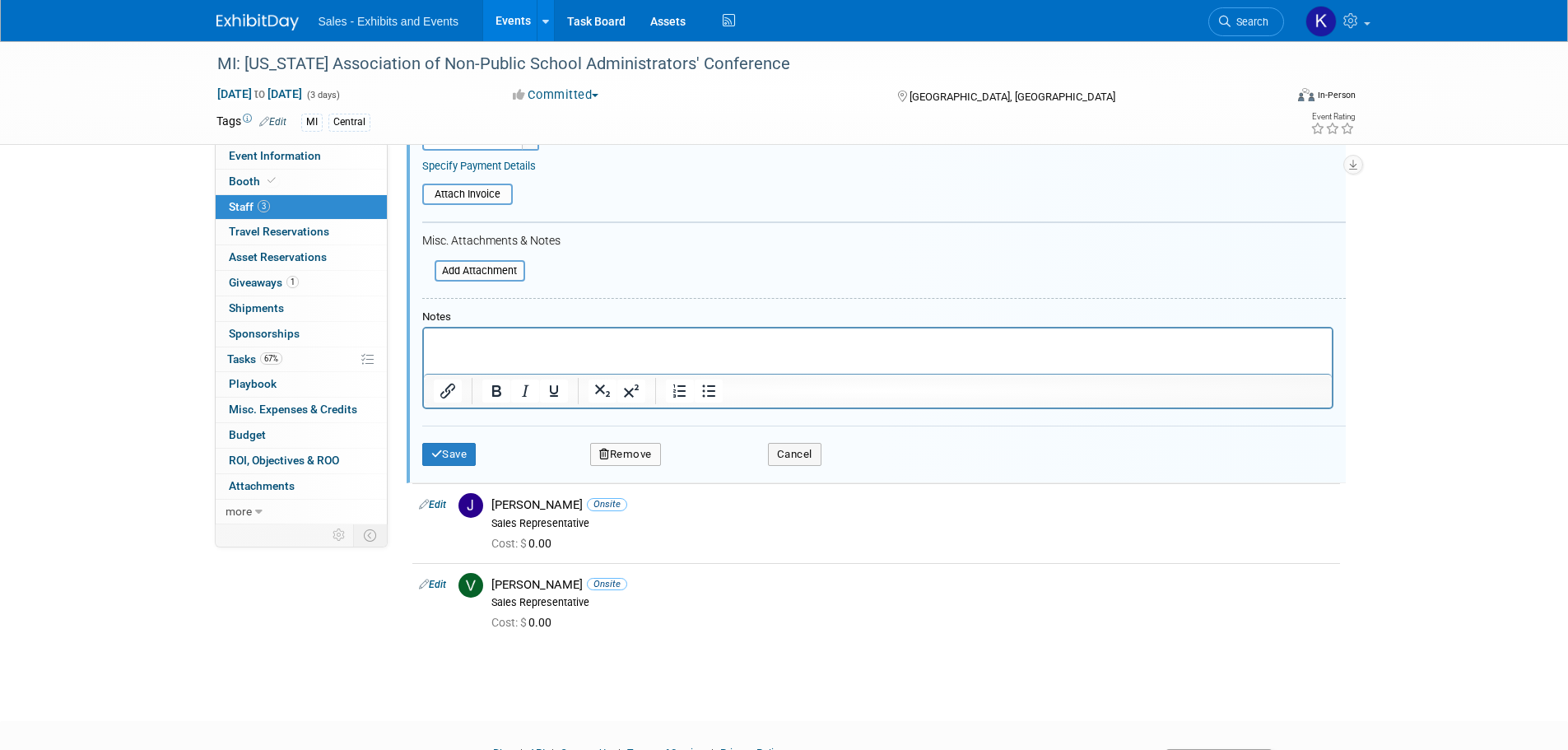
click at [650, 449] on button "Remove" at bounding box center [626, 455] width 71 height 23
click at [715, 468] on link "Yes" at bounding box center [715, 469] width 48 height 27
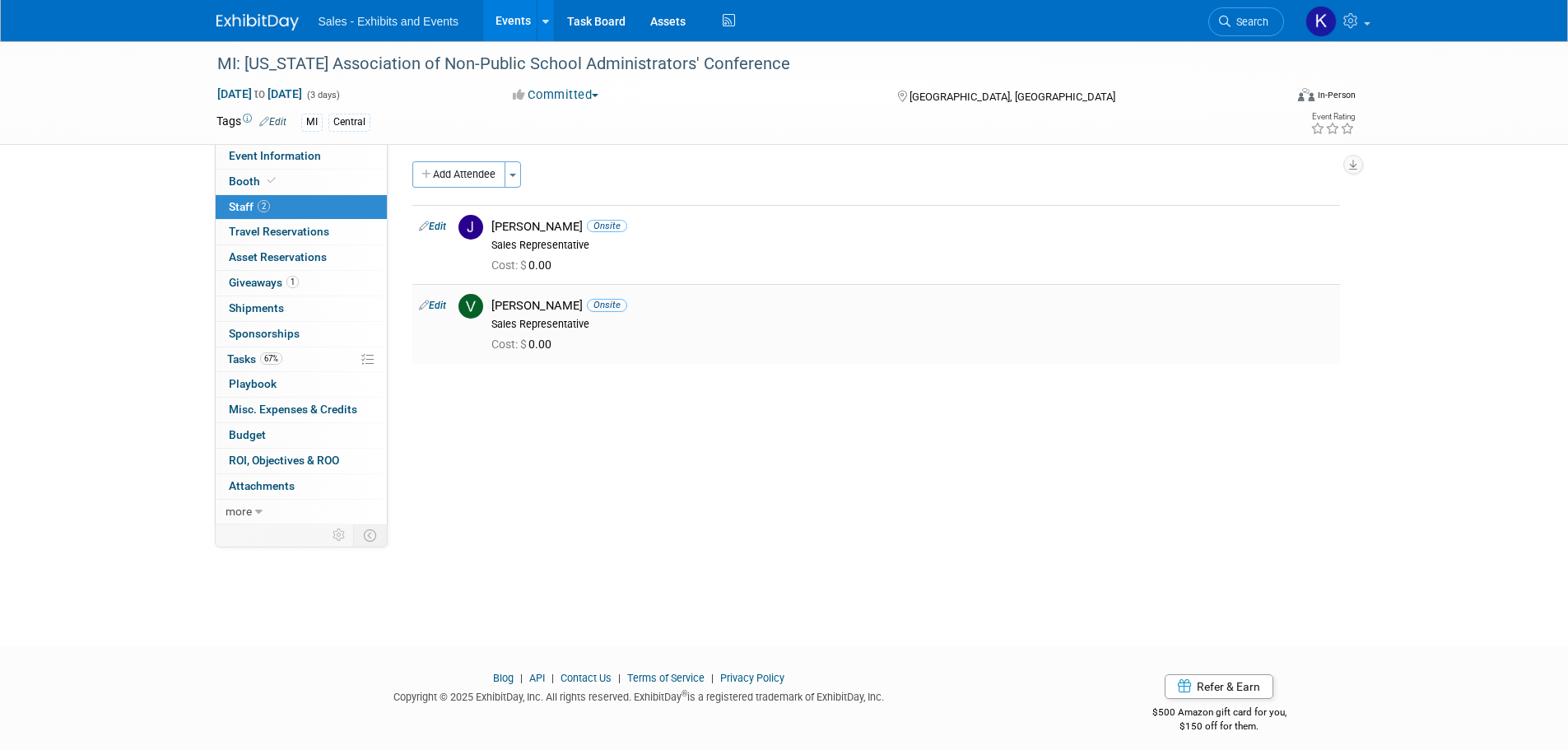
scroll to position [0, 0]
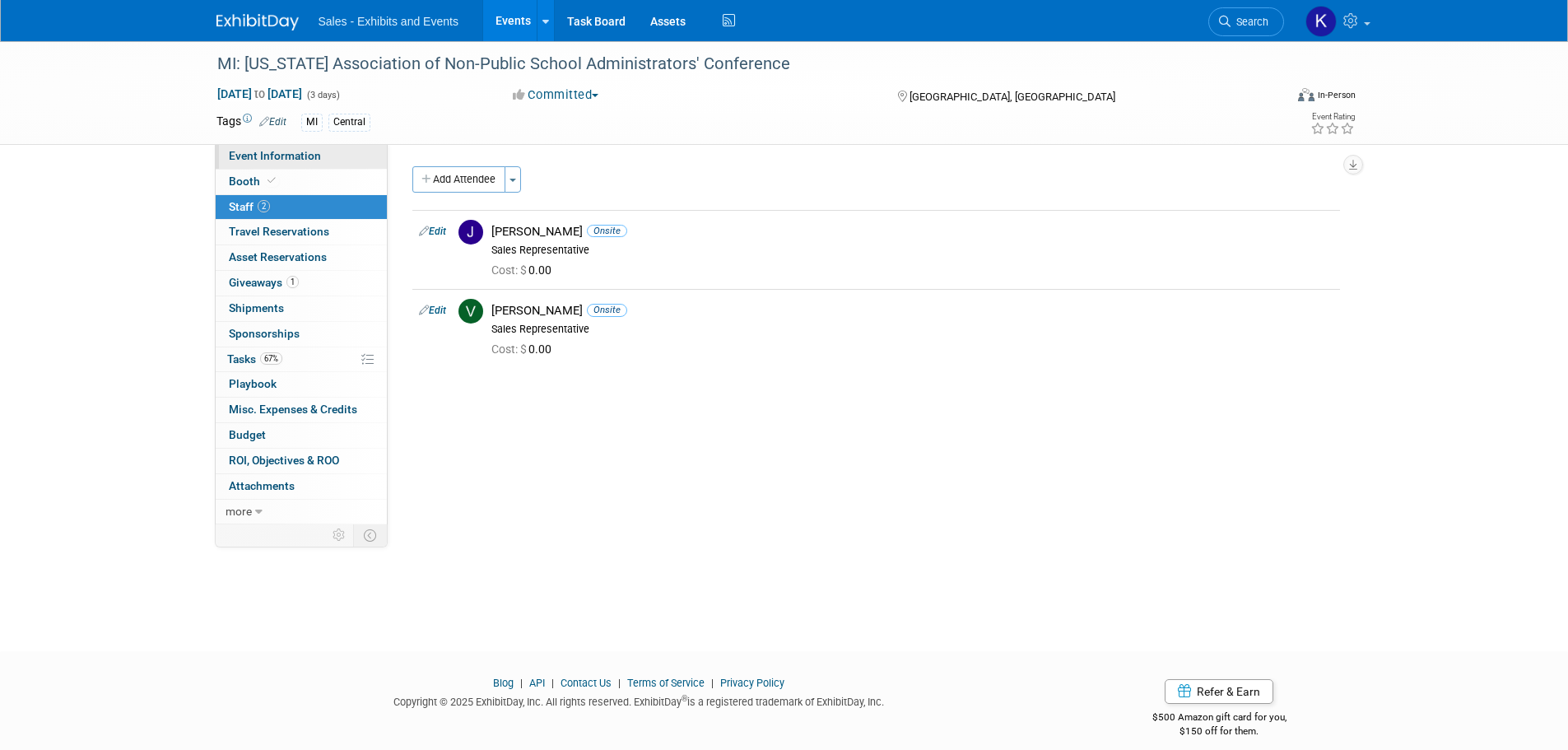
click at [263, 168] on div "Event Information Event Info Booth Booth 2 Staff 2 Staff 0 Travel Reservations …" at bounding box center [302, 335] width 173 height 381
click at [269, 160] on span "Event Information" at bounding box center [275, 156] width 92 height 13
select select "Central"
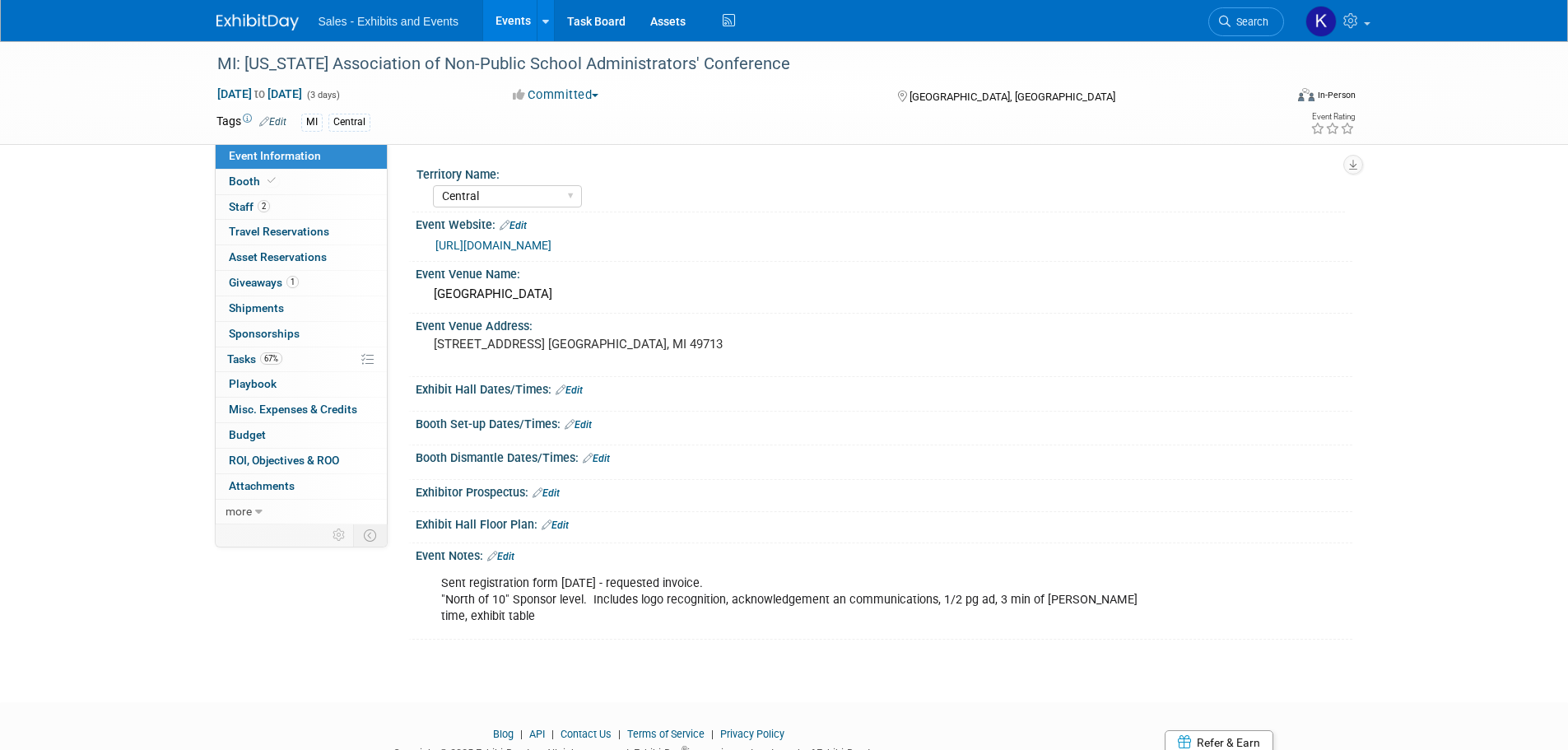
click at [257, 20] on img at bounding box center [257, 22] width 83 height 17
